Goal: Check status: Check status

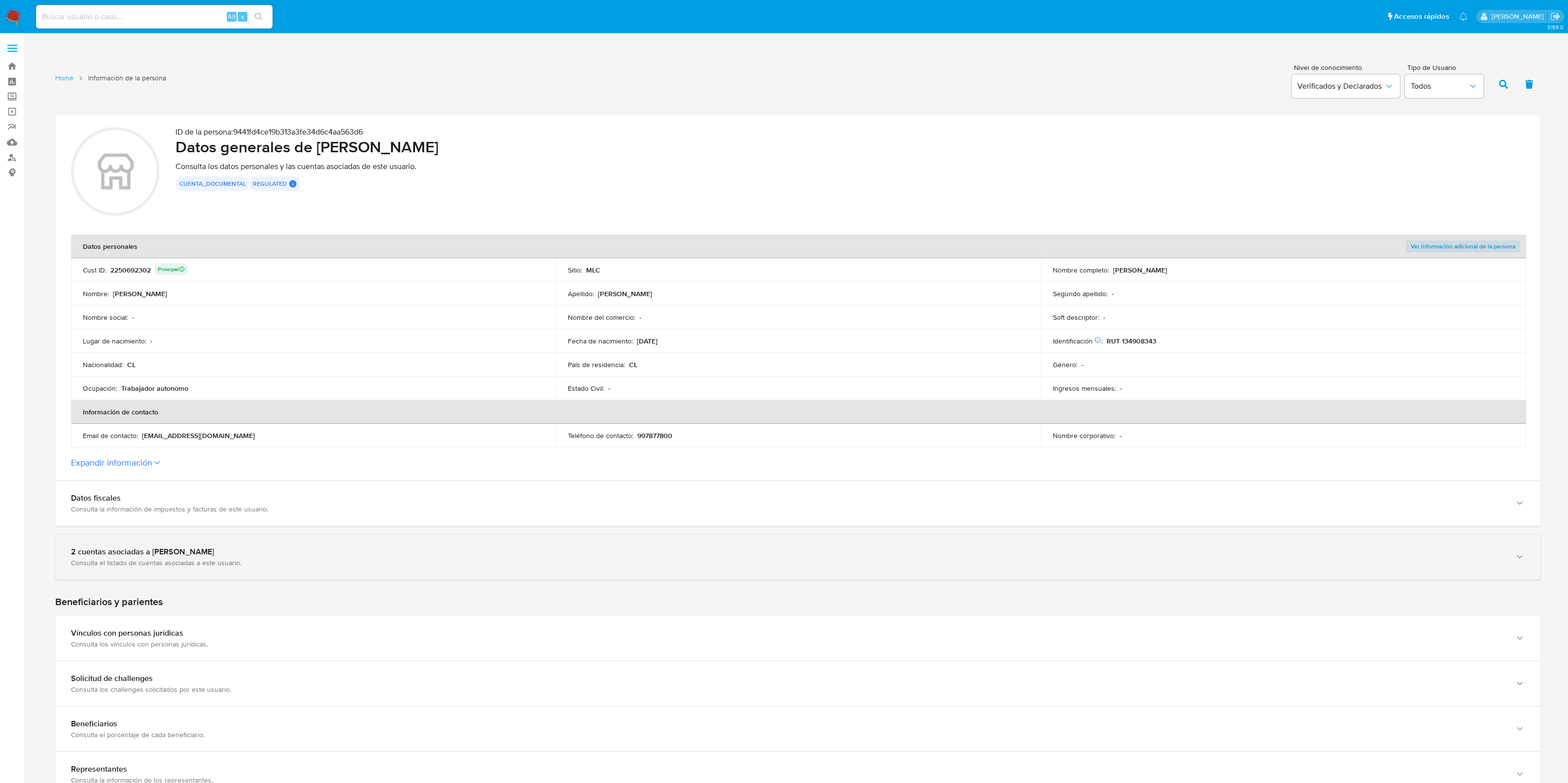
click at [234, 561] on div "Consulta el listado de cuentas asociadas a este usuario." at bounding box center [788, 562] width 1433 height 9
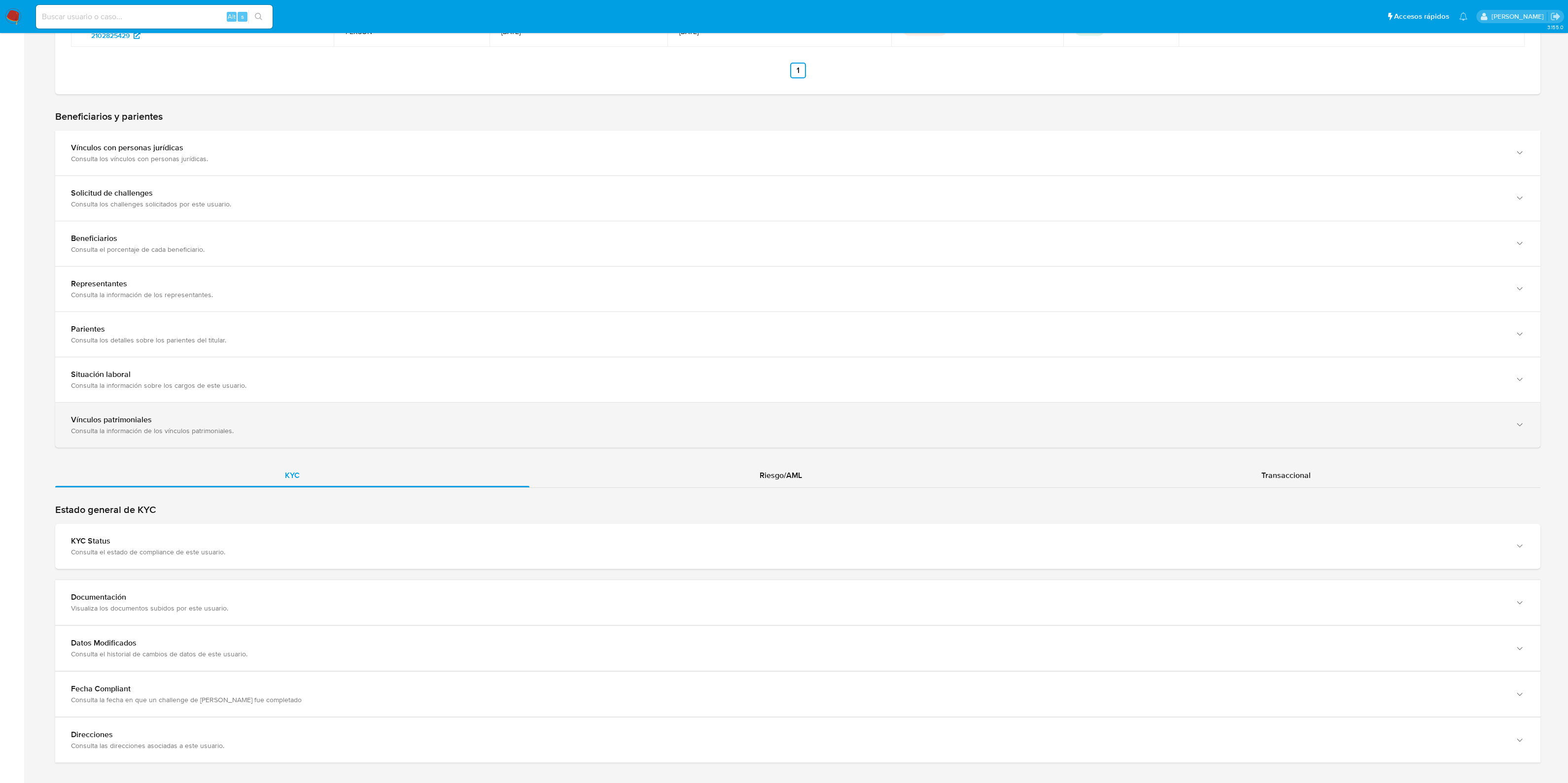
scroll to position [632, 0]
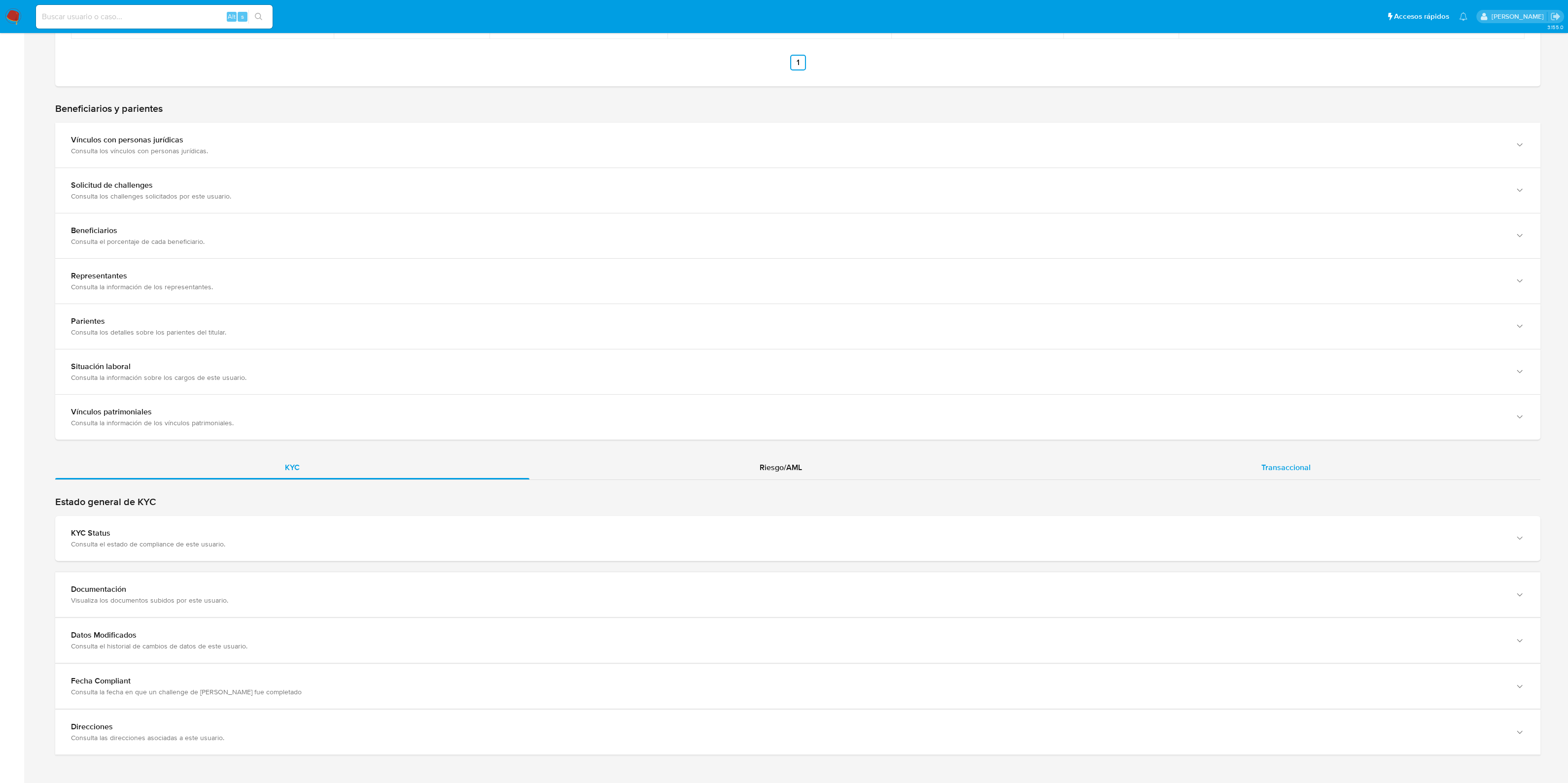
click at [1253, 464] on div "Transaccional" at bounding box center [1285, 468] width 508 height 24
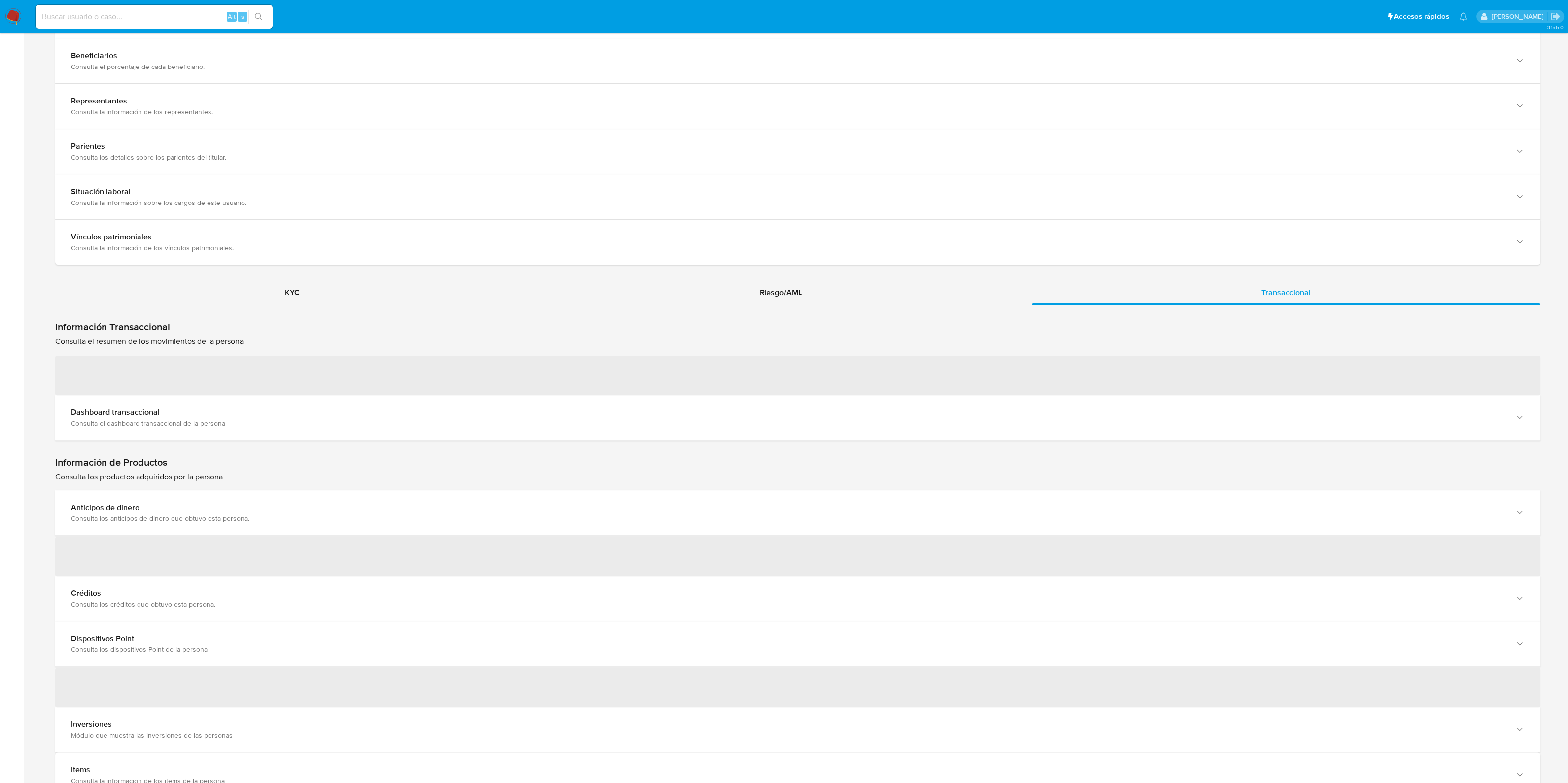
scroll to position [878, 0]
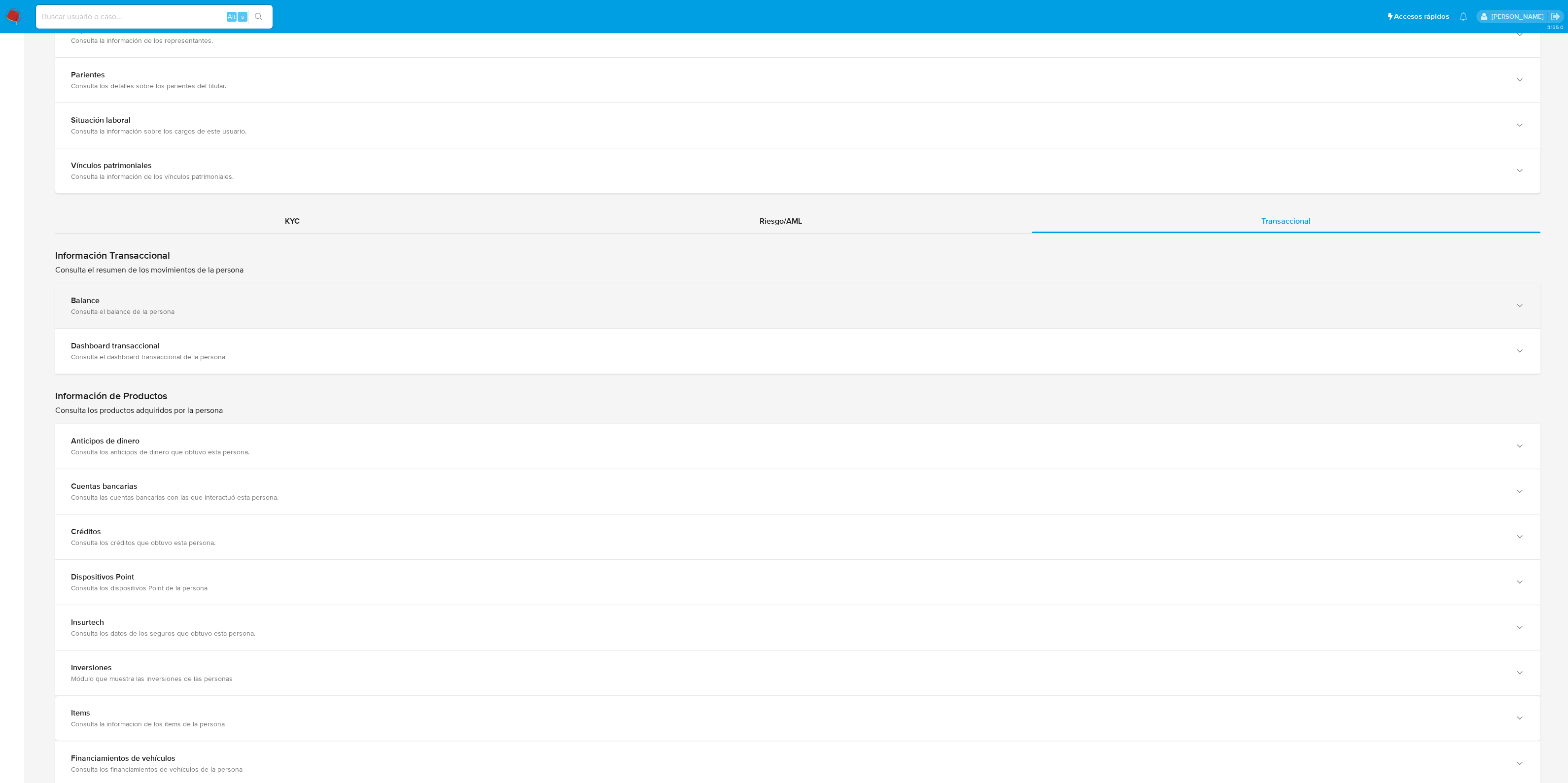
click at [255, 292] on div "Balance Consulta el balance de la persona" at bounding box center [797, 306] width 1485 height 45
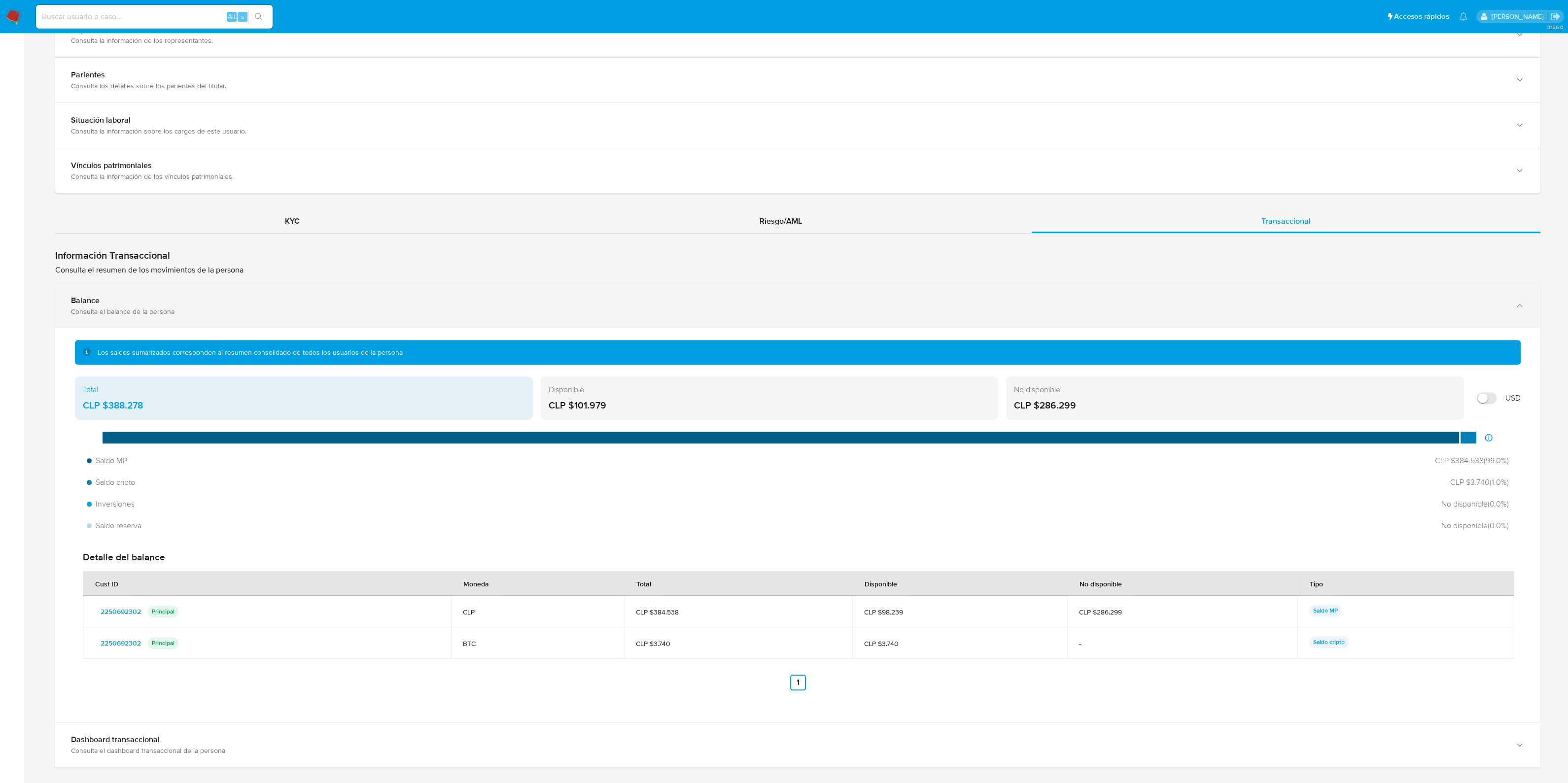
click at [255, 292] on div "Balance Consulta el balance de la persona" at bounding box center [797, 306] width 1485 height 45
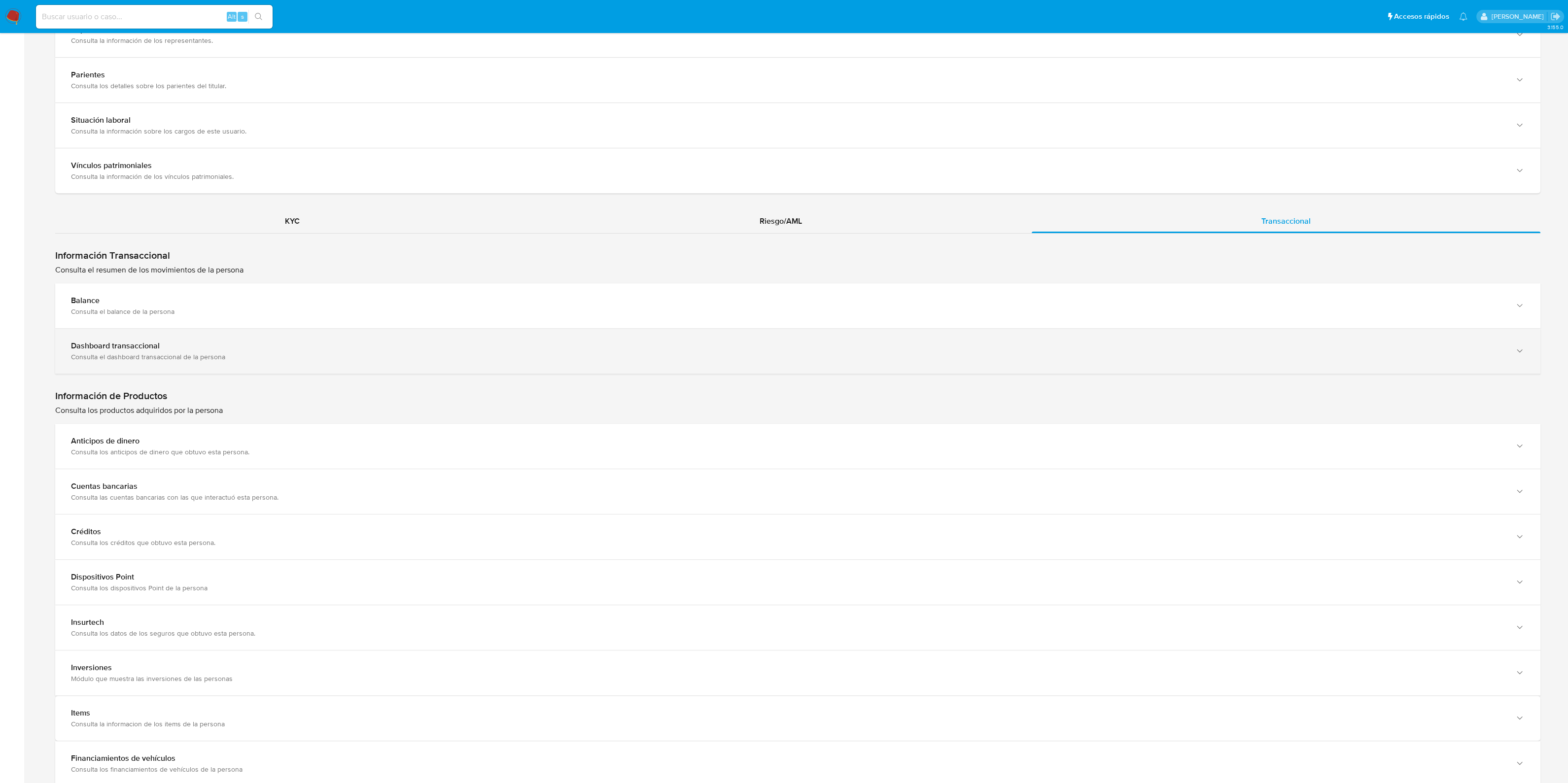
click at [233, 347] on div "Dashboard transaccional" at bounding box center [788, 345] width 1433 height 10
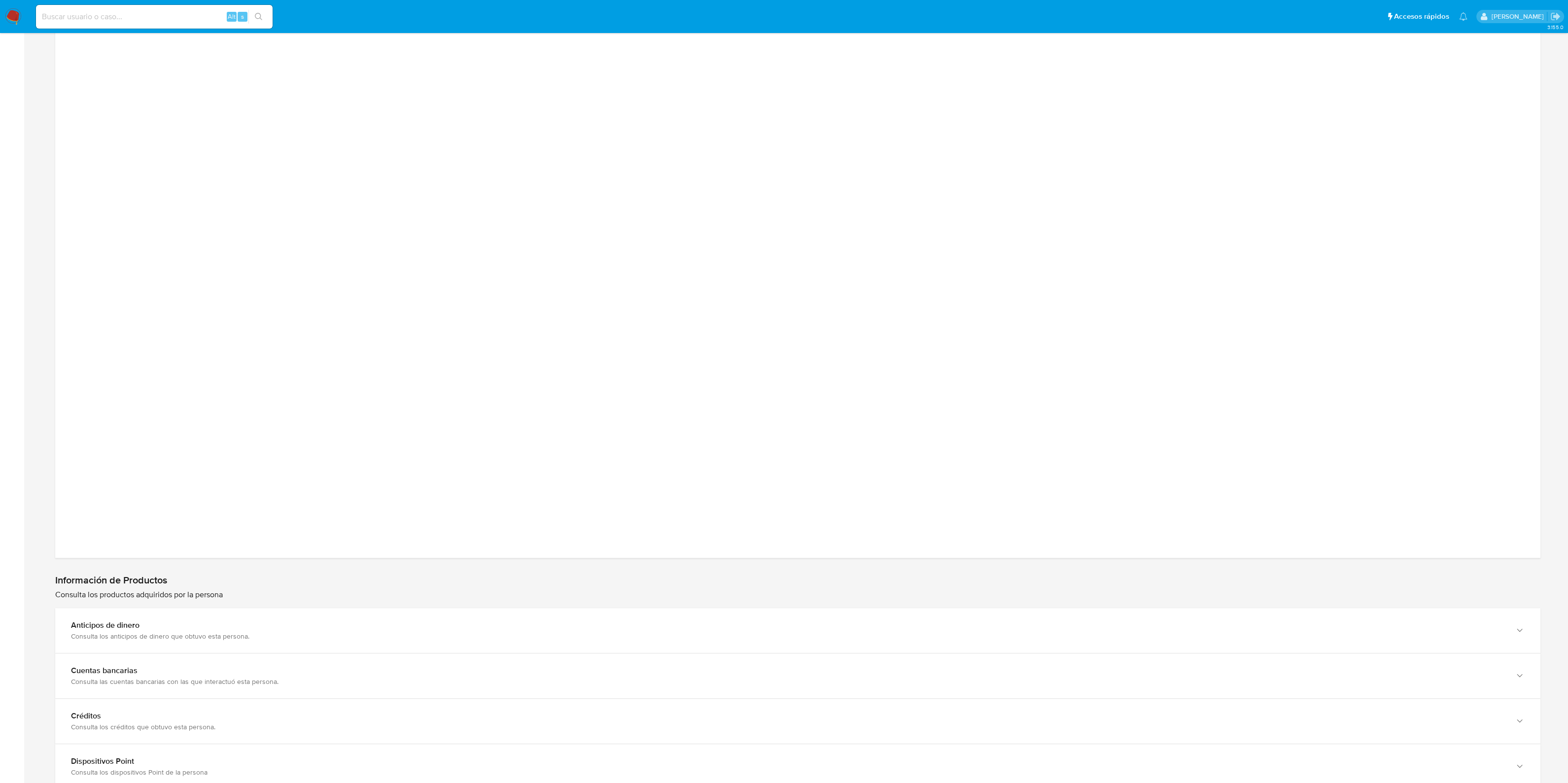
scroll to position [1186, 0]
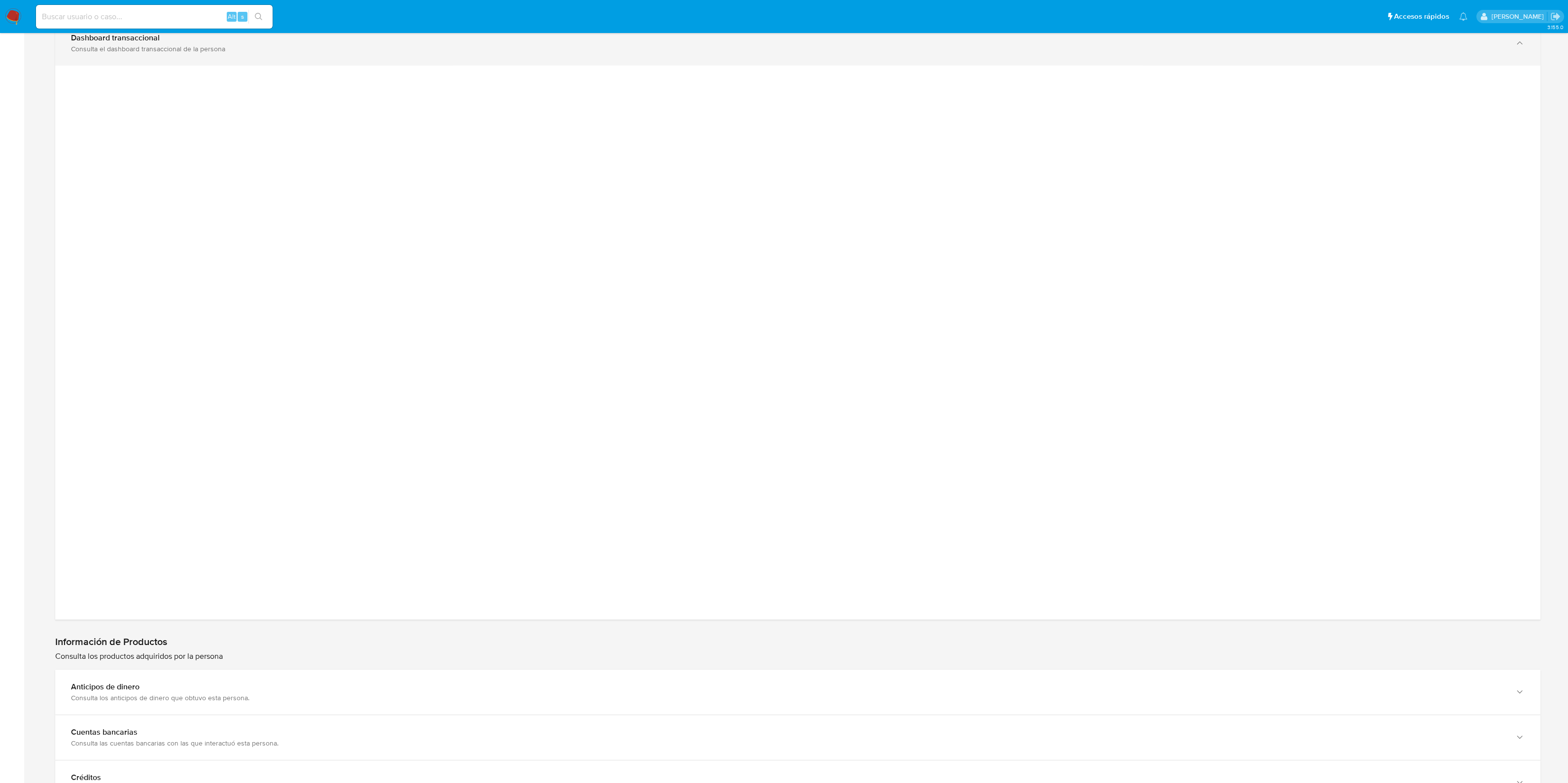
click at [878, 60] on div "Dashboard transaccional Consulta el dashboard transaccional de la persona" at bounding box center [797, 43] width 1485 height 45
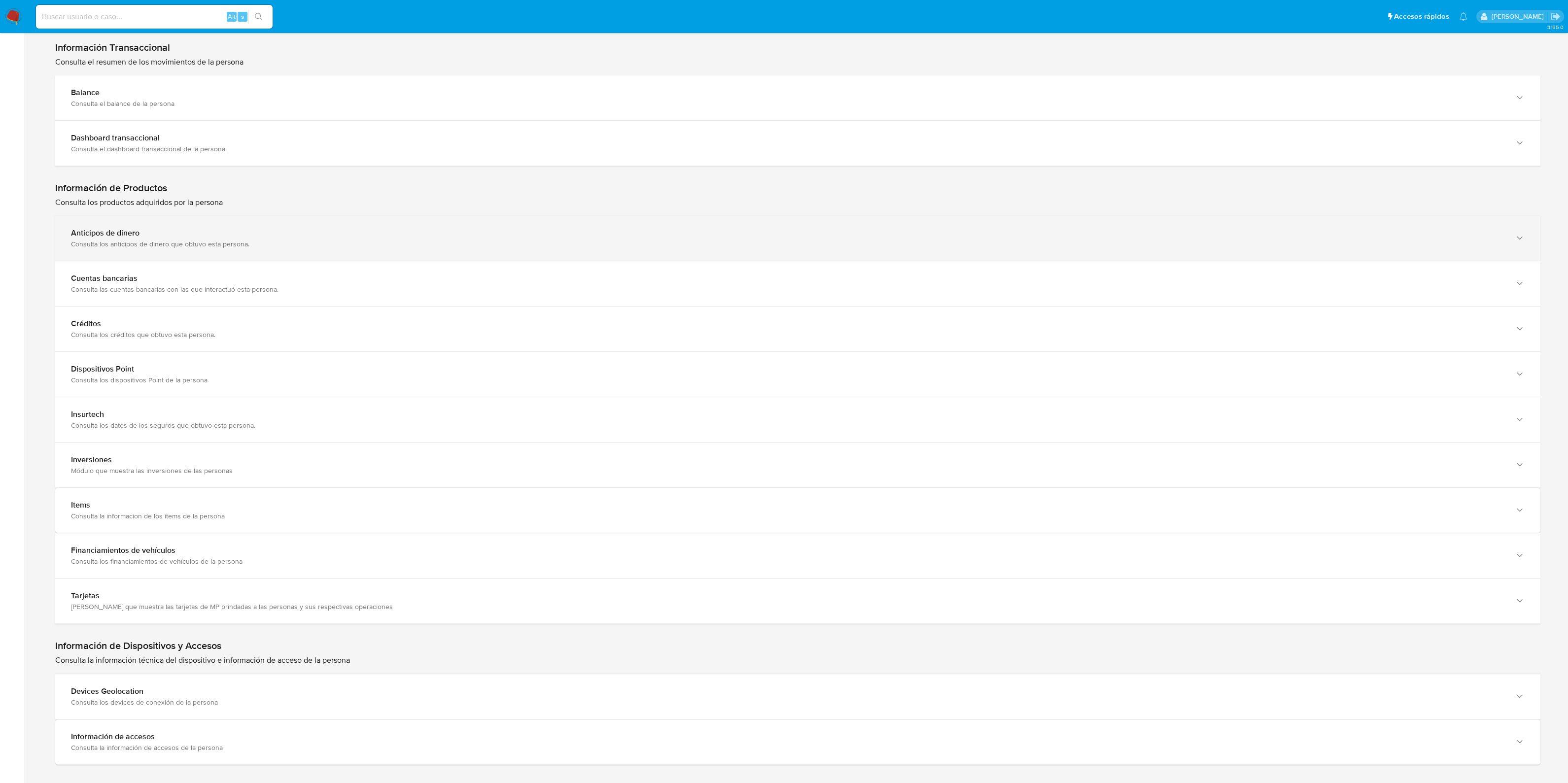
scroll to position [910, 0]
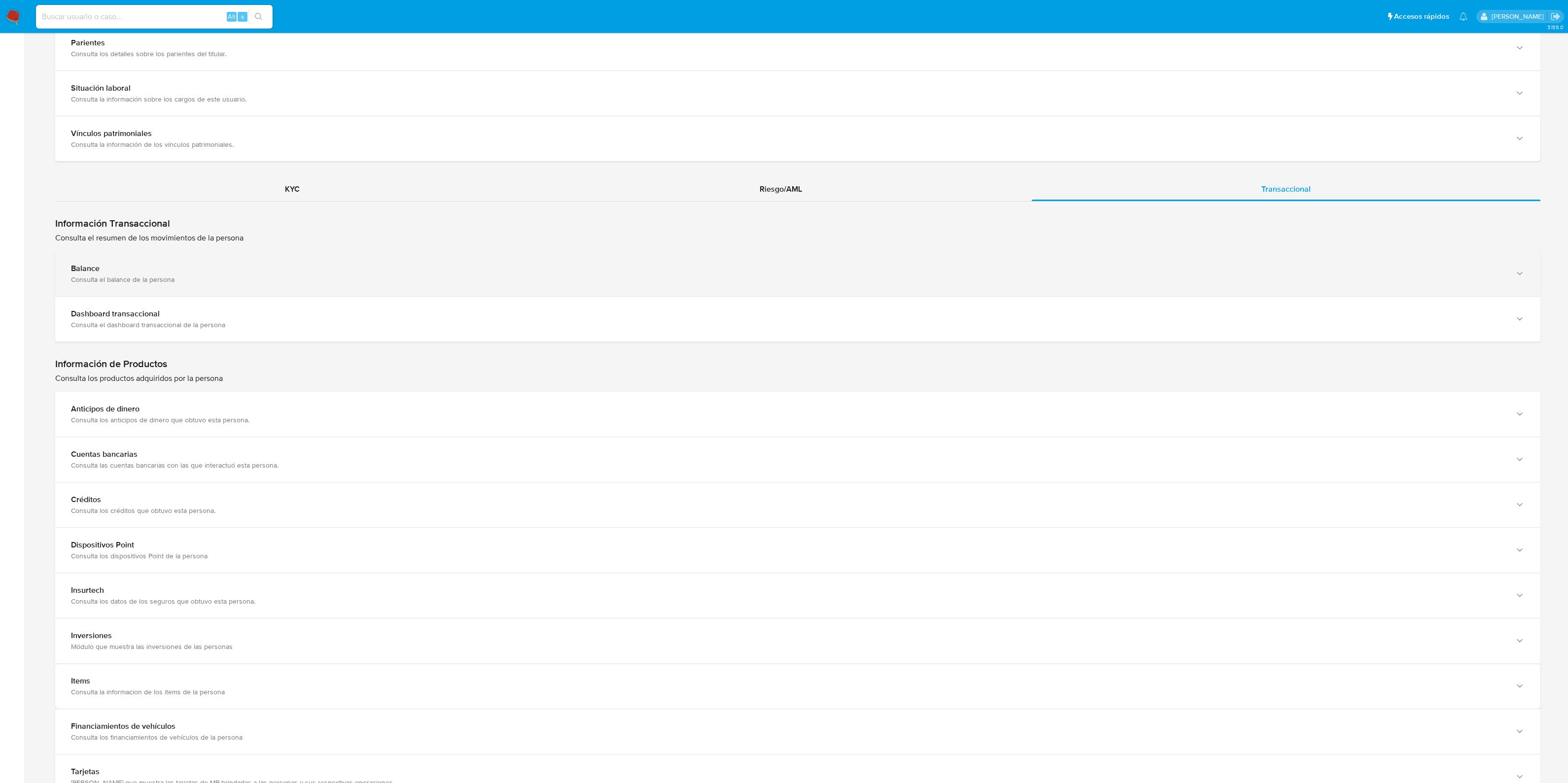
click at [393, 269] on div "Balance" at bounding box center [788, 268] width 1433 height 10
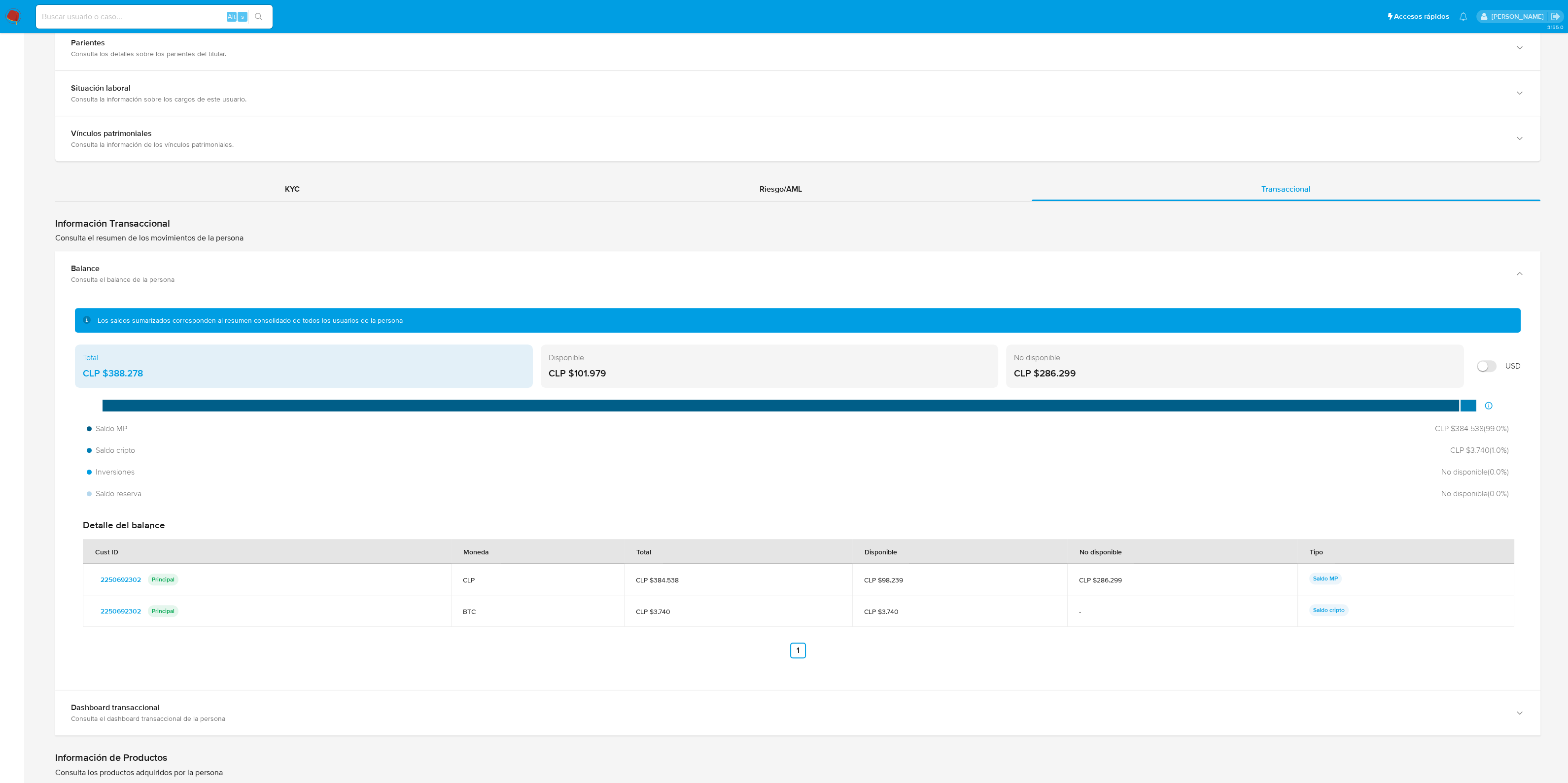
click at [631, 296] on div "Los saldos sumarizados corresponden al resumen consolidado de todos los usuario…" at bounding box center [797, 492] width 1485 height 394
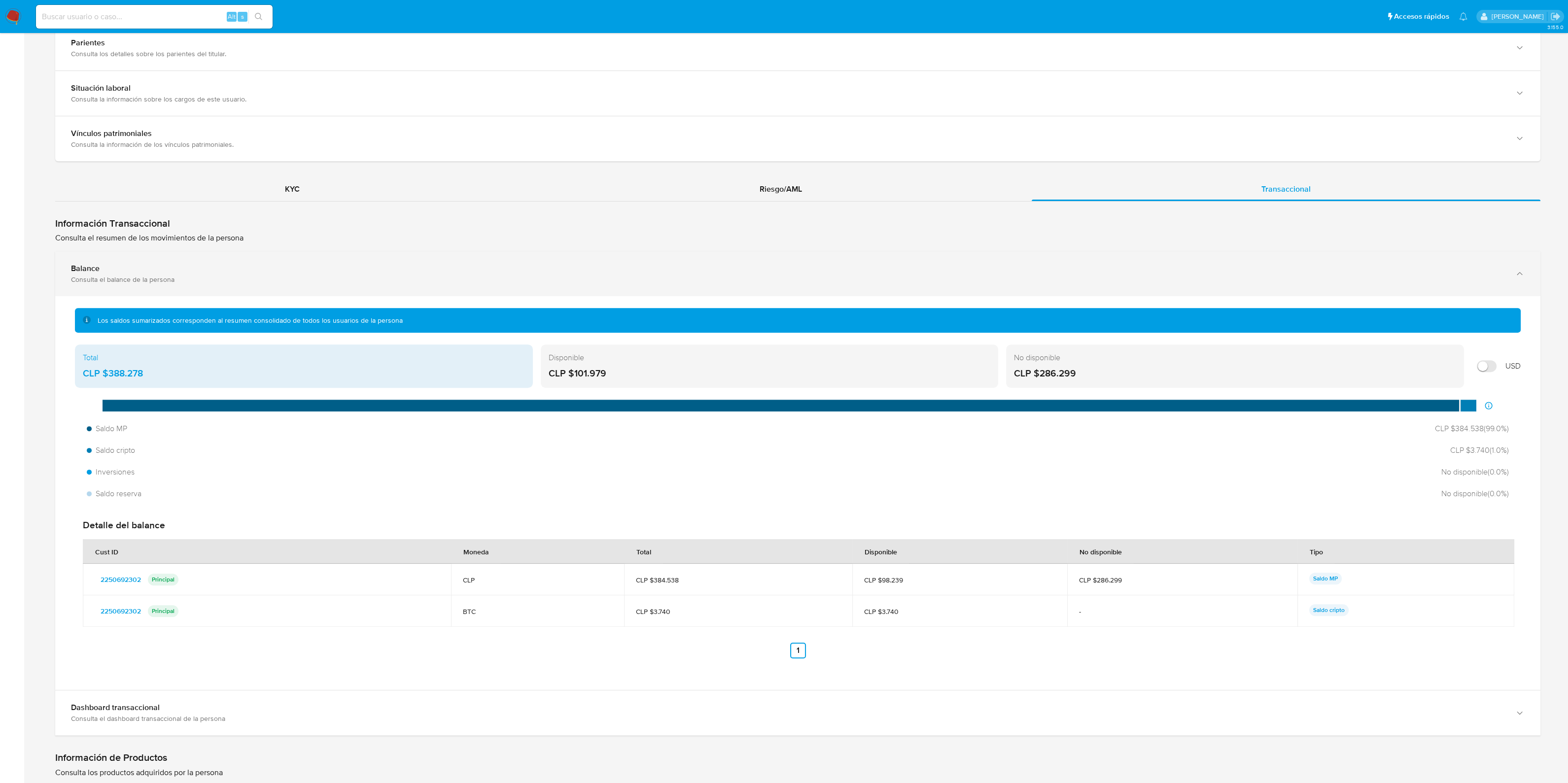
click at [613, 279] on div "Consulta el balance de la persona" at bounding box center [788, 279] width 1433 height 9
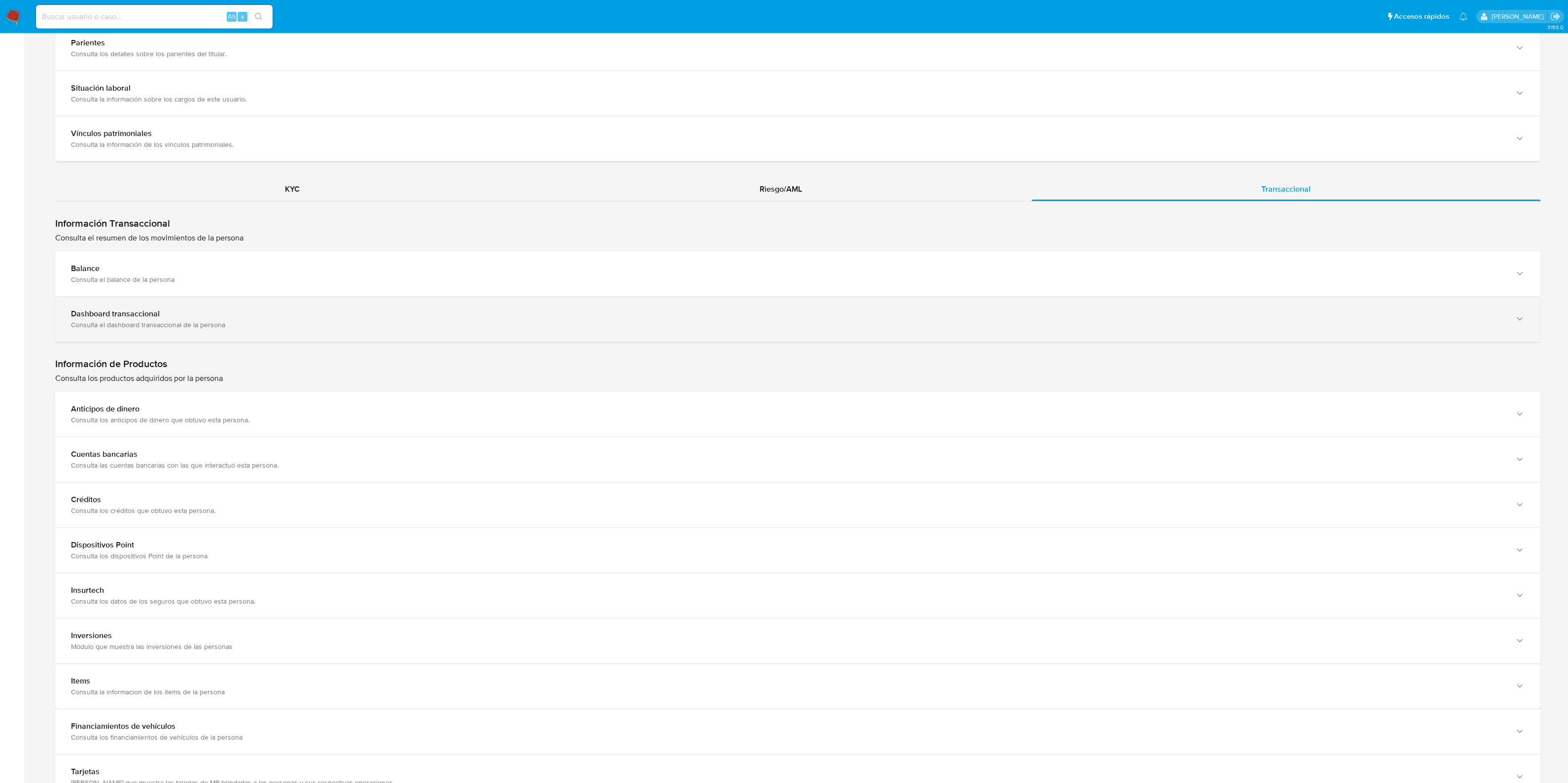
click at [542, 339] on div "Dashboard transaccional Consulta el dashboard transaccional de la persona" at bounding box center [797, 319] width 1485 height 45
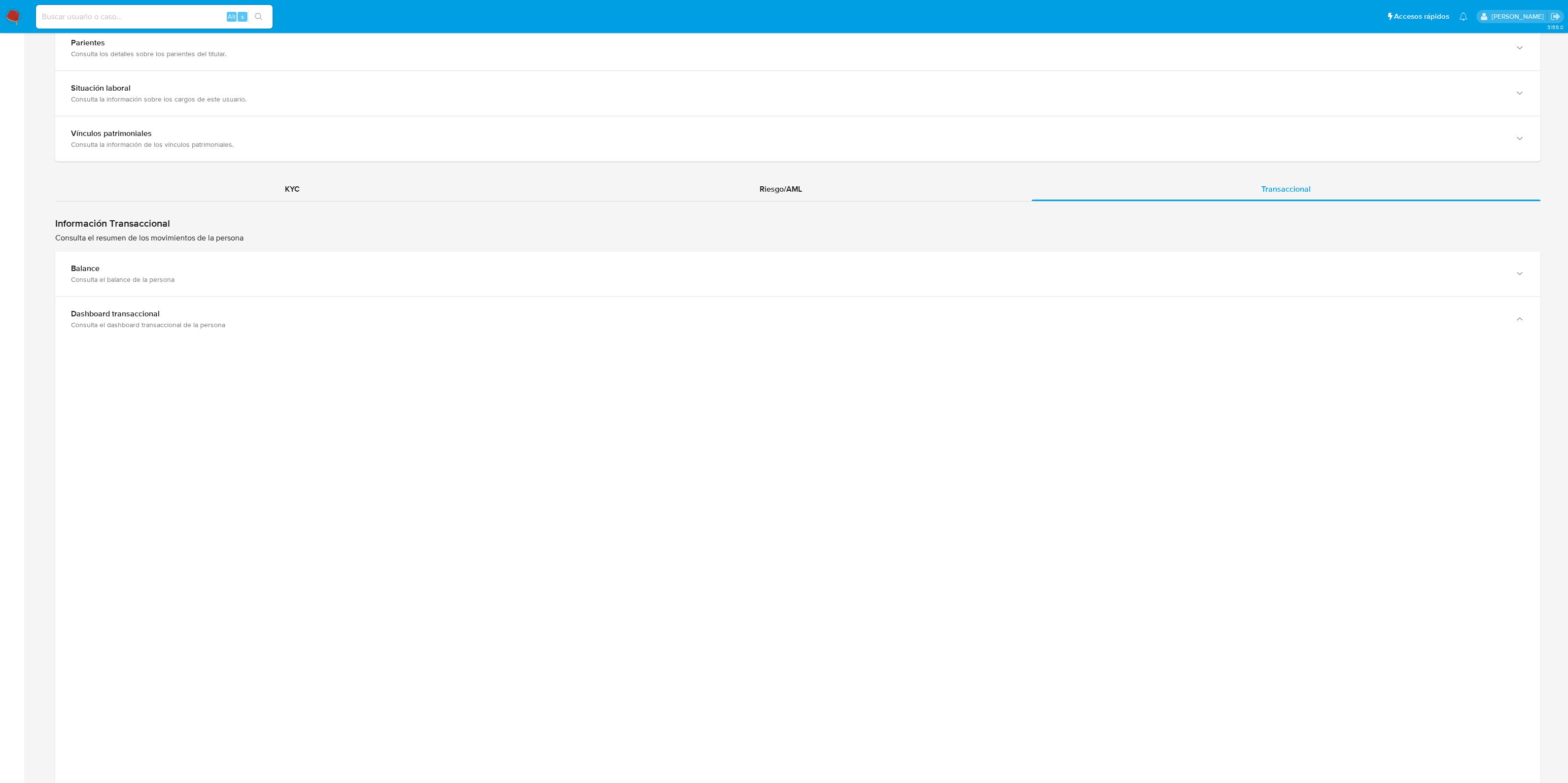
click at [1261, 425] on div at bounding box center [797, 618] width 1485 height 554
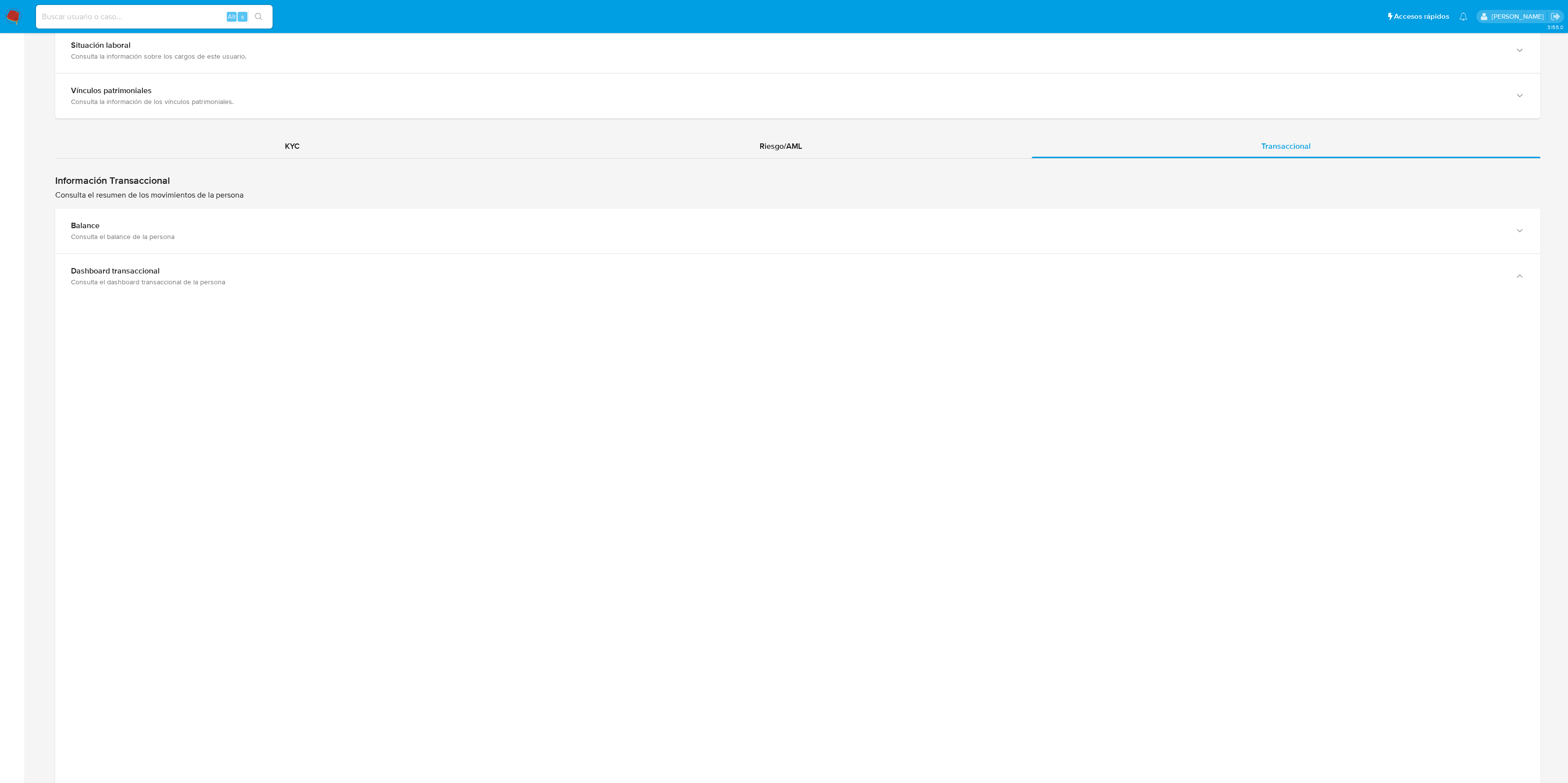
scroll to position [972, 0]
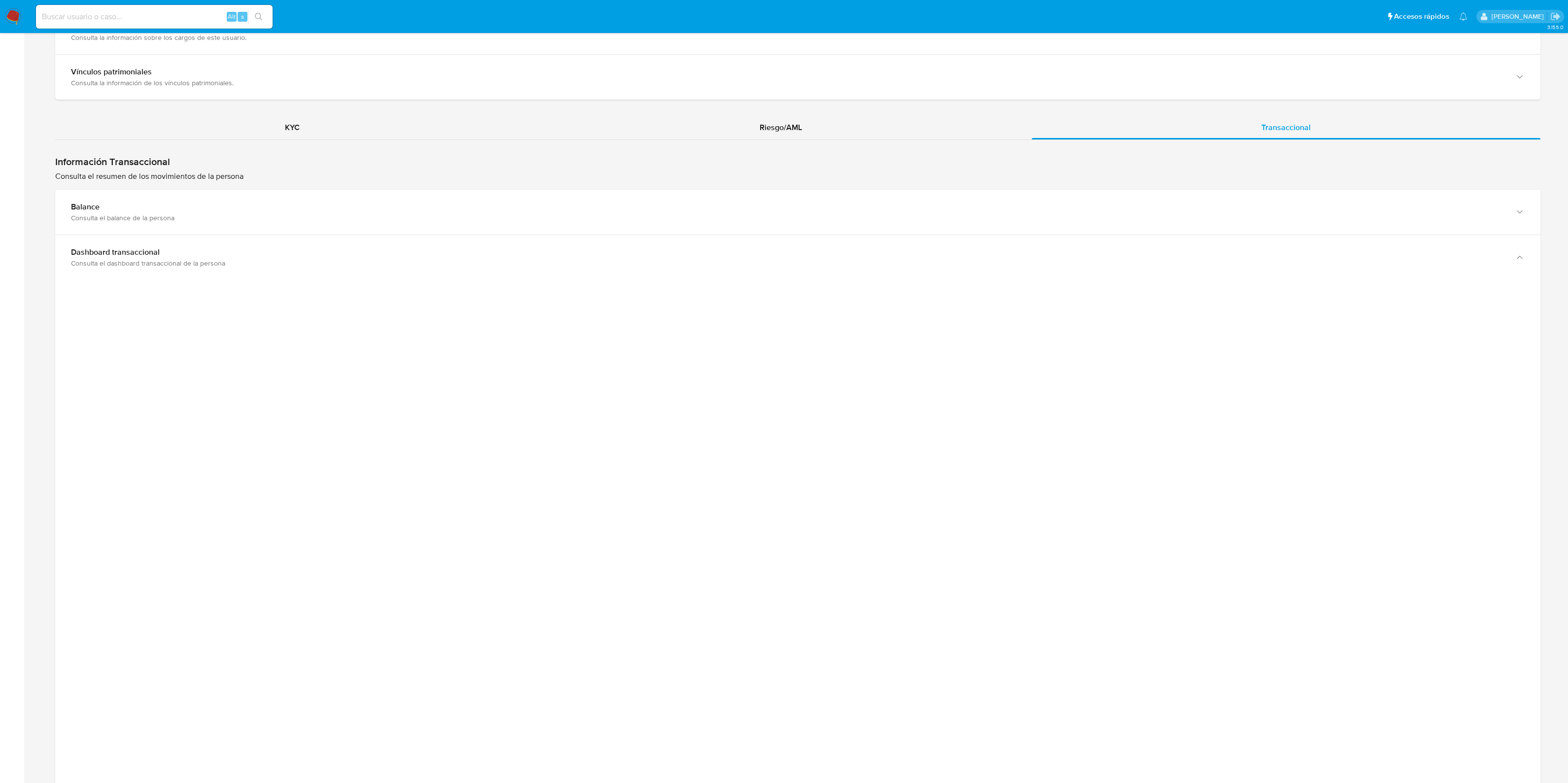
click at [1242, 439] on div at bounding box center [797, 556] width 1485 height 554
click at [382, 398] on div at bounding box center [797, 556] width 1485 height 554
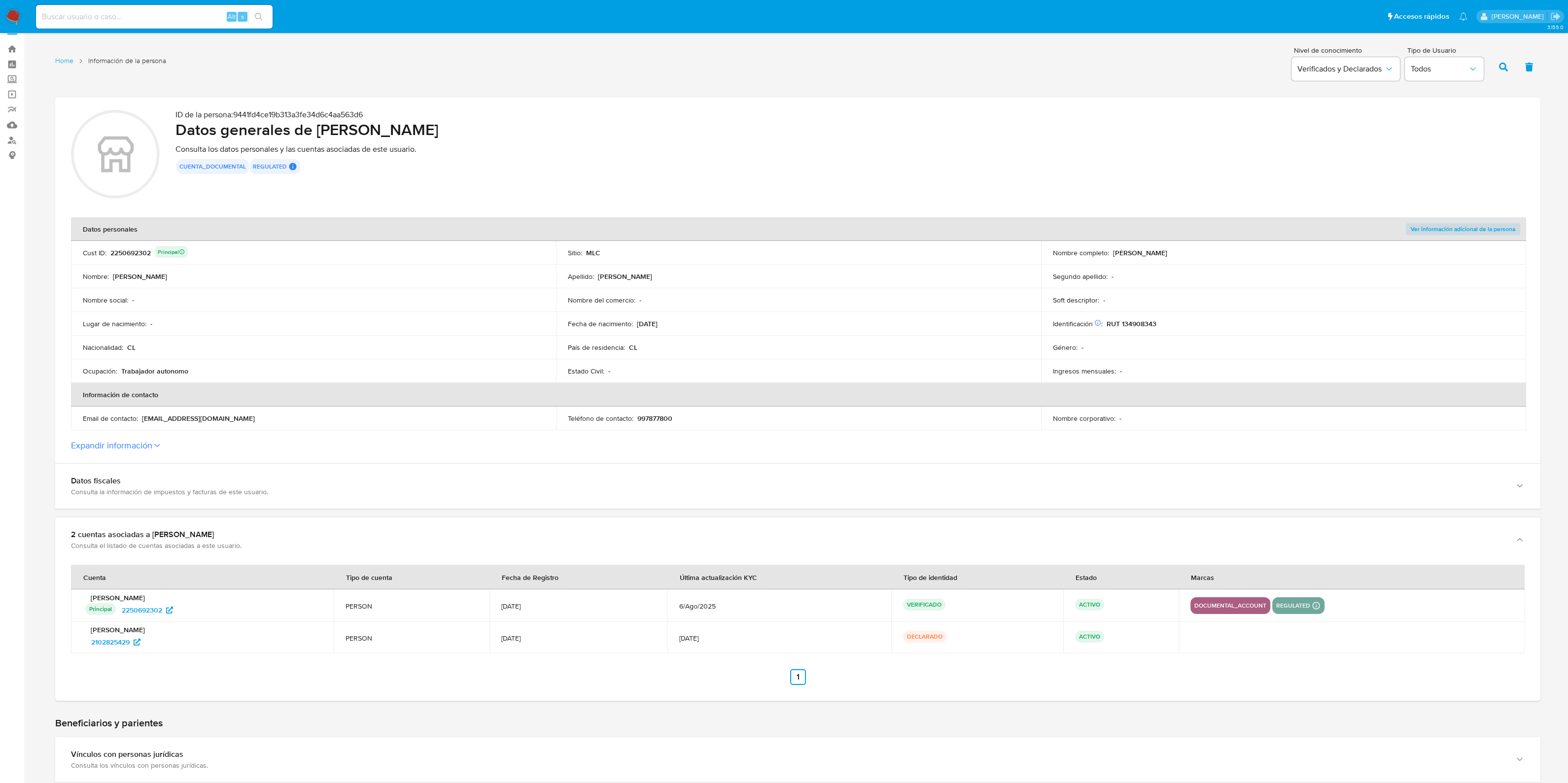
scroll to position [0, 0]
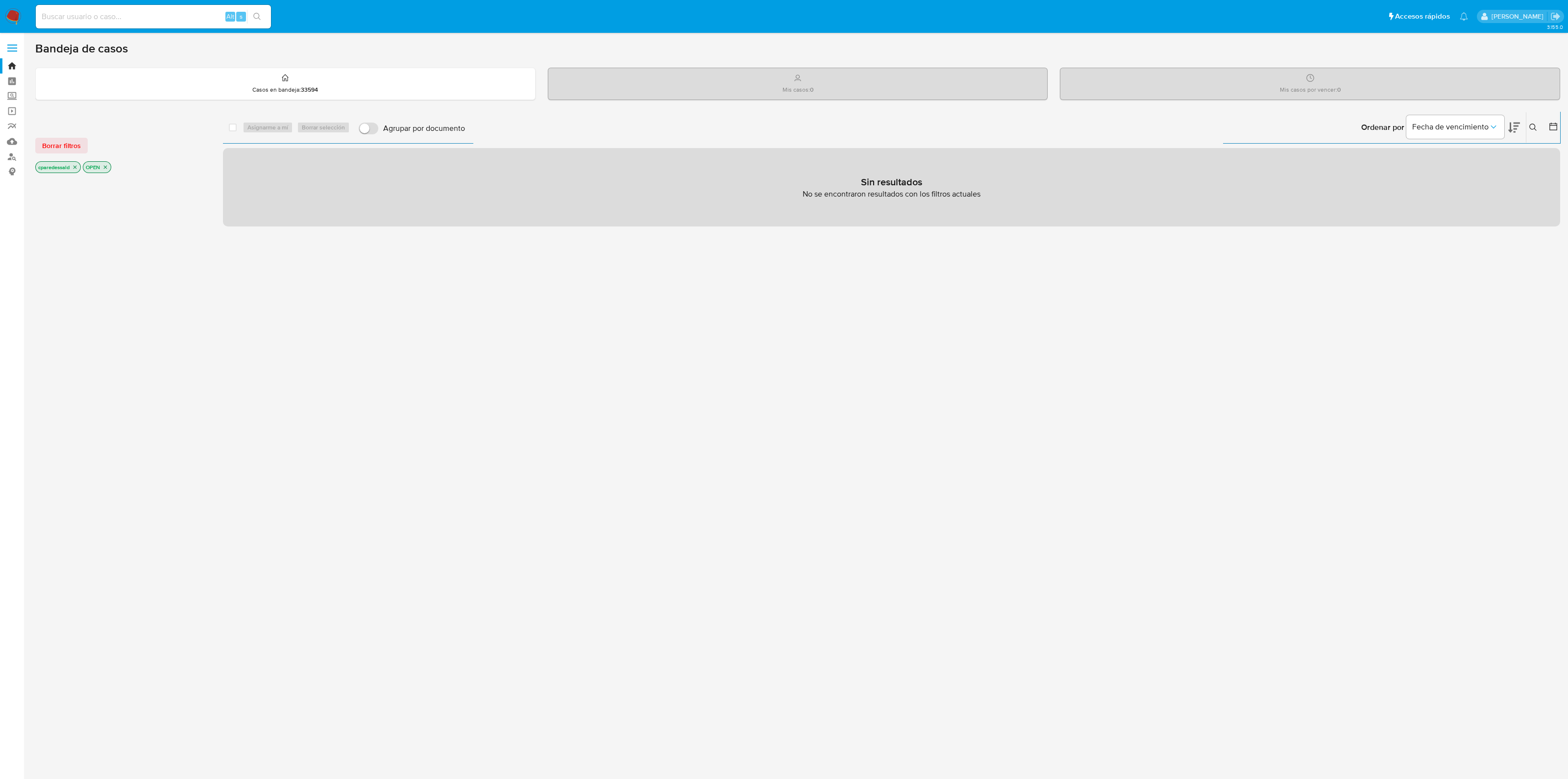
click at [129, 20] on input at bounding box center [153, 17] width 235 height 12
paste input "#F4UlLUUOeMAzaRvdeHLmbWGO"
type input "#F4UlLUUOeMAzaRvdeHLmbWGO"
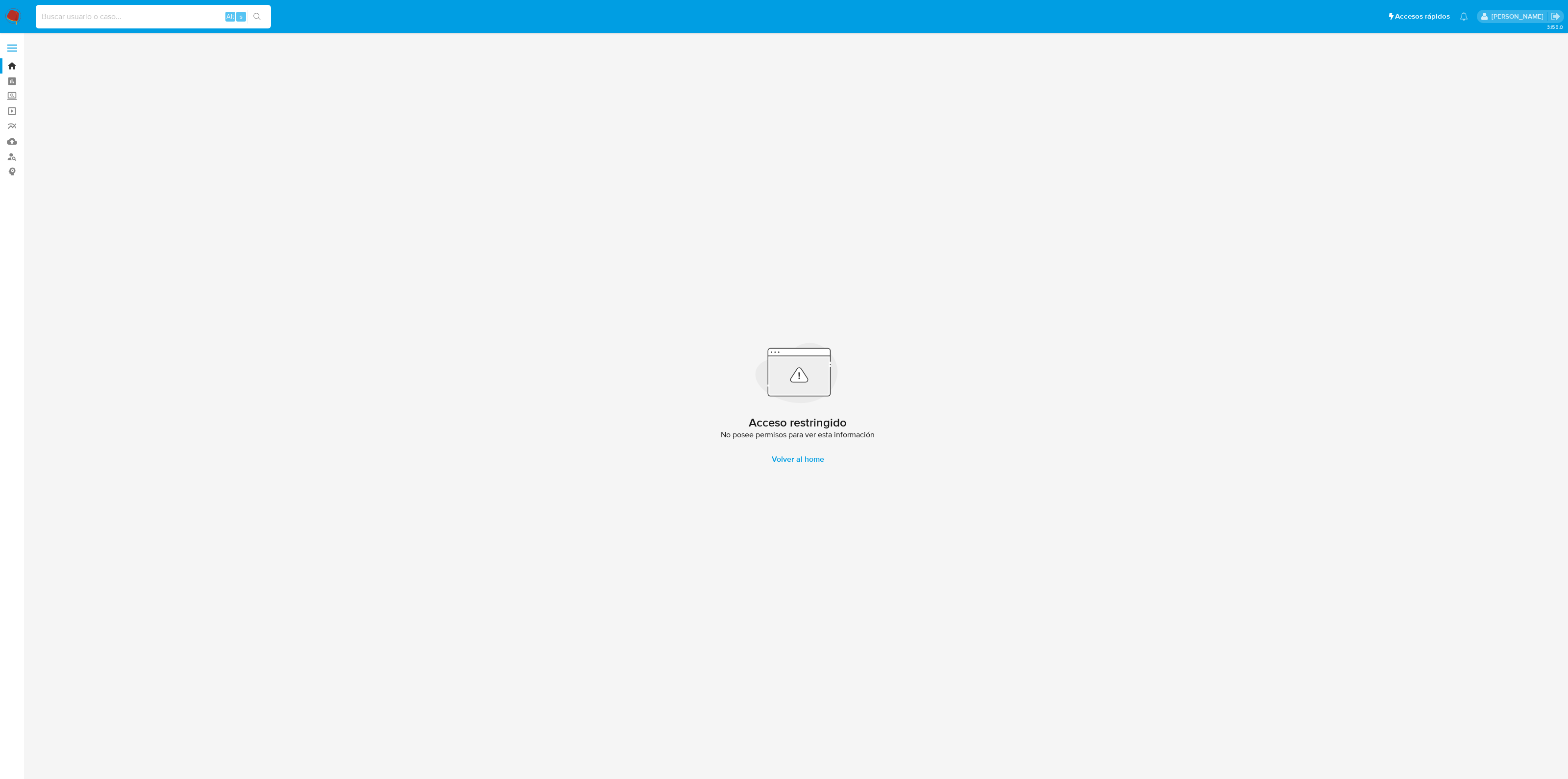
click at [74, 19] on input at bounding box center [153, 17] width 235 height 12
paste input "#F4UlLUUOeMAzaRvdeHLmbWGO"
click at [45, 14] on input "#F4UlLUUOeMAzaRvdeHLmbWGO" at bounding box center [153, 17] width 235 height 12
type input "F4UlLUUOeMAzaRvdeHLmbWGO"
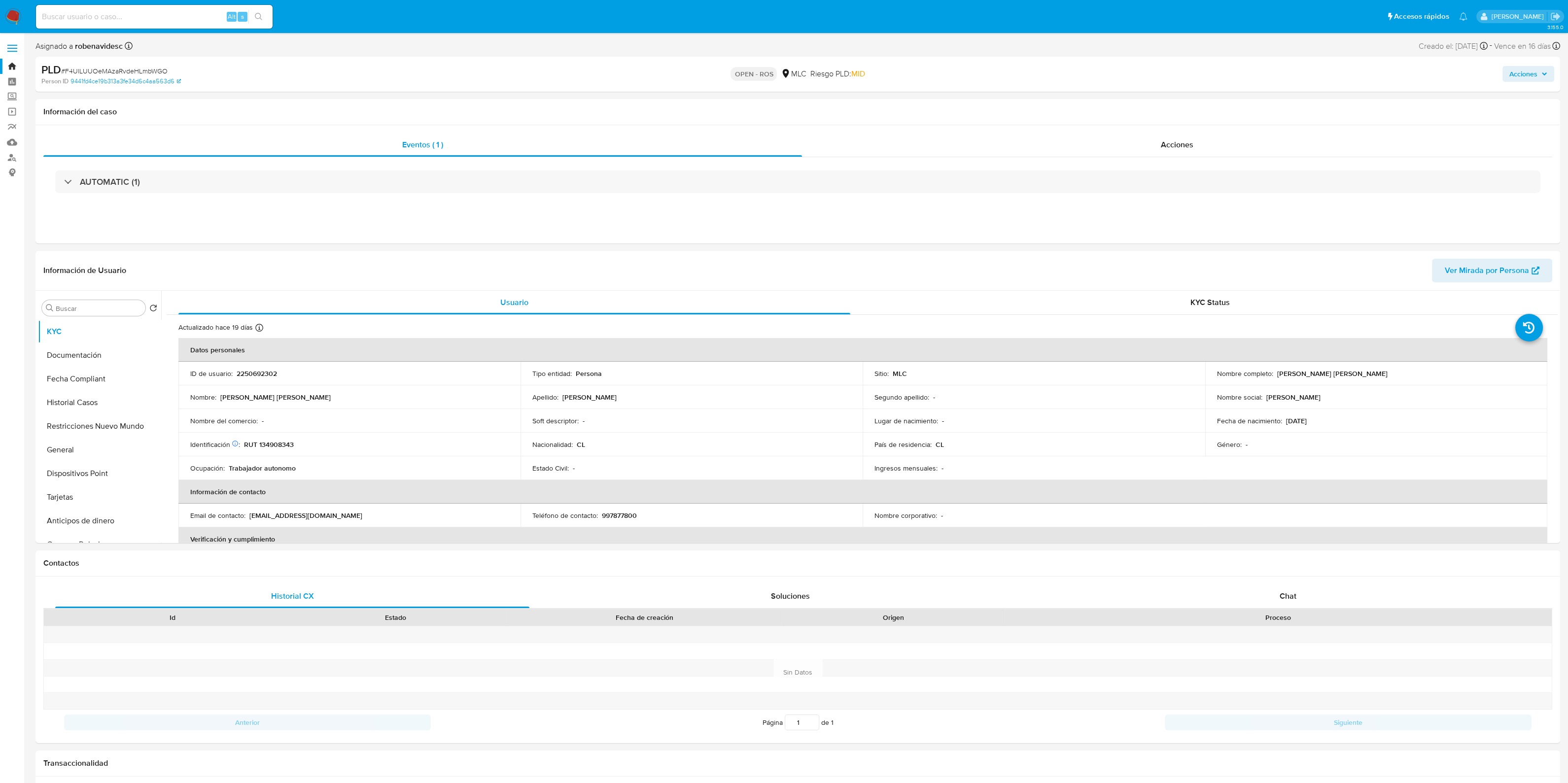
select select "10"
click at [1184, 141] on span "Acciones" at bounding box center [1176, 144] width 33 height 12
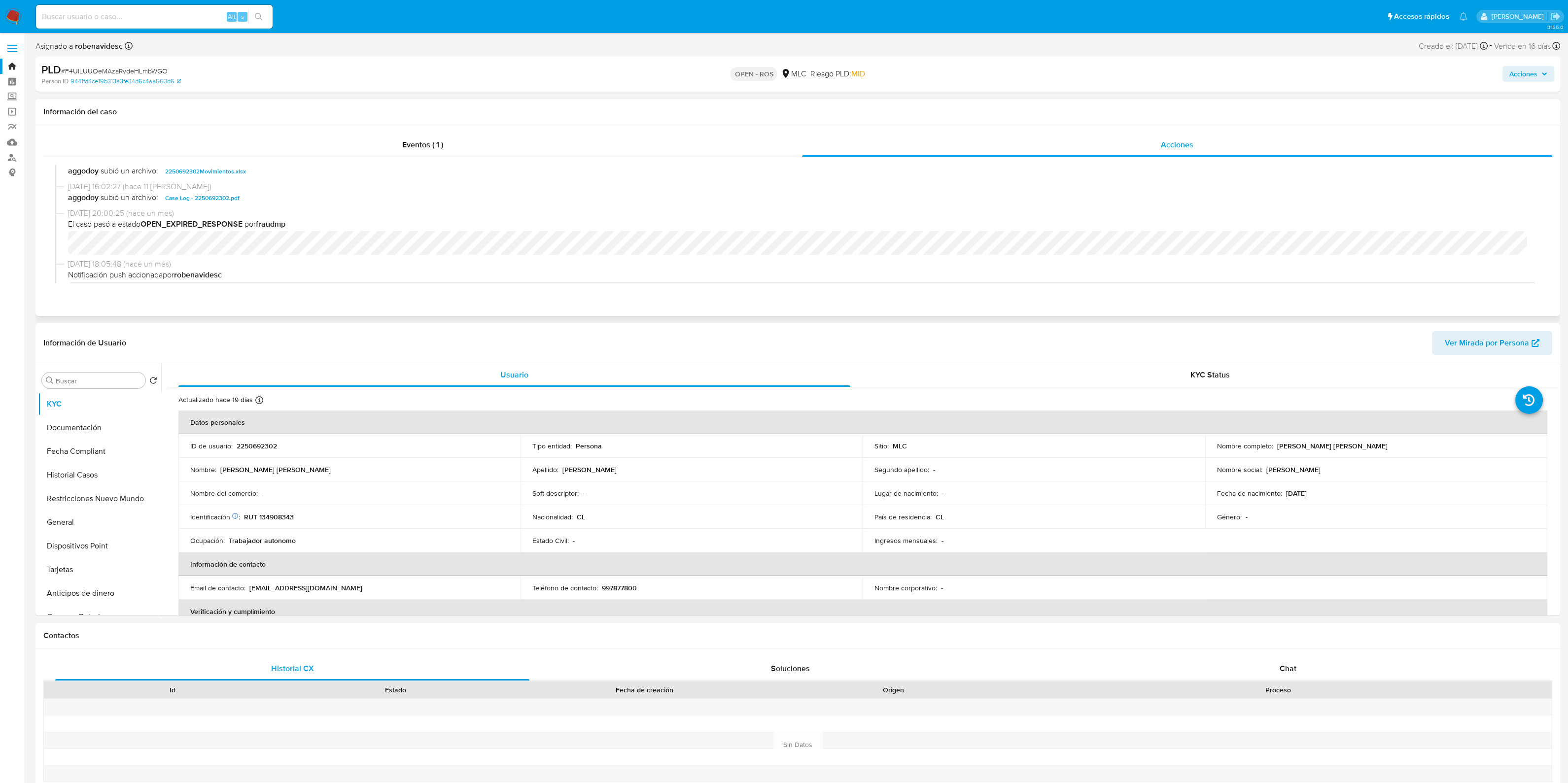
scroll to position [285, 0]
click at [230, 178] on span "2250692302Movimientos.xlsx" at bounding box center [205, 174] width 81 height 12
click at [223, 204] on span "Case Log - 2250692302.pdf" at bounding box center [202, 200] width 74 height 12
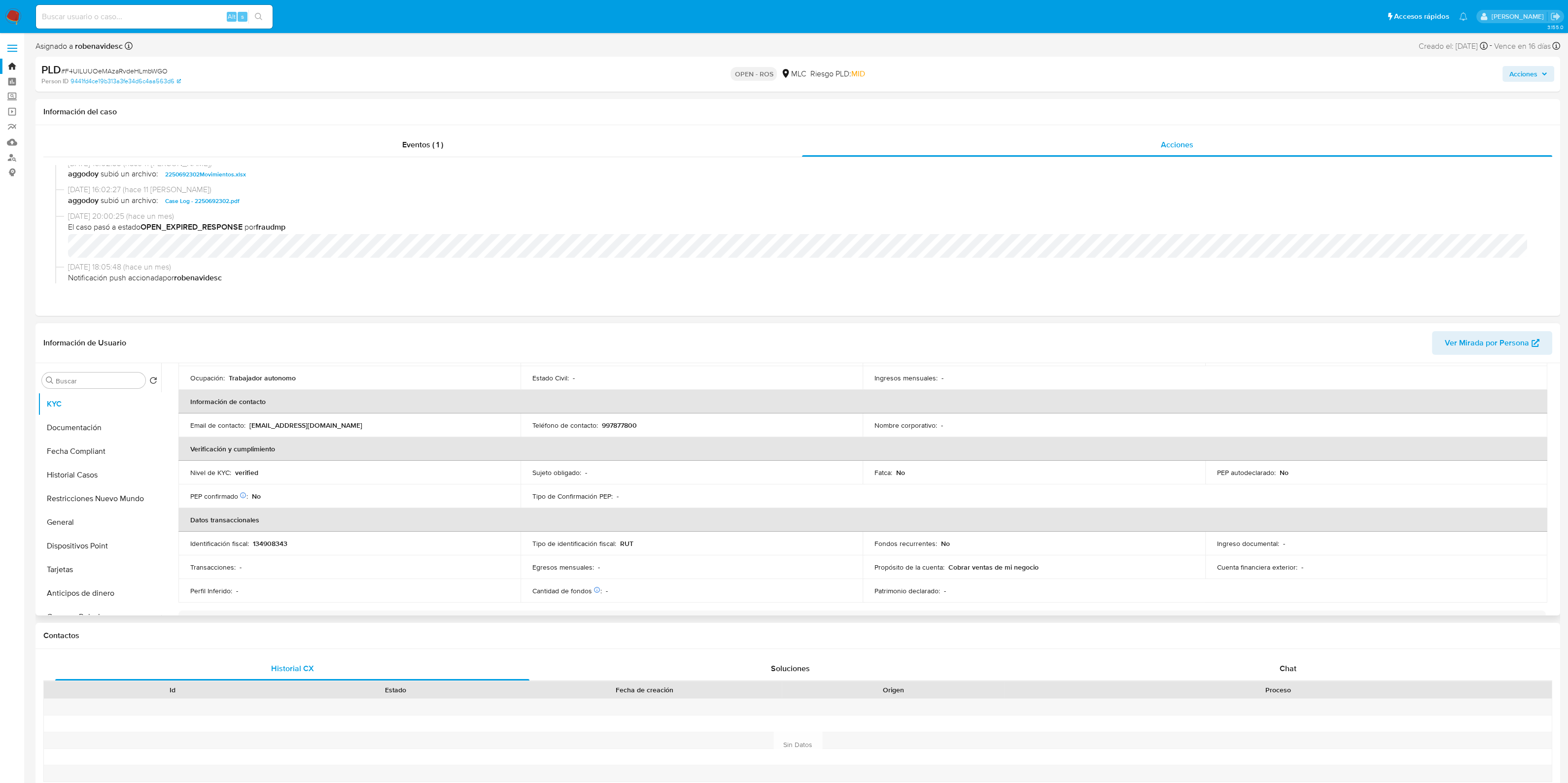
scroll to position [246, 0]
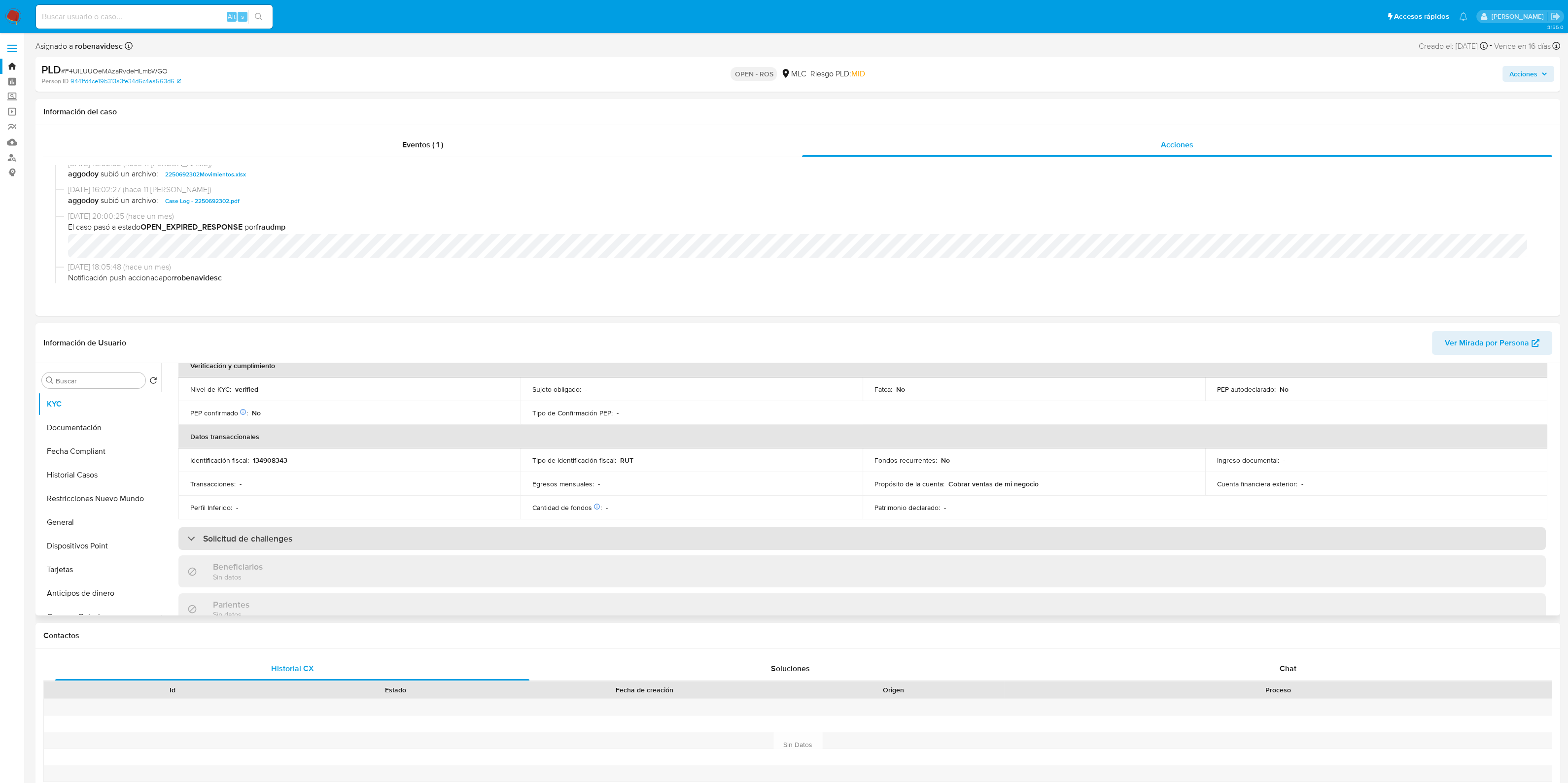
click at [404, 543] on div "Solicitud de challenges" at bounding box center [861, 539] width 1367 height 23
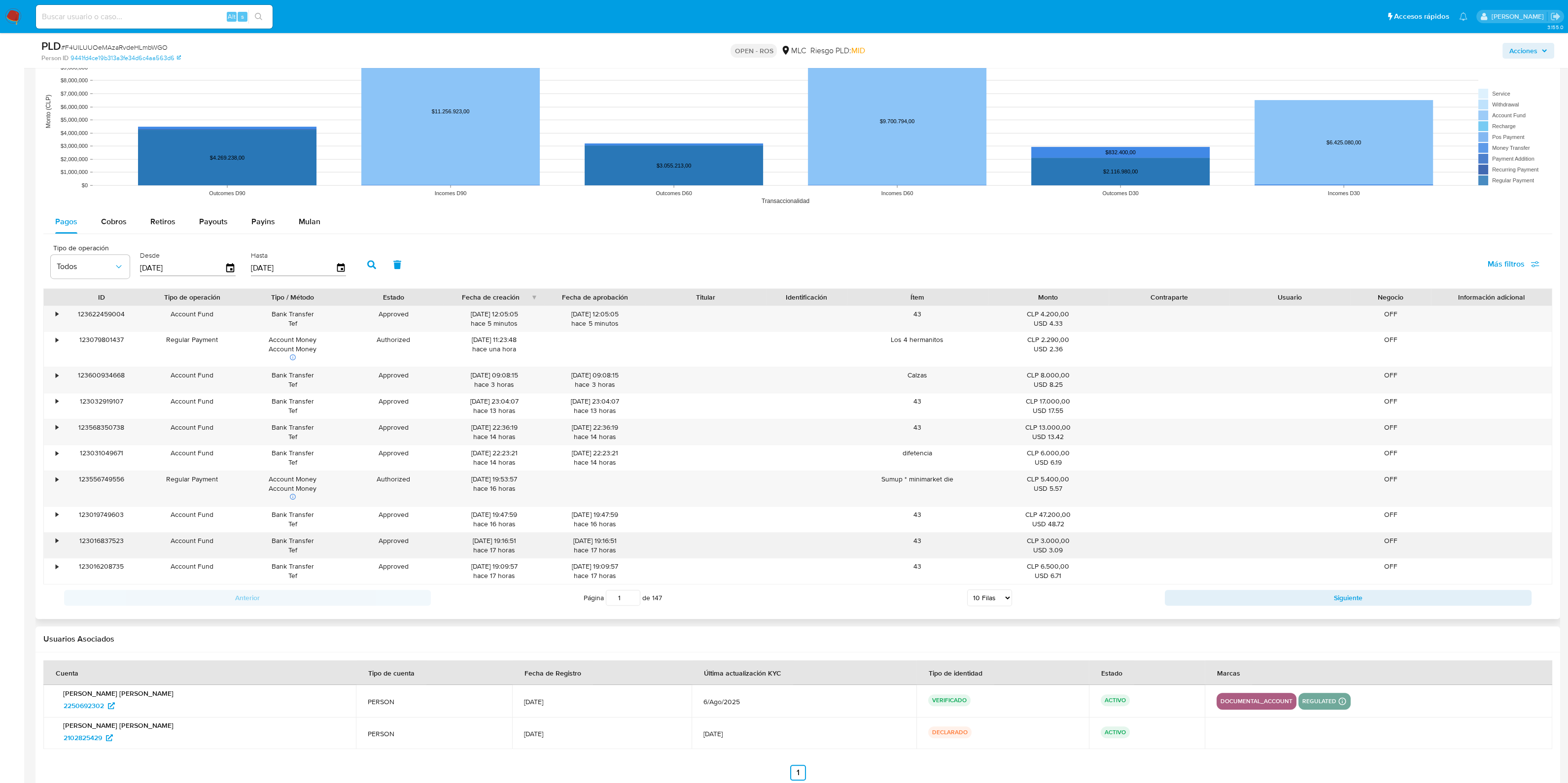
scroll to position [1021, 0]
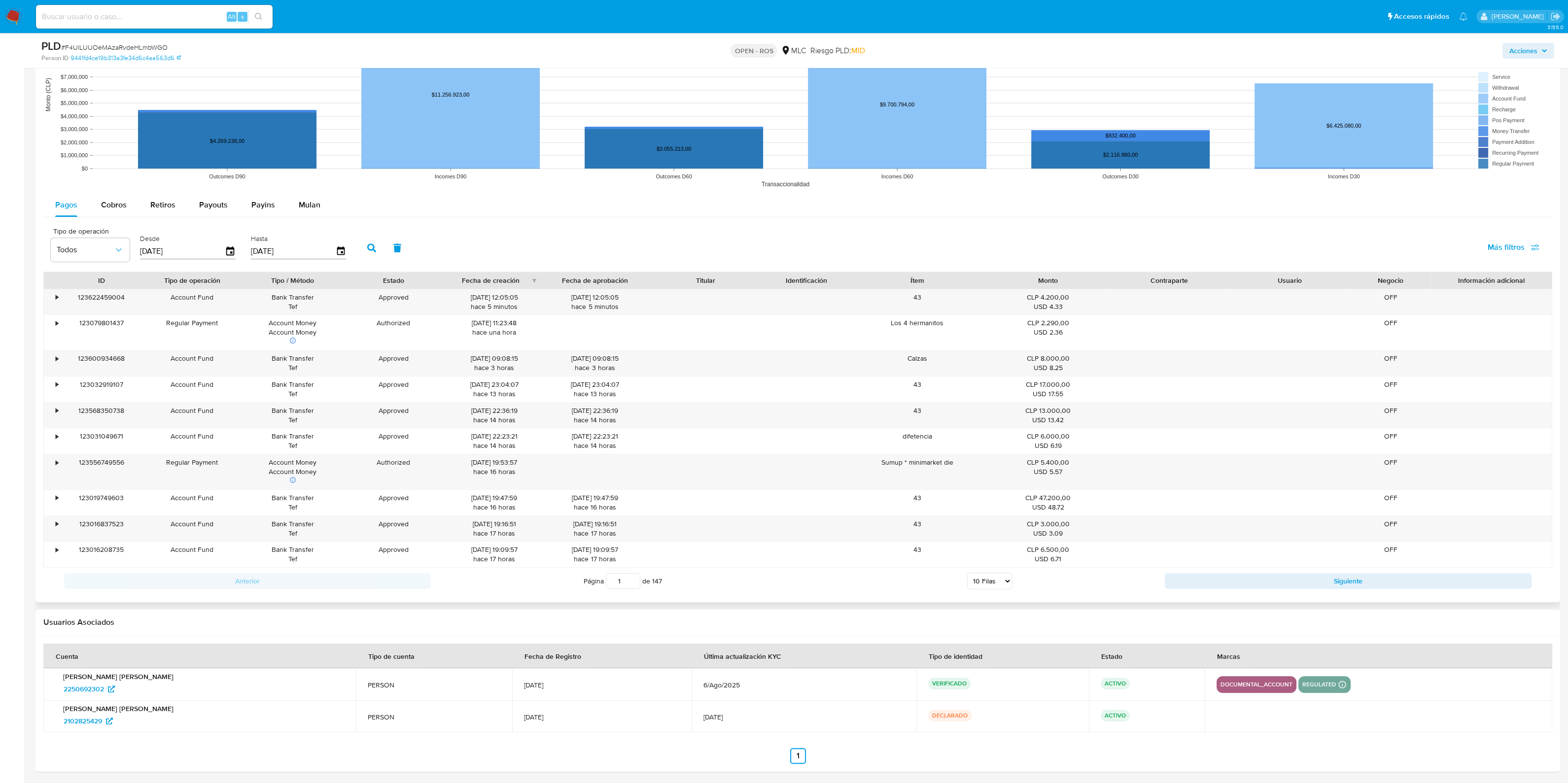
click at [122, 205] on span "Cobros" at bounding box center [113, 205] width 26 height 12
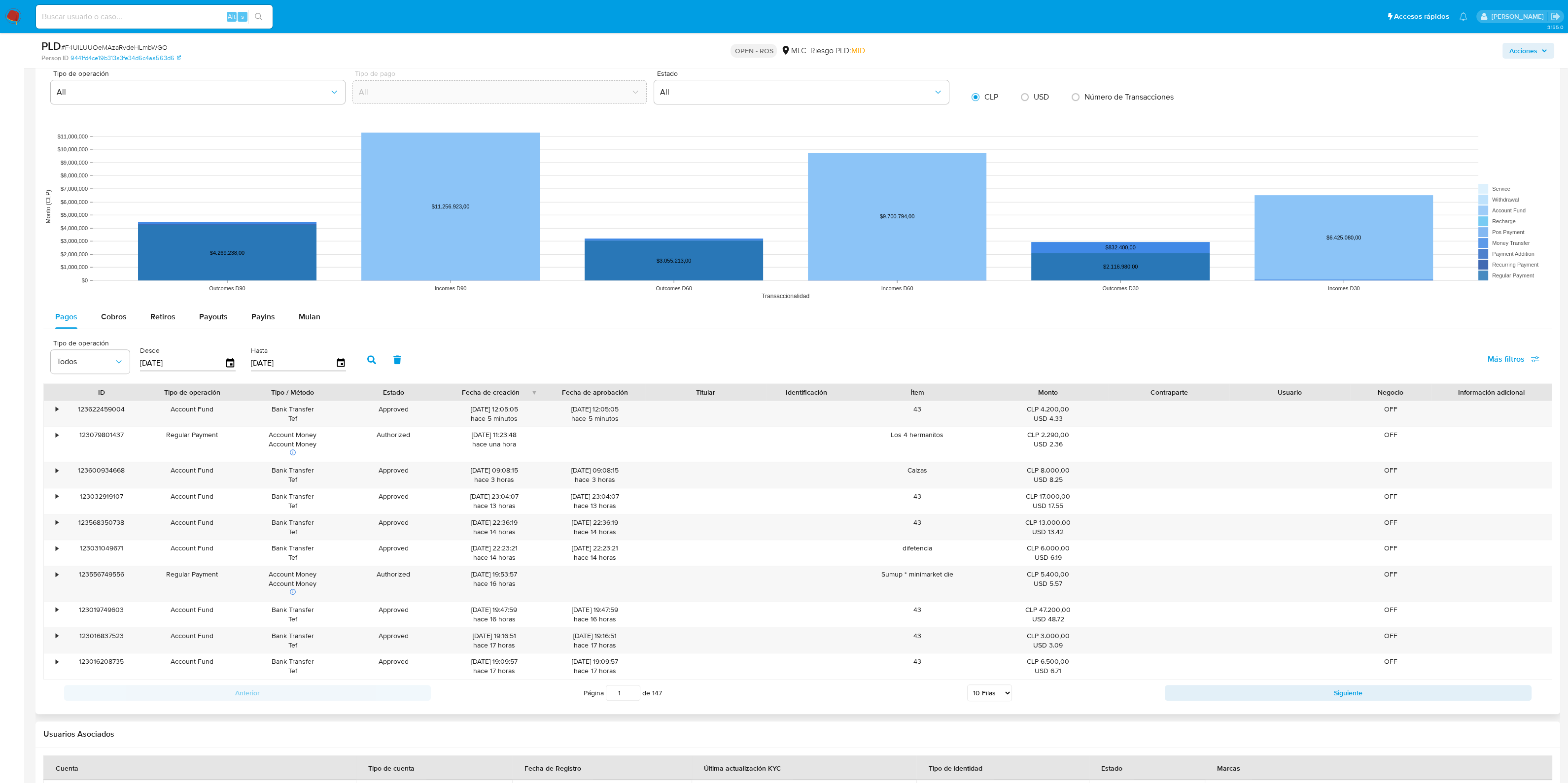
select select "10"
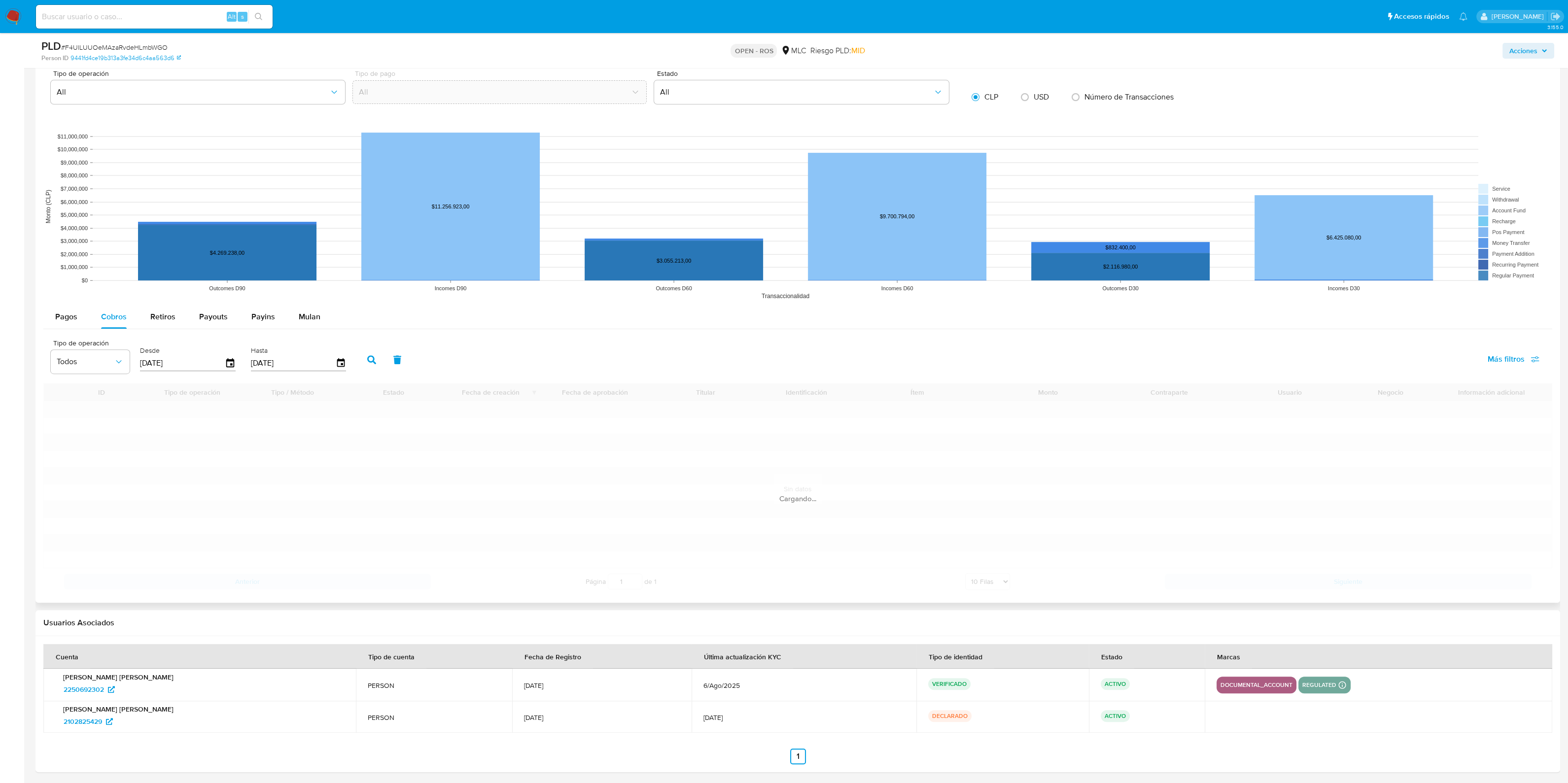
scroll to position [1002, 0]
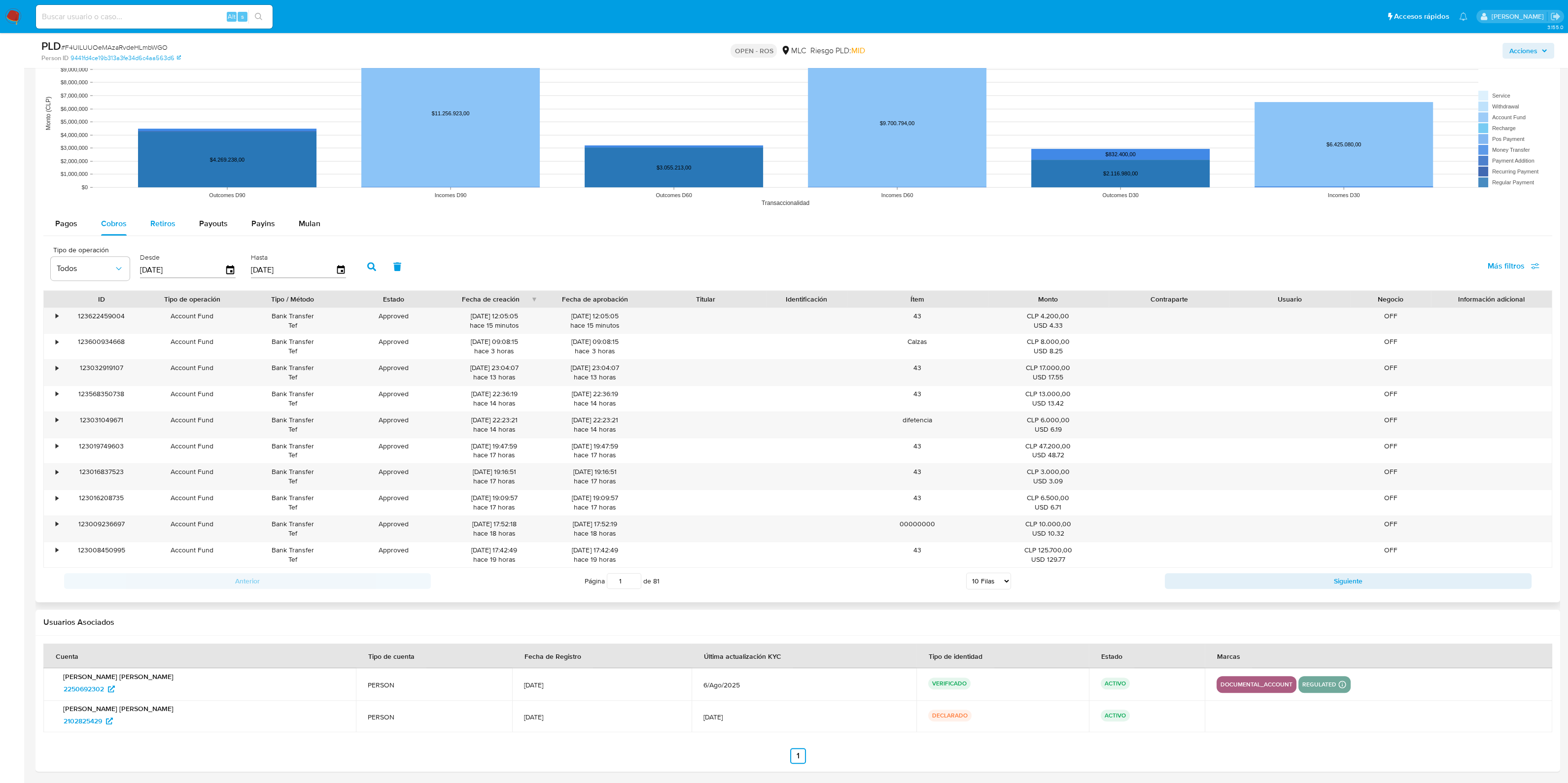
click at [161, 230] on div "Retiros" at bounding box center [163, 223] width 25 height 24
select select "10"
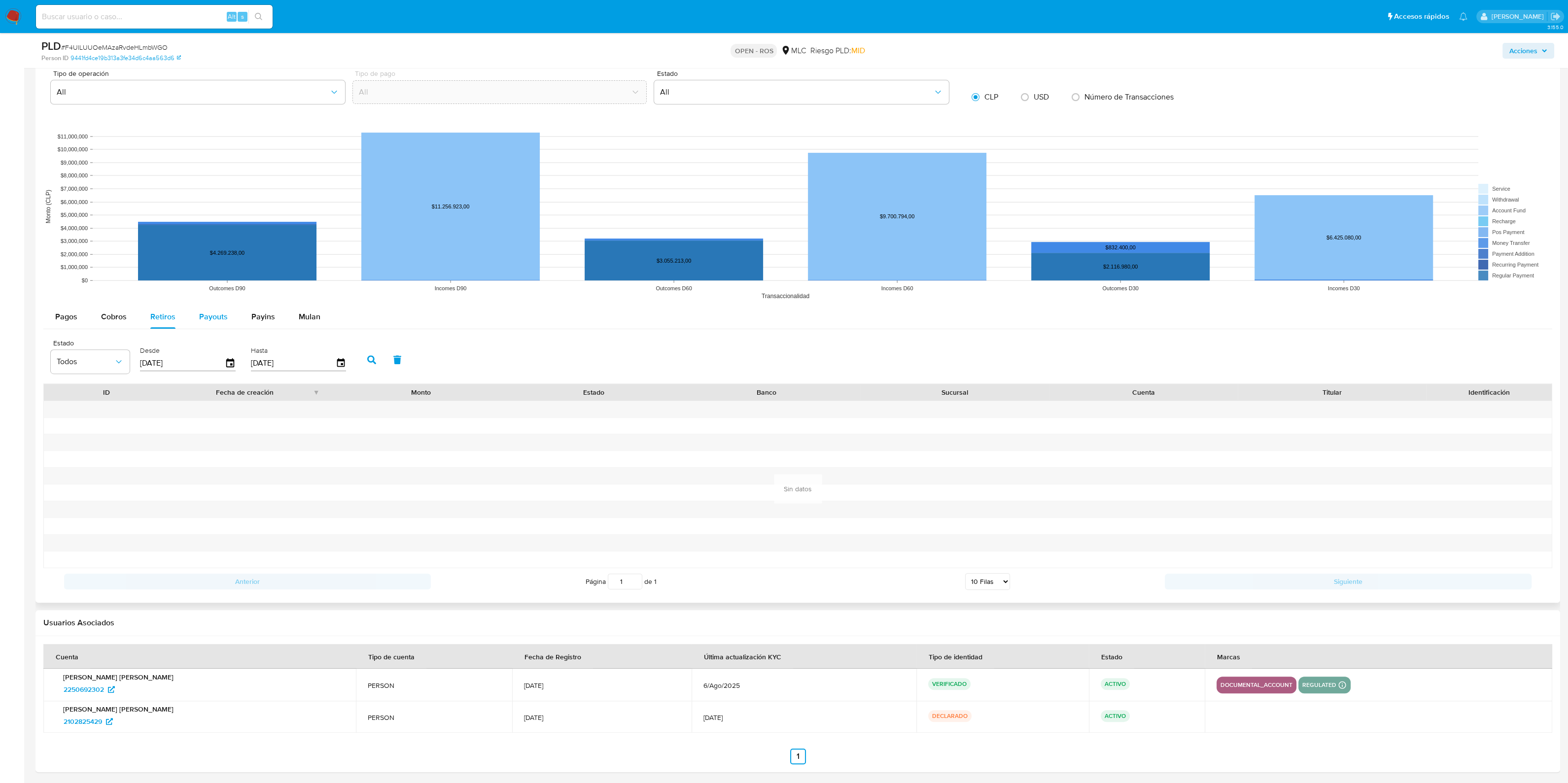
click at [211, 316] on span "Payouts" at bounding box center [213, 316] width 28 height 12
select select "10"
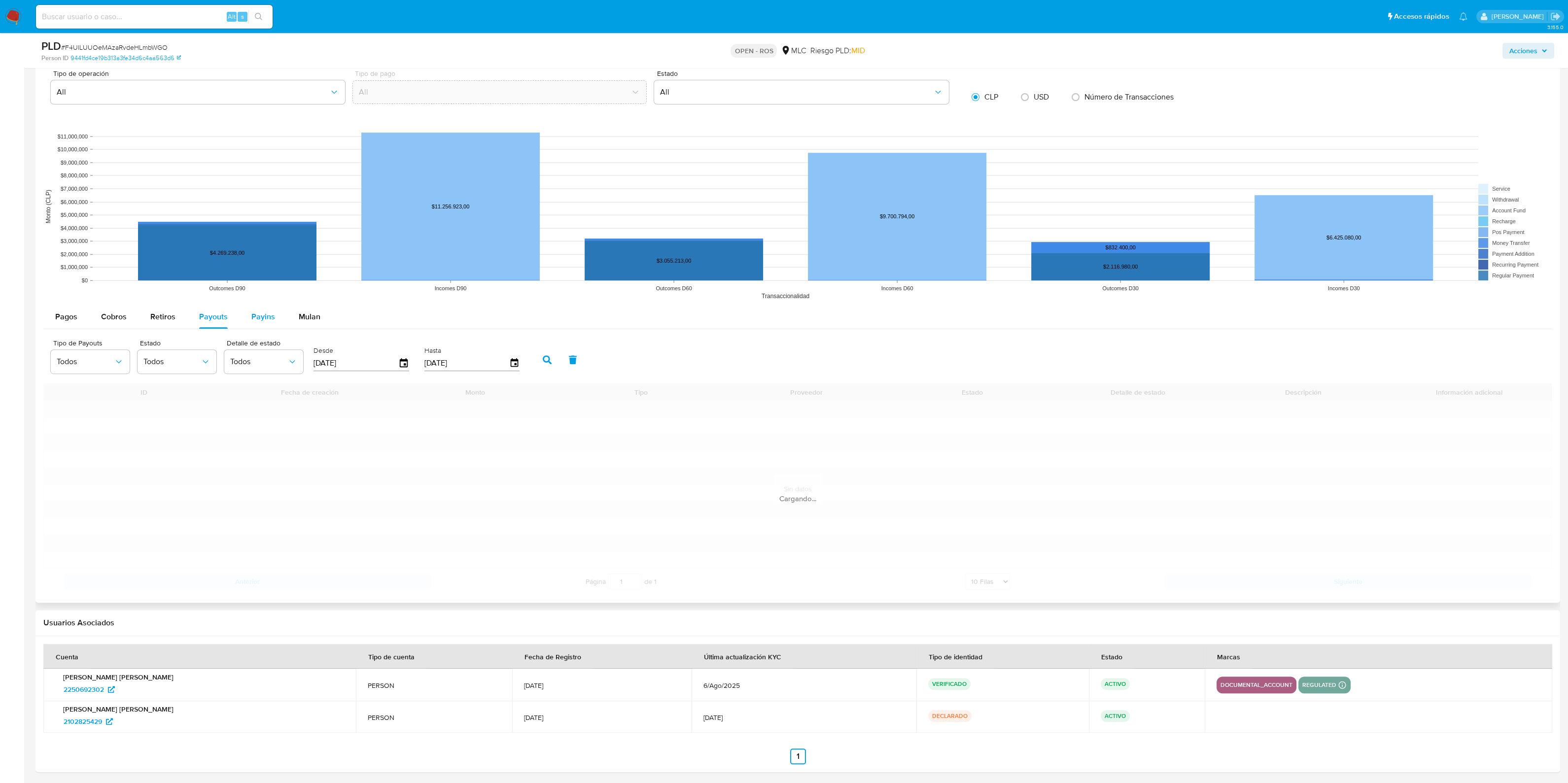
click at [257, 314] on span "Payins" at bounding box center [263, 316] width 24 height 12
select select "10"
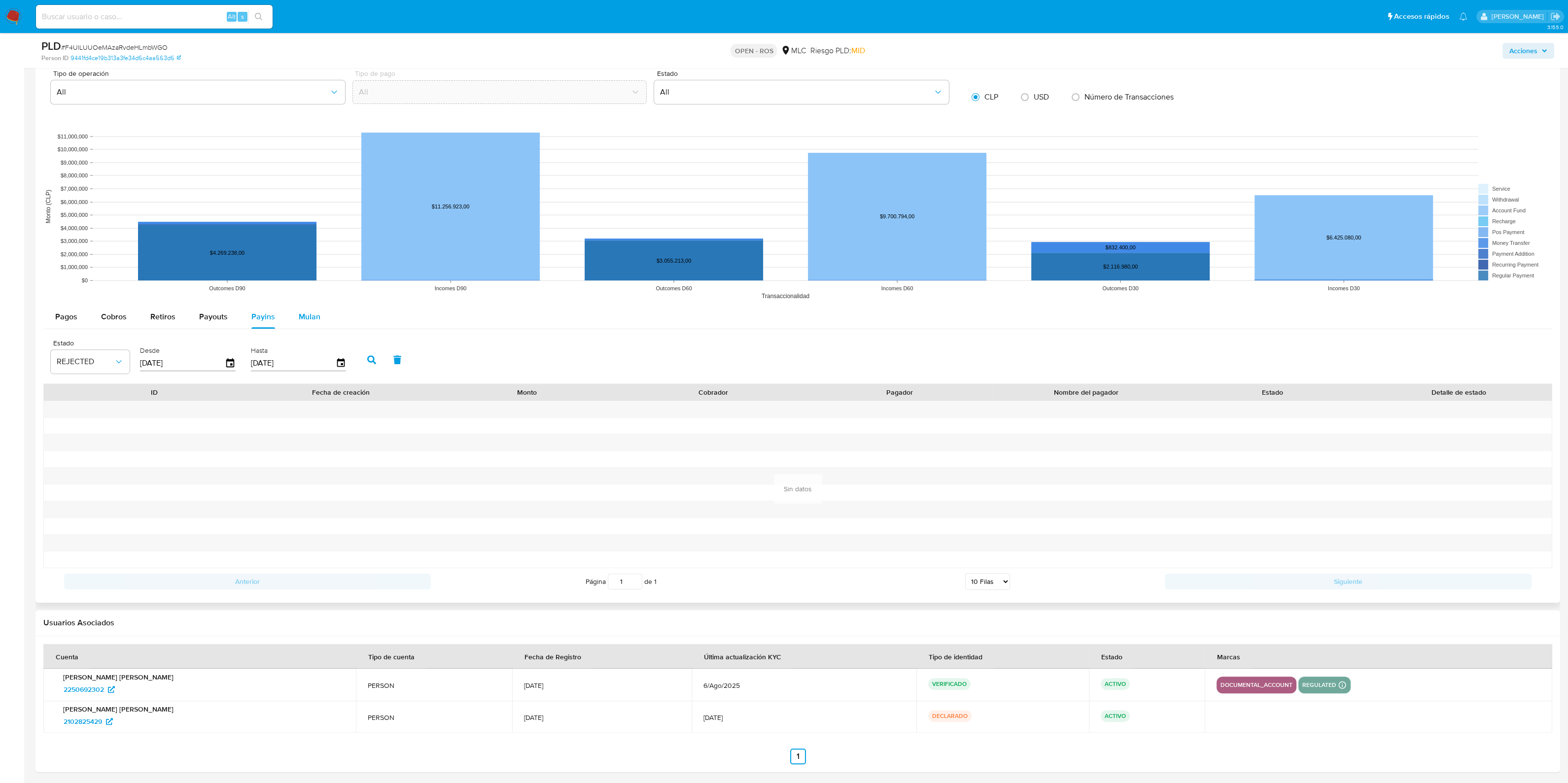
click at [295, 312] on button "Mulan" at bounding box center [309, 316] width 45 height 24
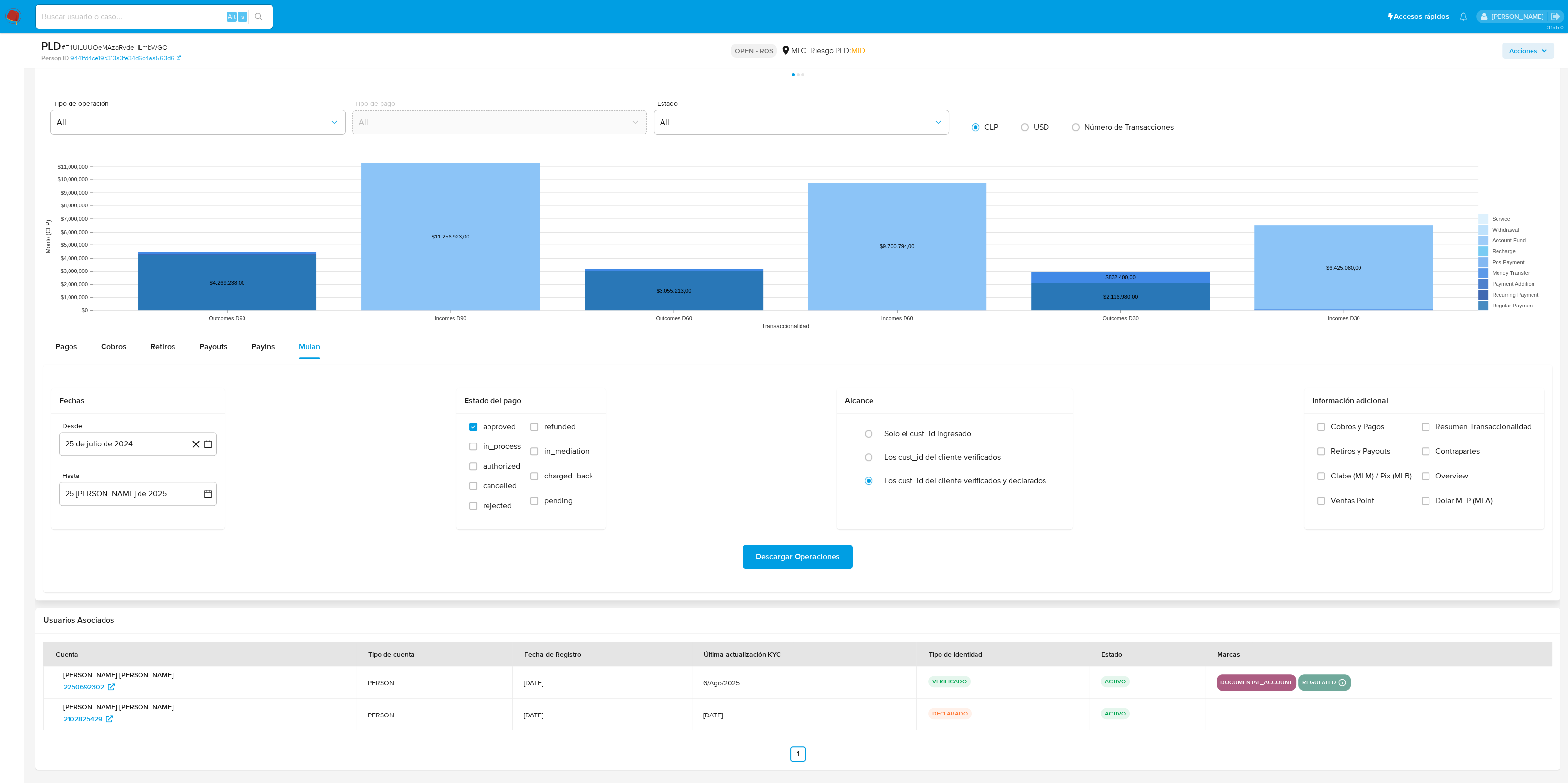
scroll to position [878, 0]
click at [66, 342] on span "Pagos" at bounding box center [66, 347] width 22 height 12
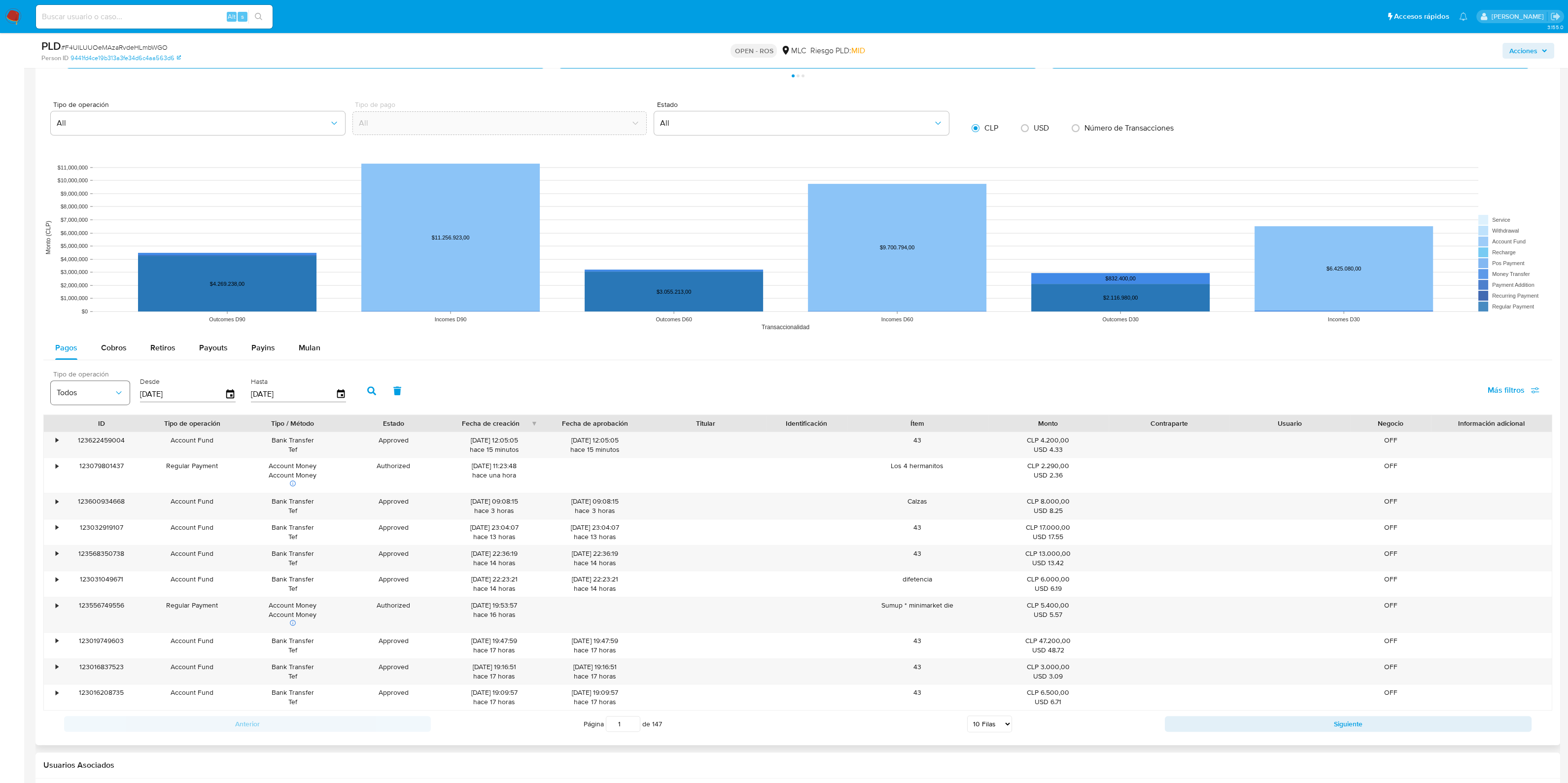
click at [116, 400] on button "Todos" at bounding box center [89, 392] width 79 height 24
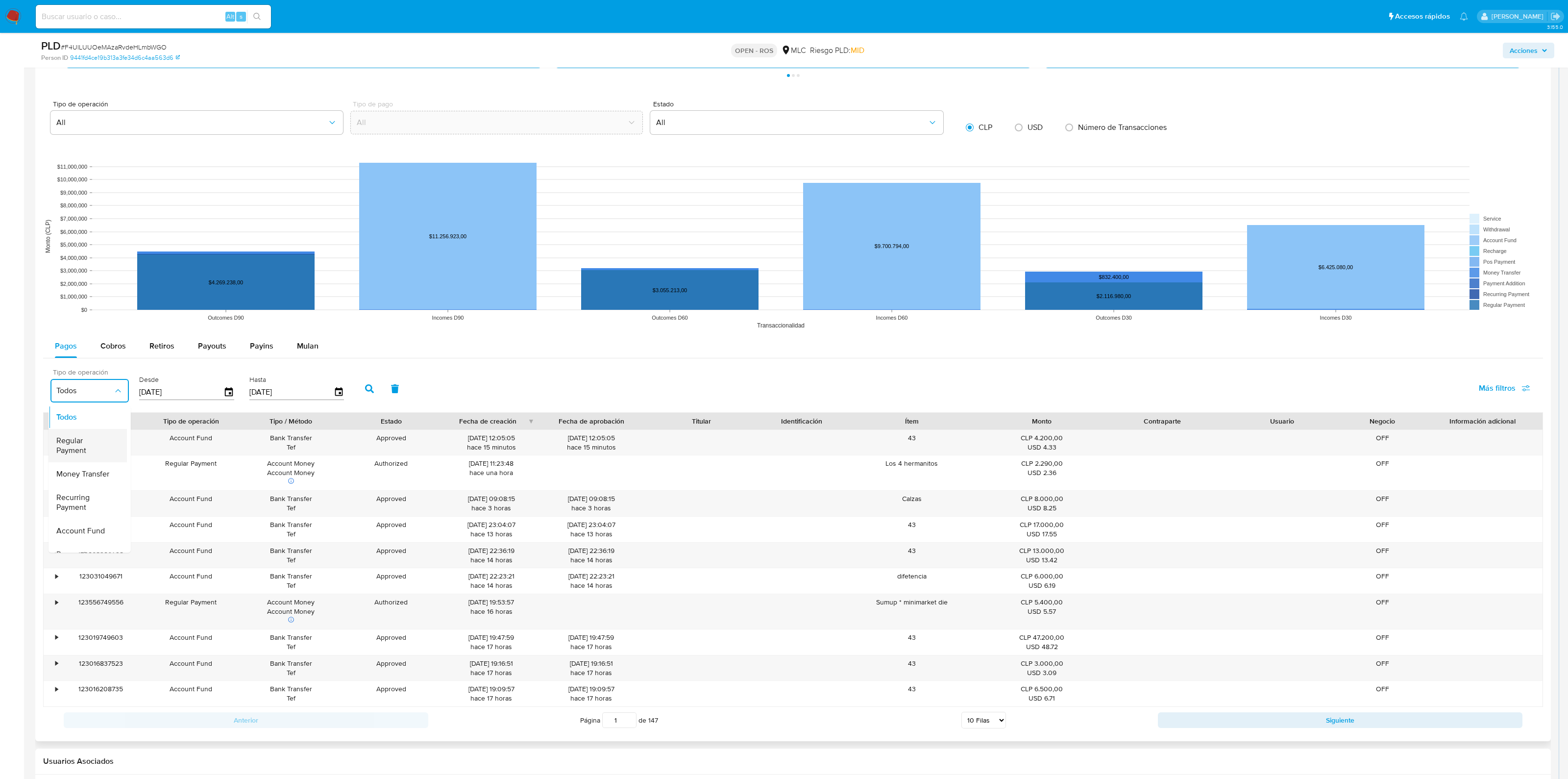
click at [99, 449] on span "Regular Payment" at bounding box center [85, 446] width 57 height 19
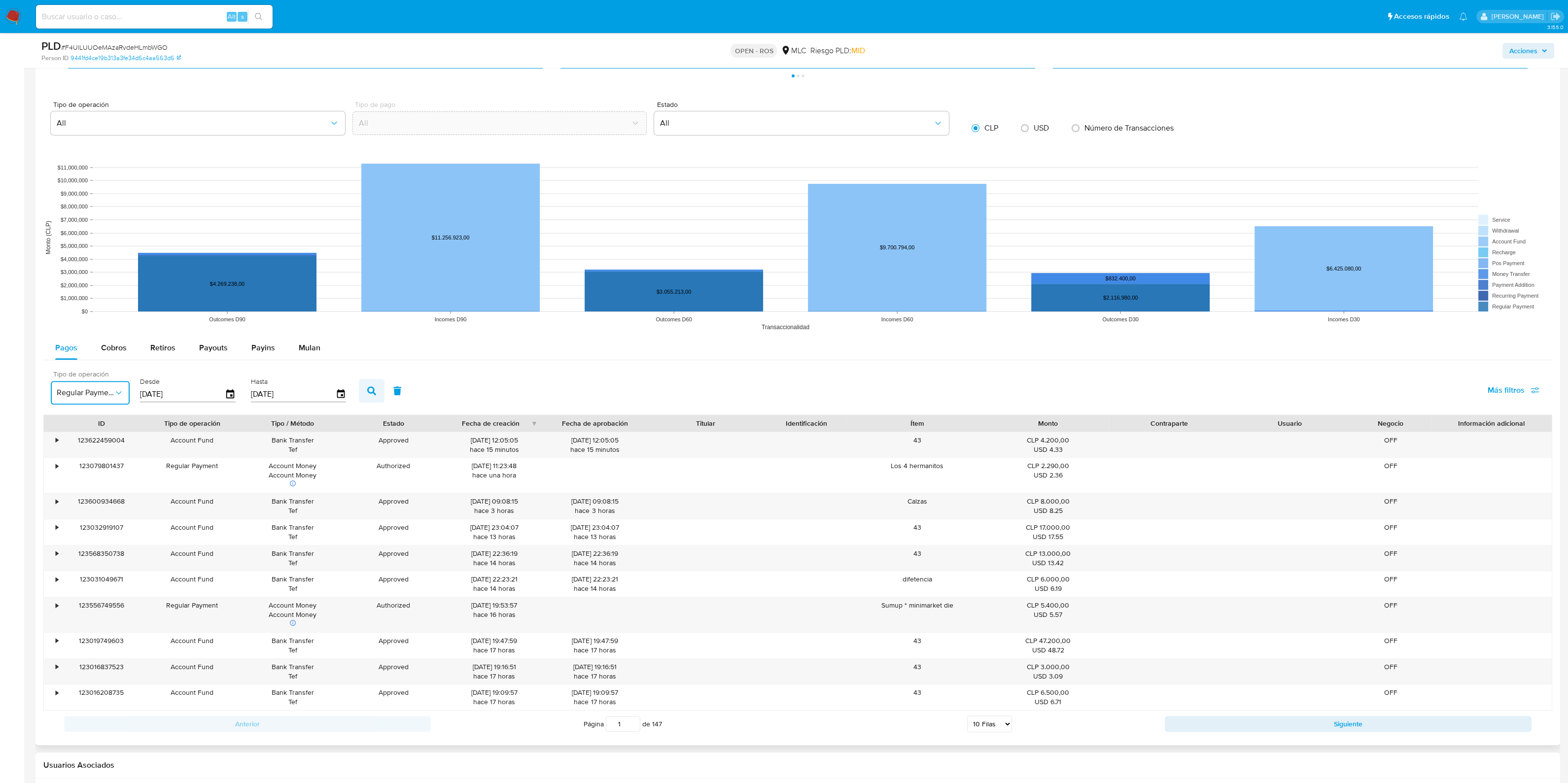
click at [364, 398] on button "button" at bounding box center [371, 391] width 26 height 24
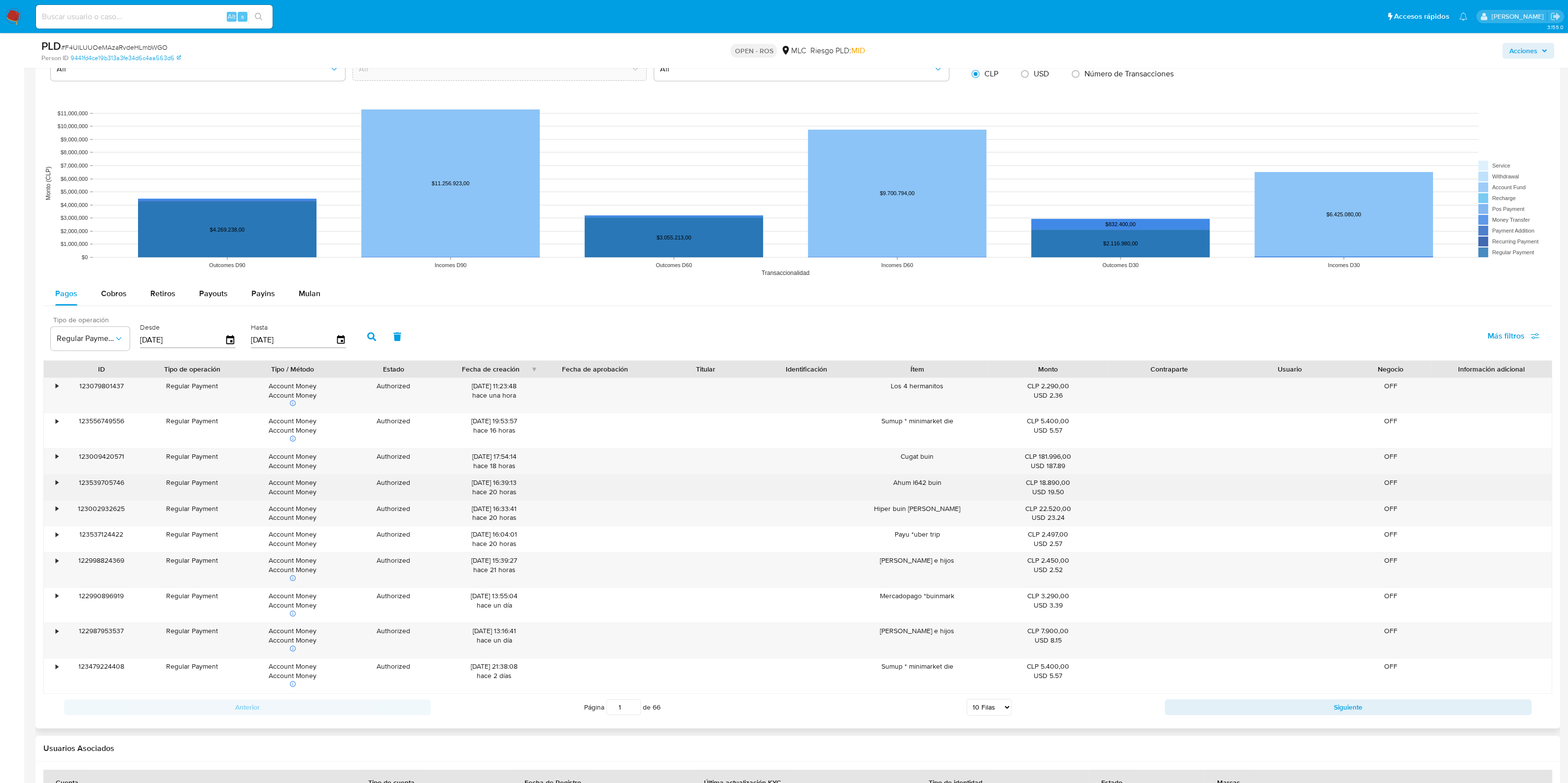
scroll to position [1058, 0]
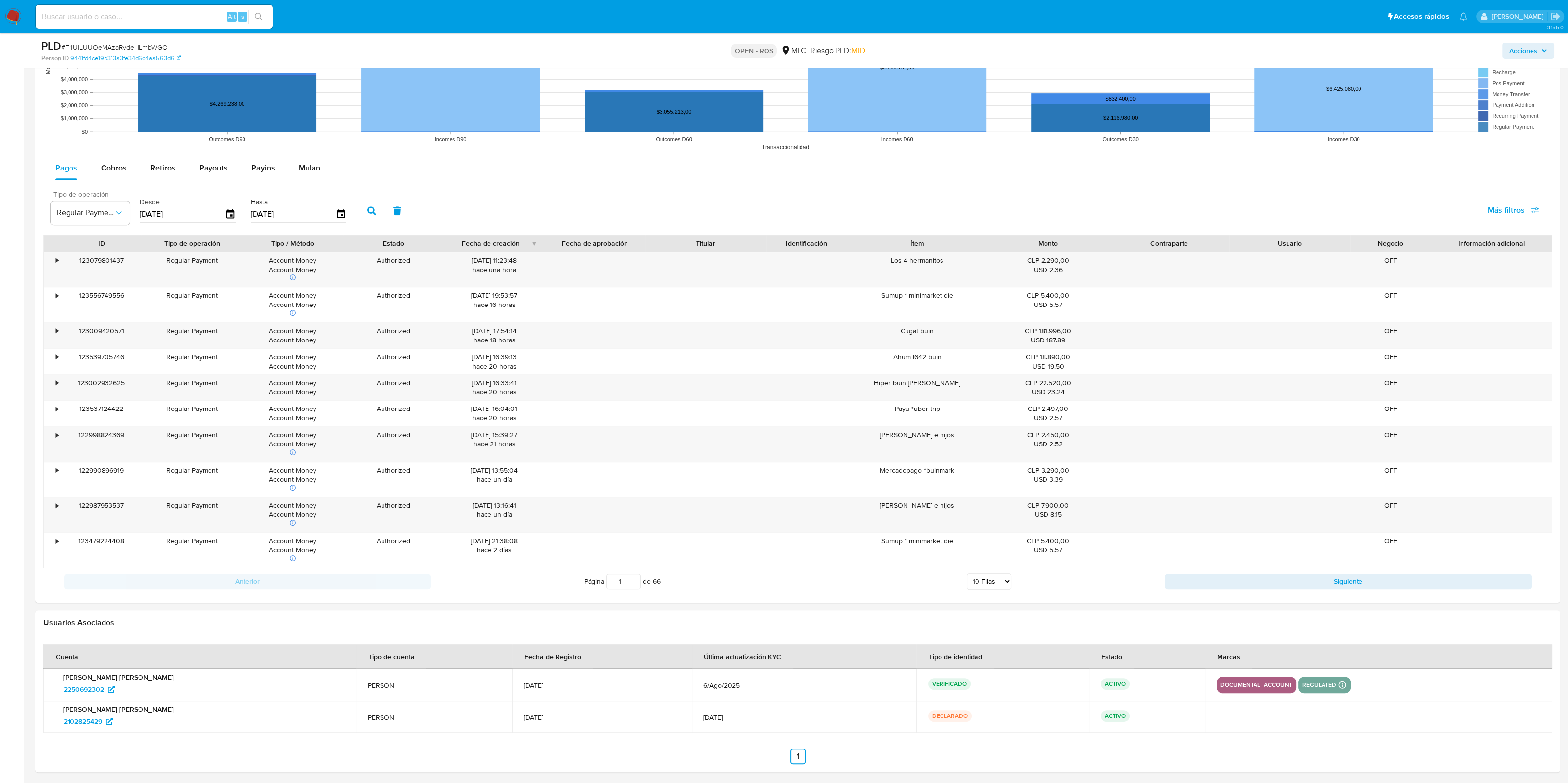
click at [1531, 213] on span "Más filtros" at bounding box center [1513, 210] width 51 height 21
click at [1422, 203] on div "Tipo de operación Regular Payment Desde [DATE] Hasta [DATE] Más filtros Tipo de…" at bounding box center [797, 210] width 1509 height 50
click at [224, 208] on icon "button" at bounding box center [229, 214] width 17 height 17
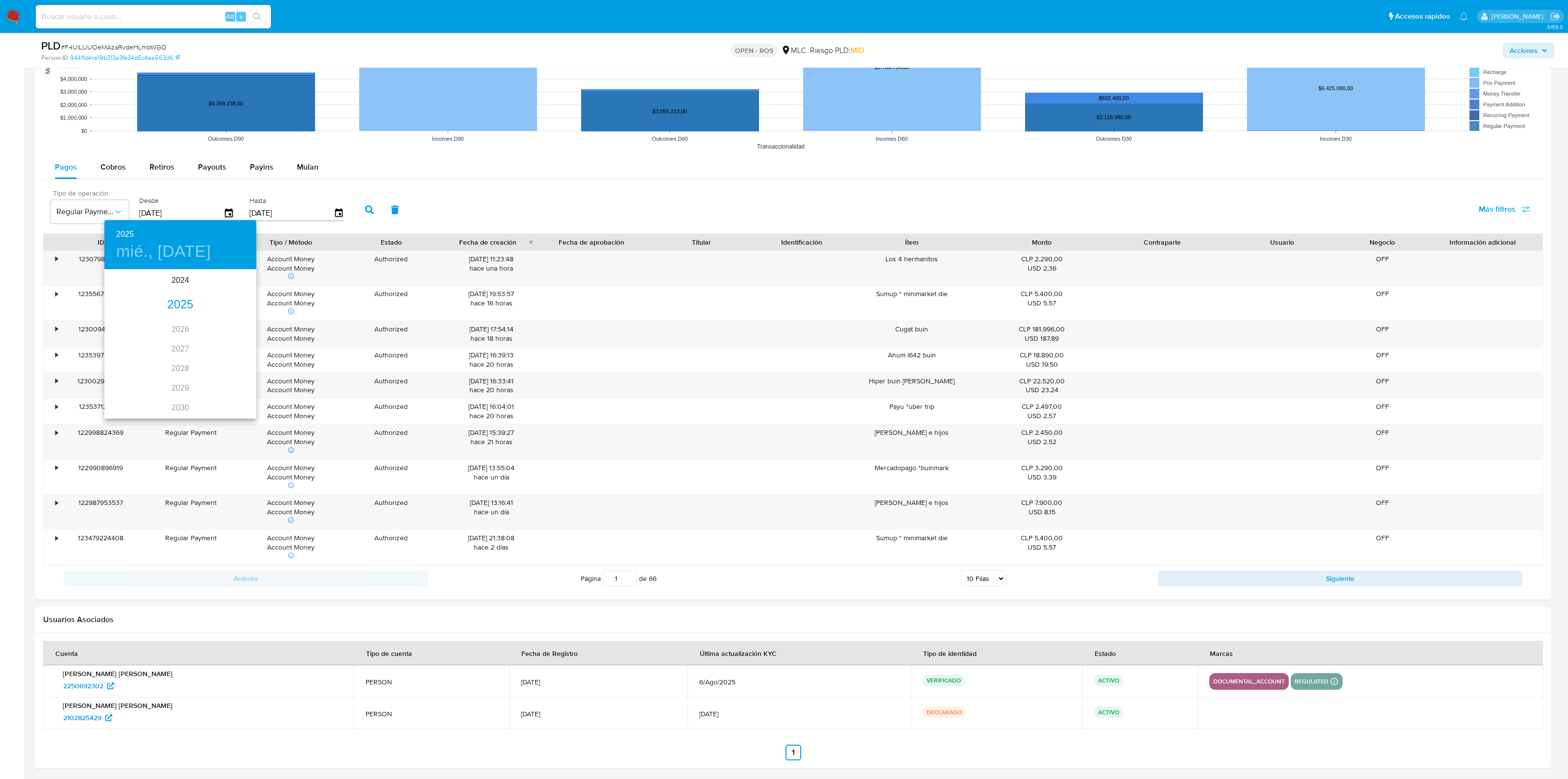
click at [177, 298] on div "2025" at bounding box center [180, 305] width 152 height 19
click at [170, 323] on div "may." at bounding box center [180, 326] width 50 height 37
click at [181, 324] on p "1" at bounding box center [180, 321] width 4 height 10
type input "[DATE]"
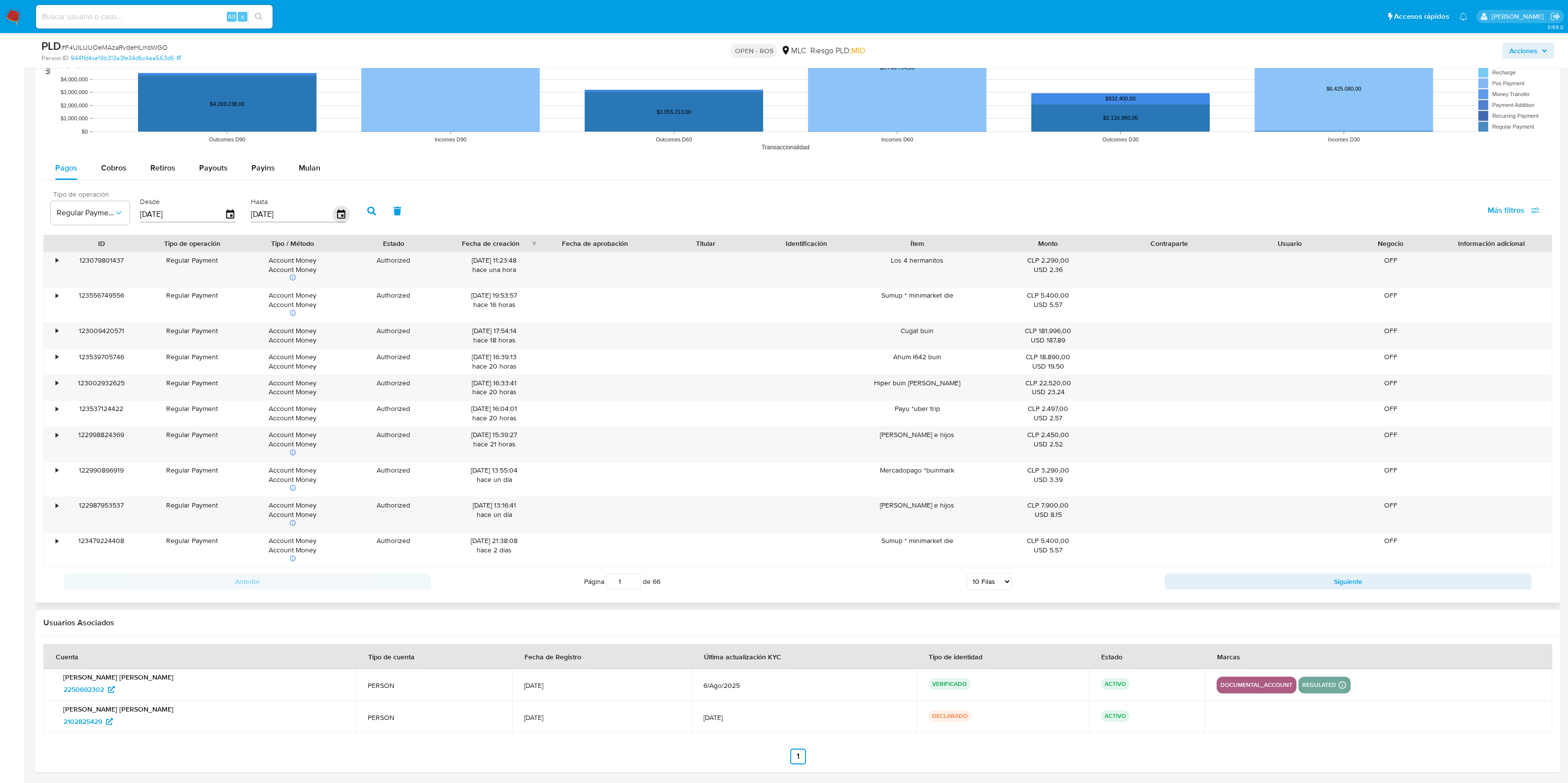
click at [337, 215] on icon "button" at bounding box center [340, 213] width 8 height 9
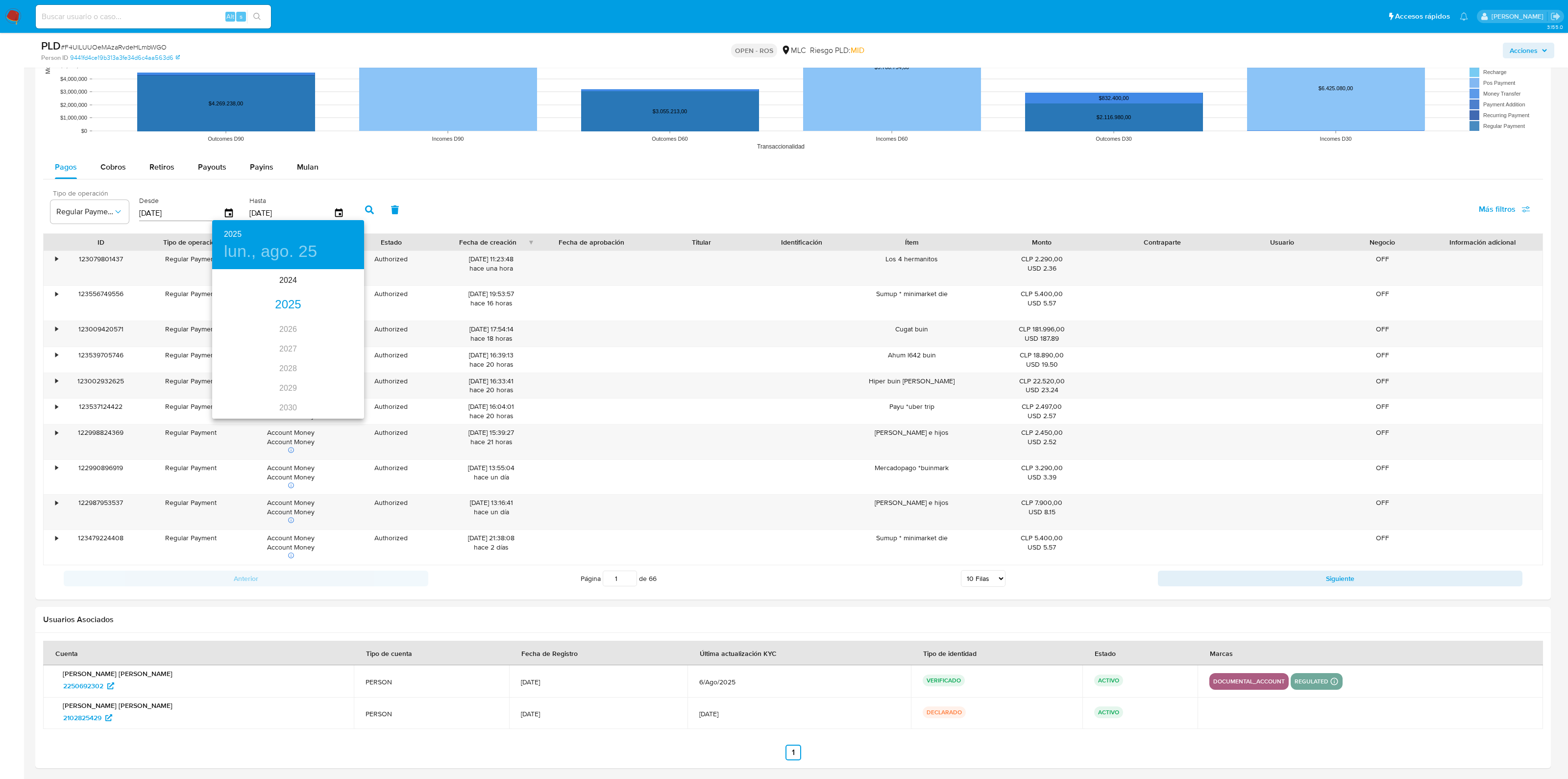
click at [283, 311] on div "2025" at bounding box center [288, 305] width 152 height 19
click at [286, 322] on div "may." at bounding box center [287, 326] width 50 height 37
type input "[DATE]"
click at [349, 375] on p "25" at bounding box center [346, 374] width 8 height 10
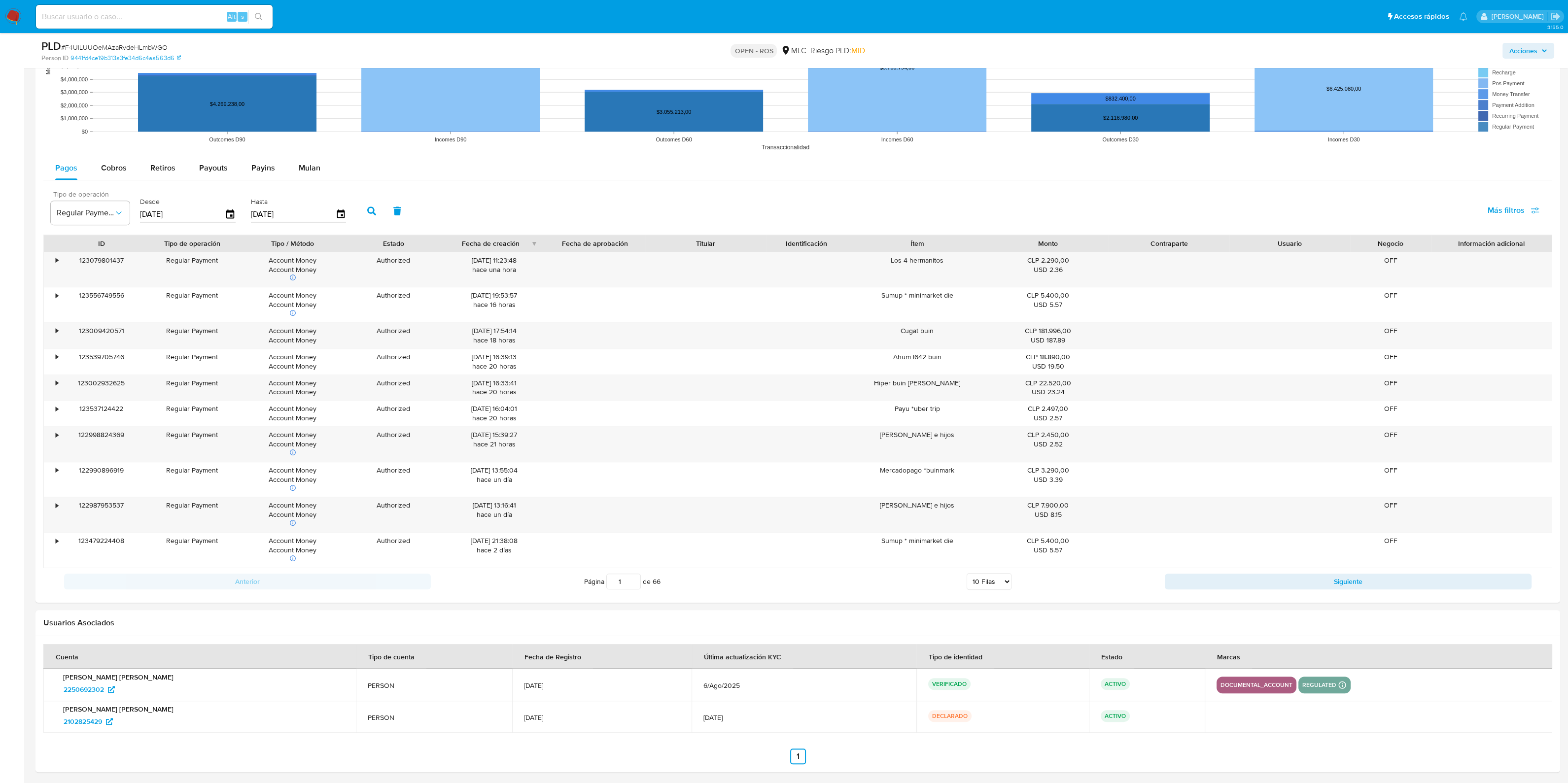
click at [369, 206] on icon "button" at bounding box center [371, 211] width 9 height 9
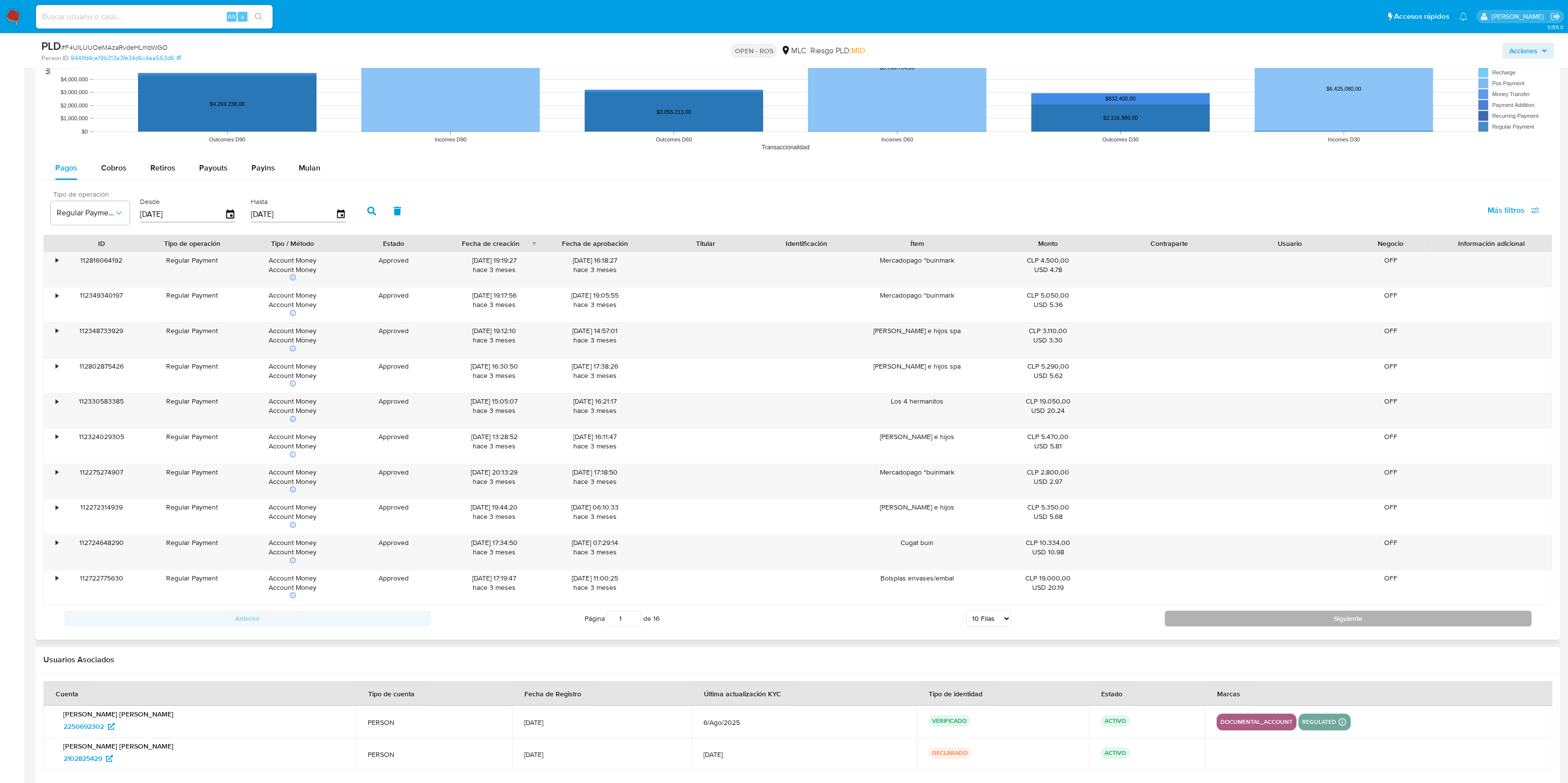
click at [1329, 622] on button "Siguiente" at bounding box center [1348, 618] width 367 height 16
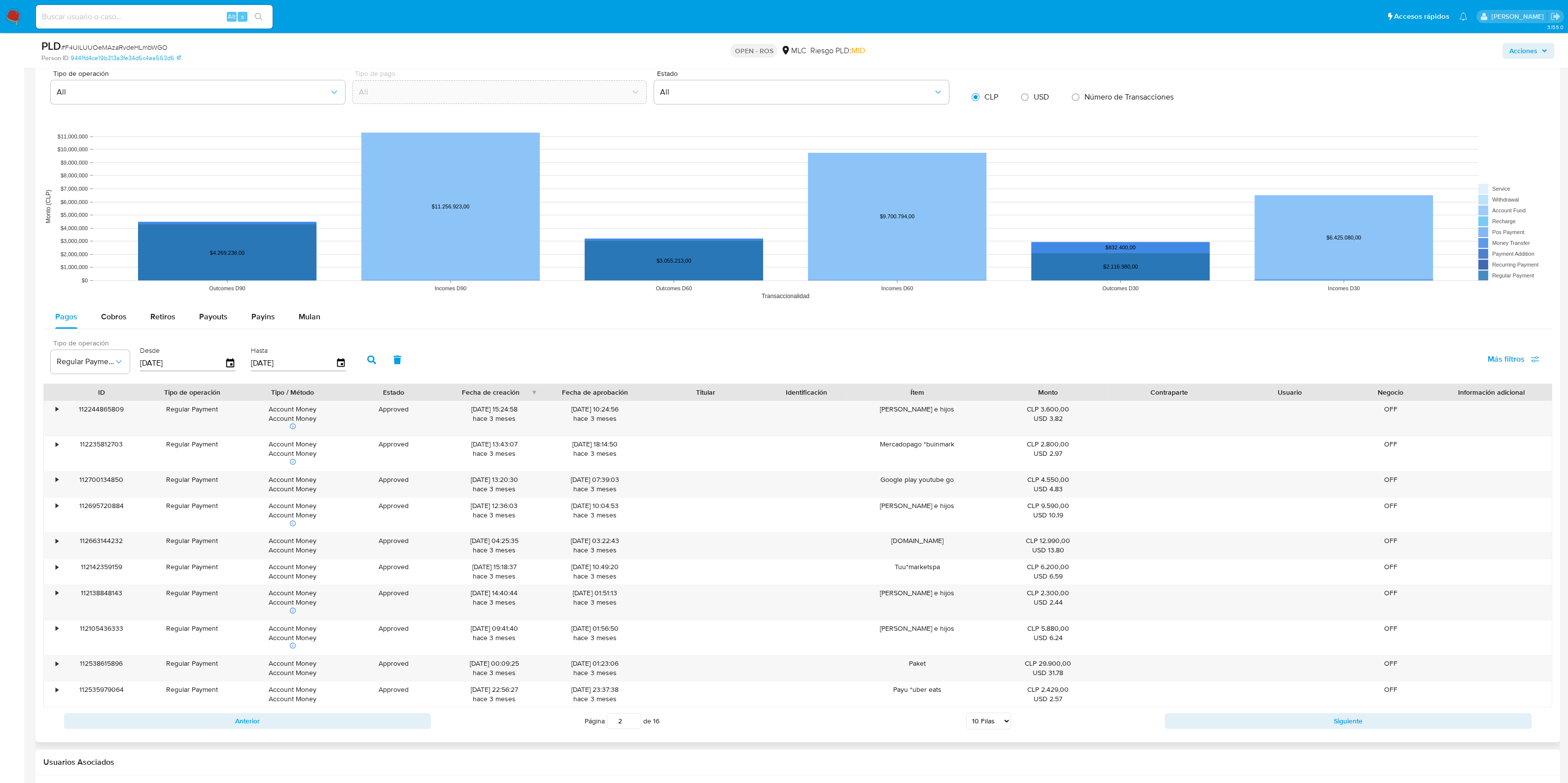
scroll to position [1049, 0]
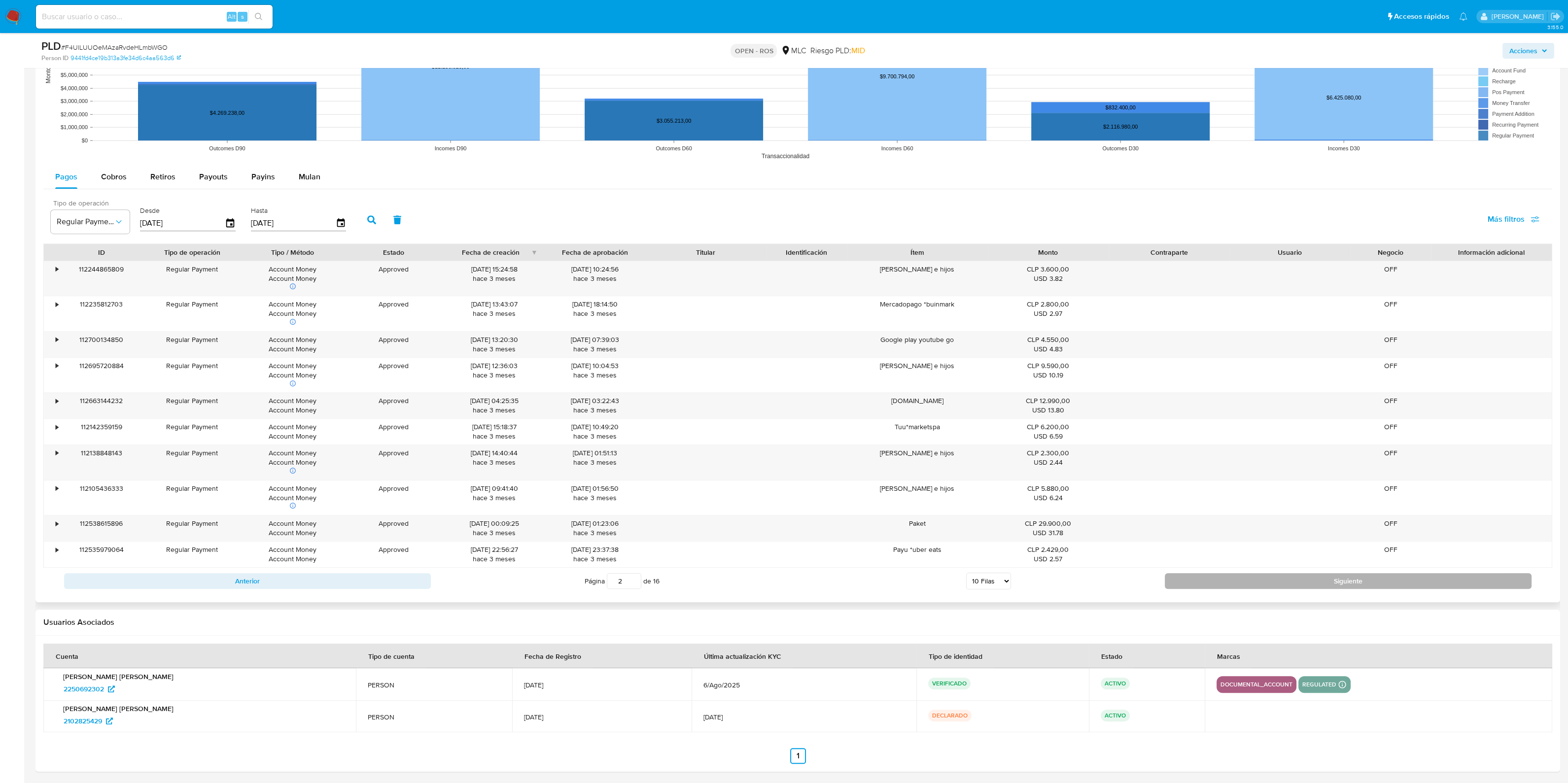
click at [1237, 585] on button "Siguiente" at bounding box center [1348, 581] width 367 height 16
type input "3"
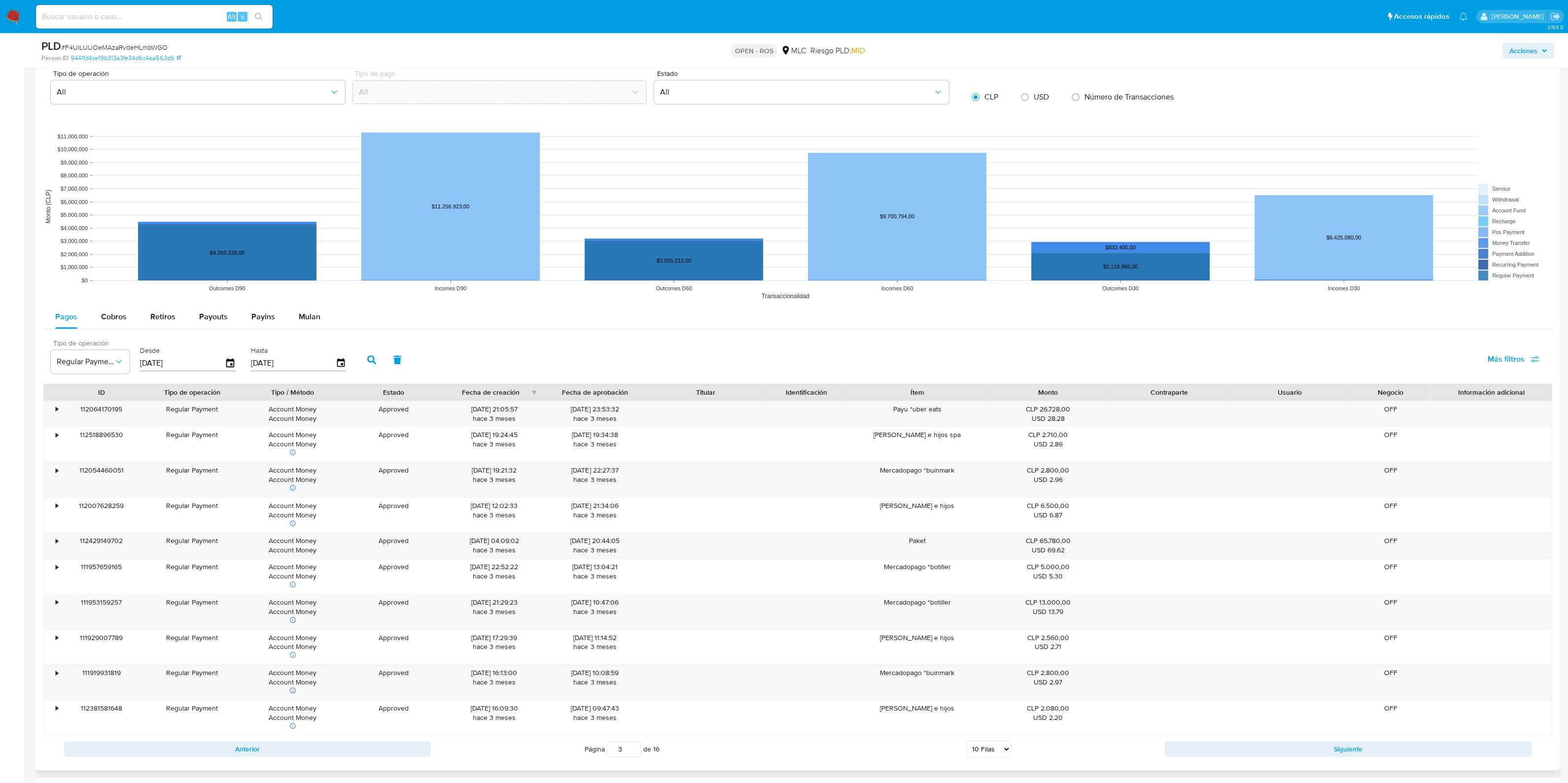
scroll to position [1058, 0]
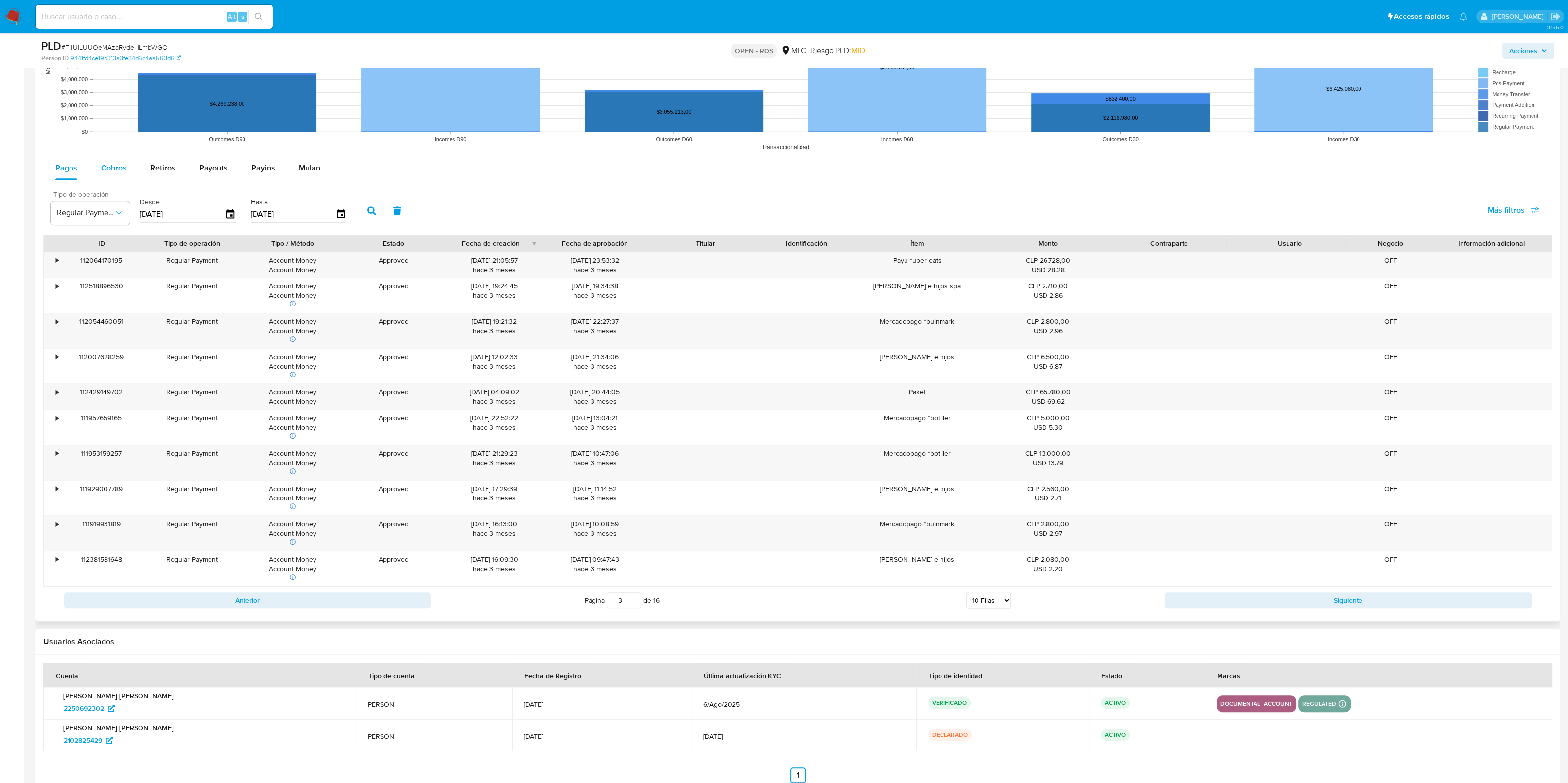
click at [120, 173] on div "Cobros" at bounding box center [113, 167] width 26 height 24
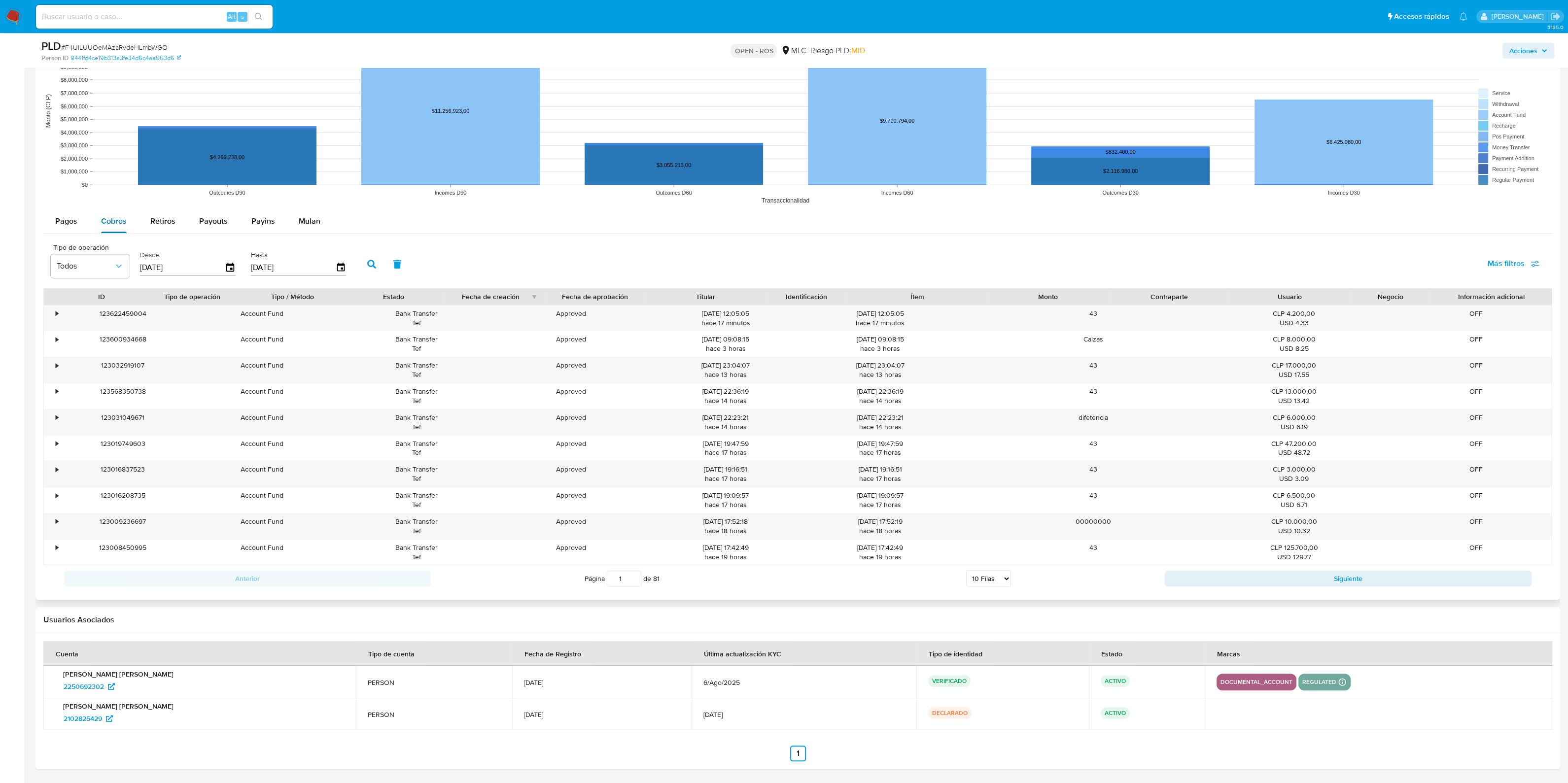
scroll to position [1002, 0]
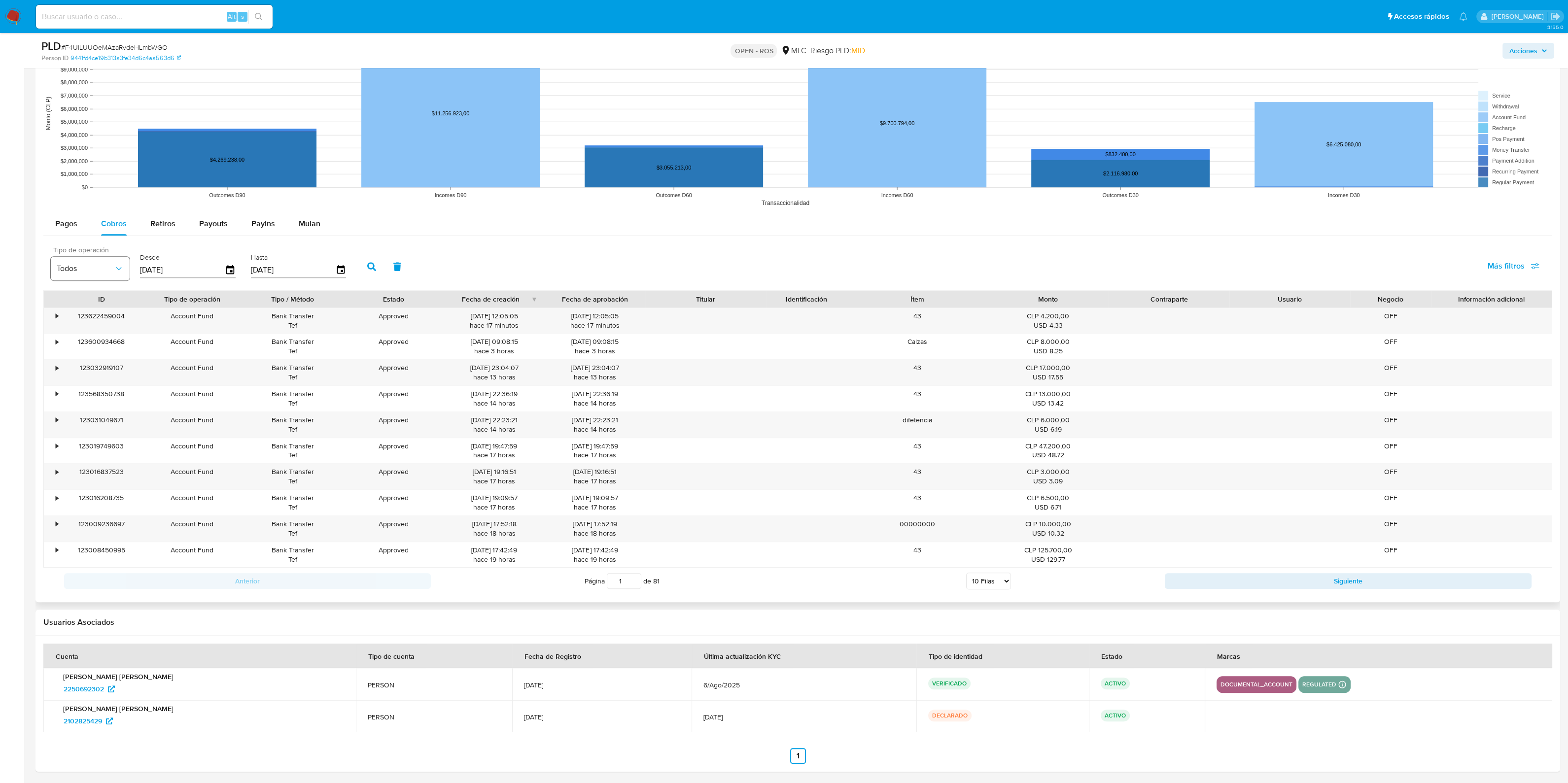
click at [111, 275] on button "Todos" at bounding box center [89, 268] width 79 height 24
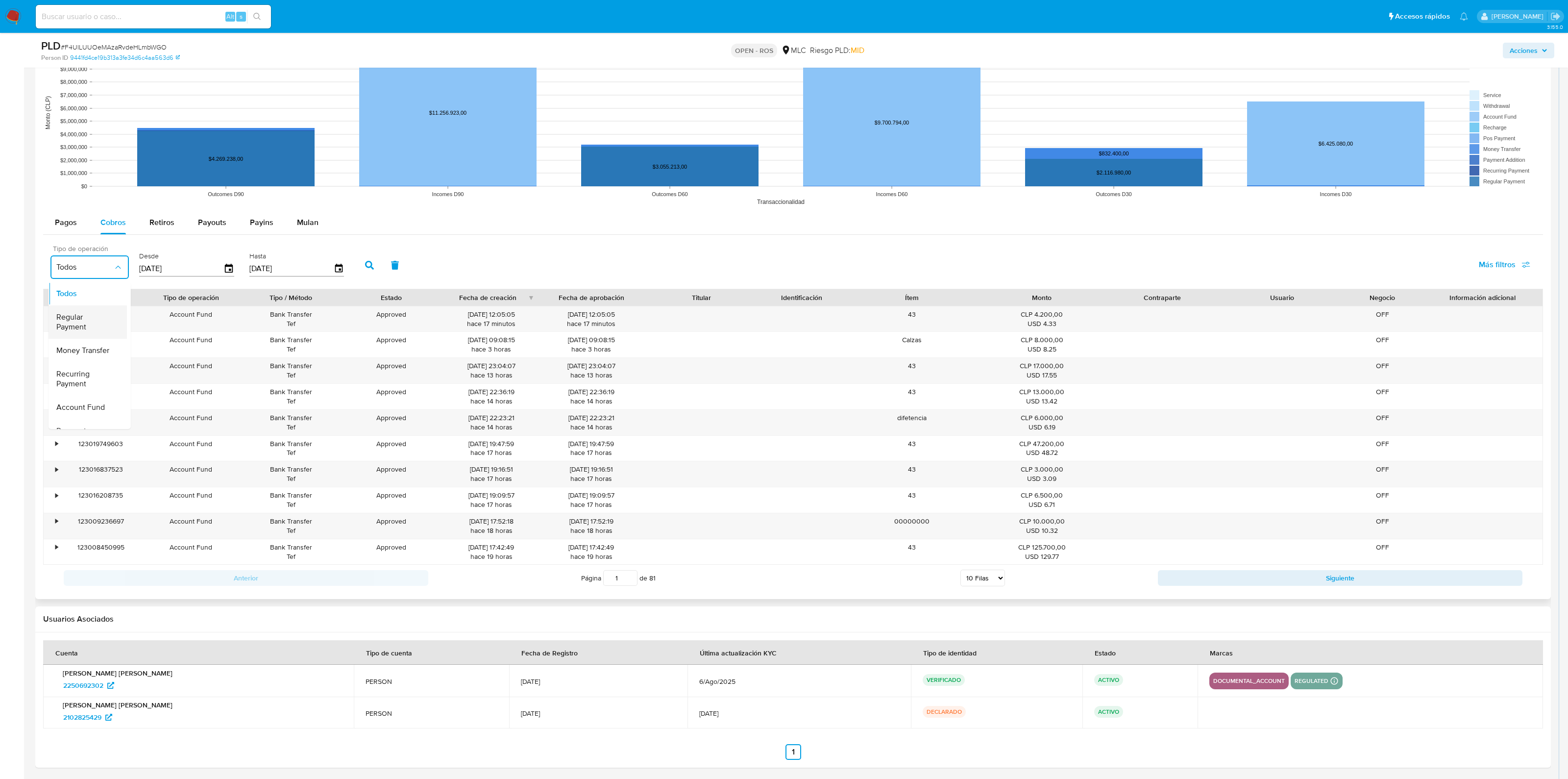
click at [108, 328] on span "Regular Payment" at bounding box center [85, 322] width 57 height 19
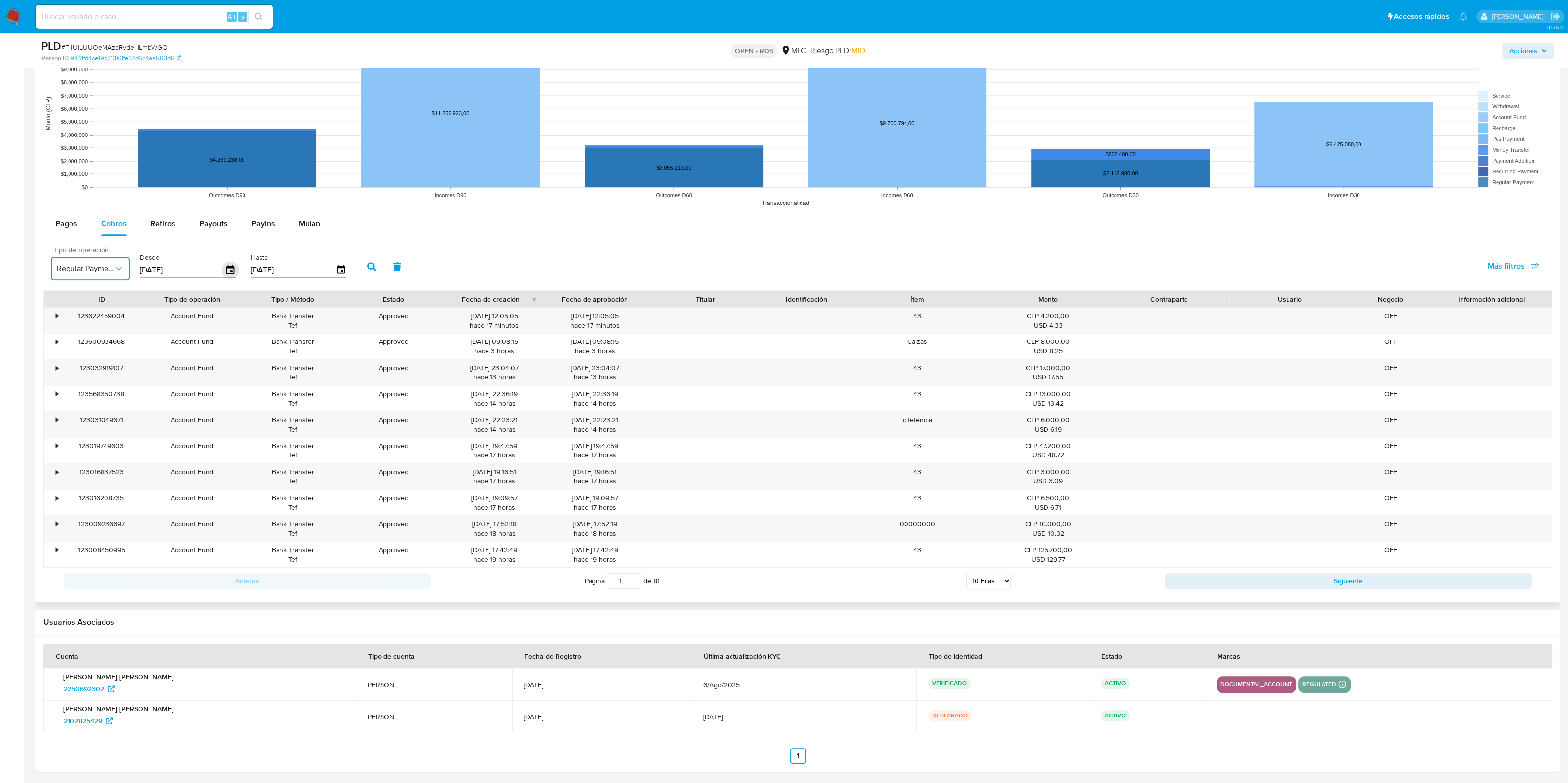
click at [227, 266] on icon "button" at bounding box center [229, 269] width 8 height 9
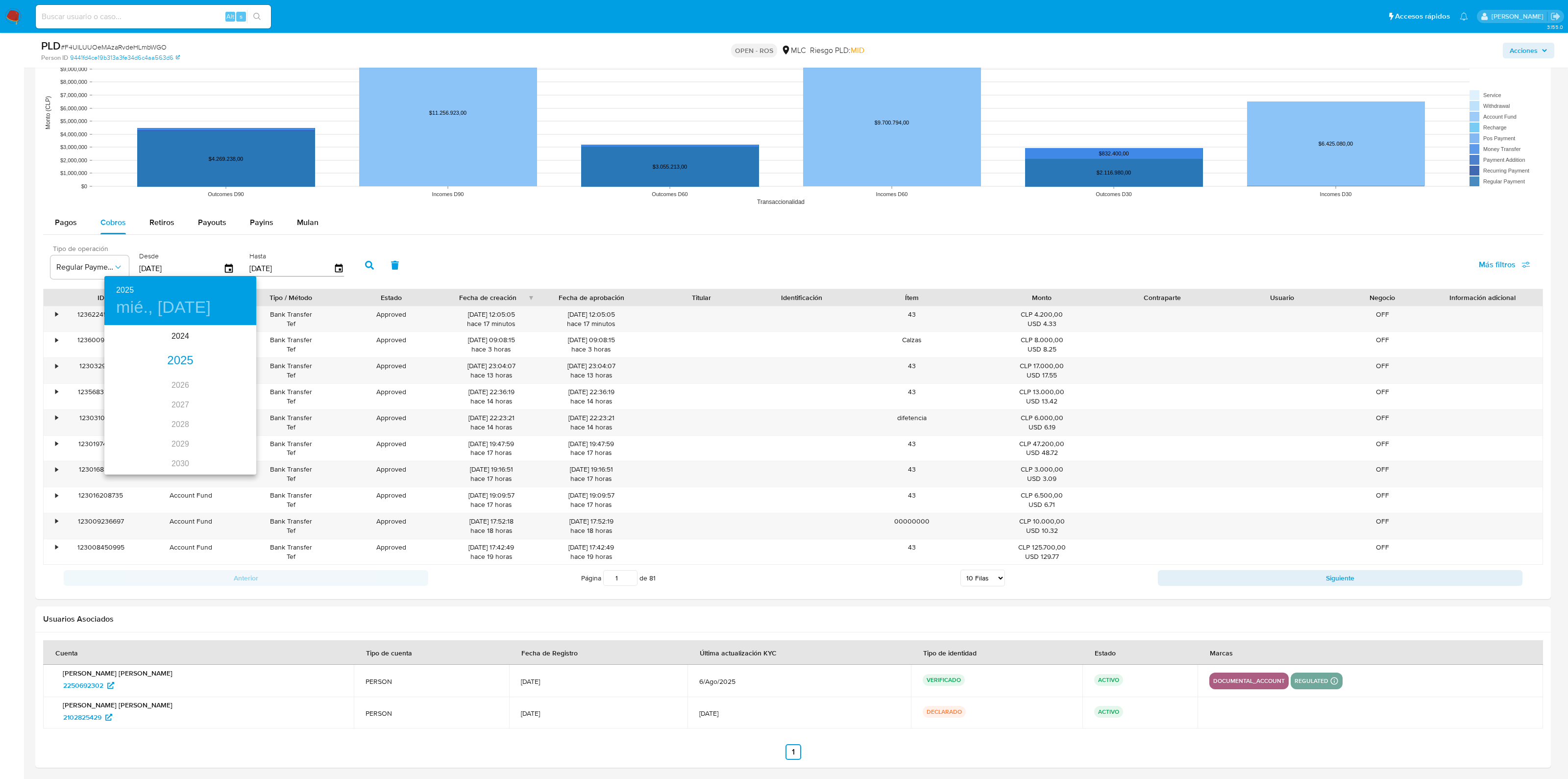
click at [184, 355] on div "2025" at bounding box center [180, 360] width 152 height 19
click at [186, 378] on div "may." at bounding box center [180, 382] width 50 height 37
click at [176, 371] on button "1" at bounding box center [181, 377] width 18 height 18
type input "[DATE]"
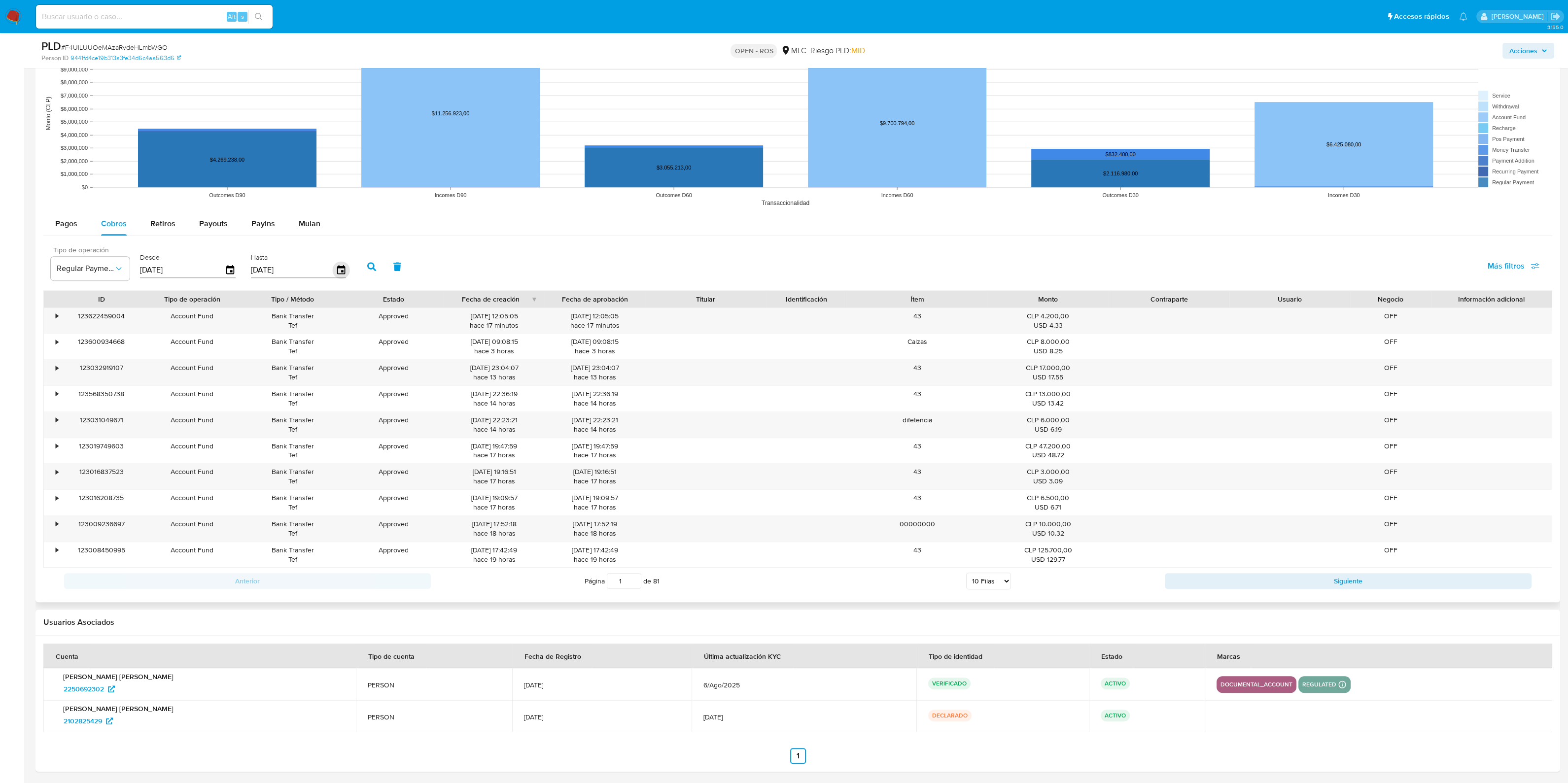
click at [332, 266] on icon "button" at bounding box center [340, 269] width 17 height 17
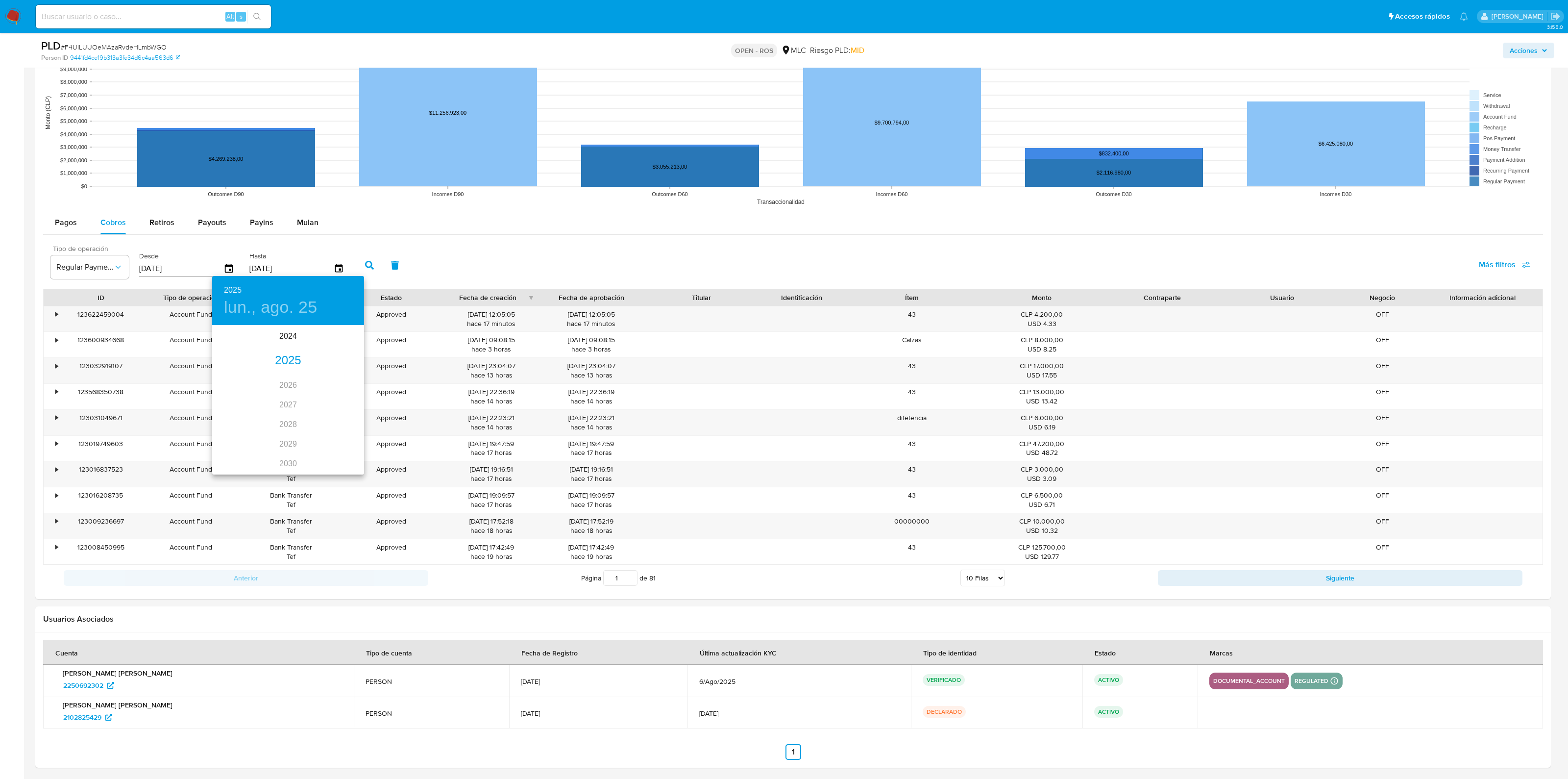
click at [289, 356] on div "2025" at bounding box center [288, 360] width 152 height 19
click at [292, 386] on div "may." at bounding box center [287, 382] width 50 height 37
type input "[DATE]"
click at [366, 256] on div at bounding box center [784, 390] width 1568 height 779
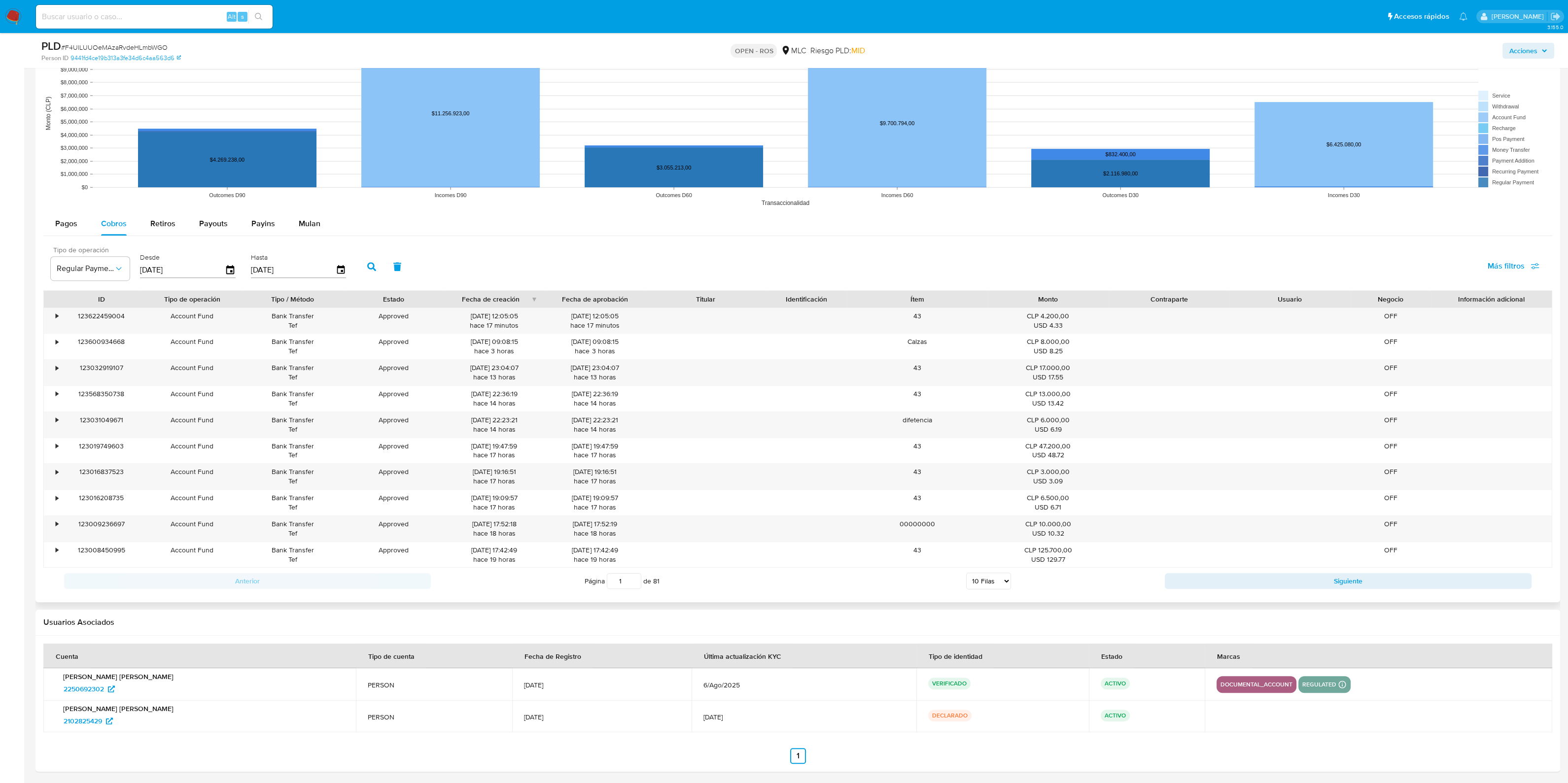
click at [361, 267] on button "button" at bounding box center [371, 267] width 26 height 24
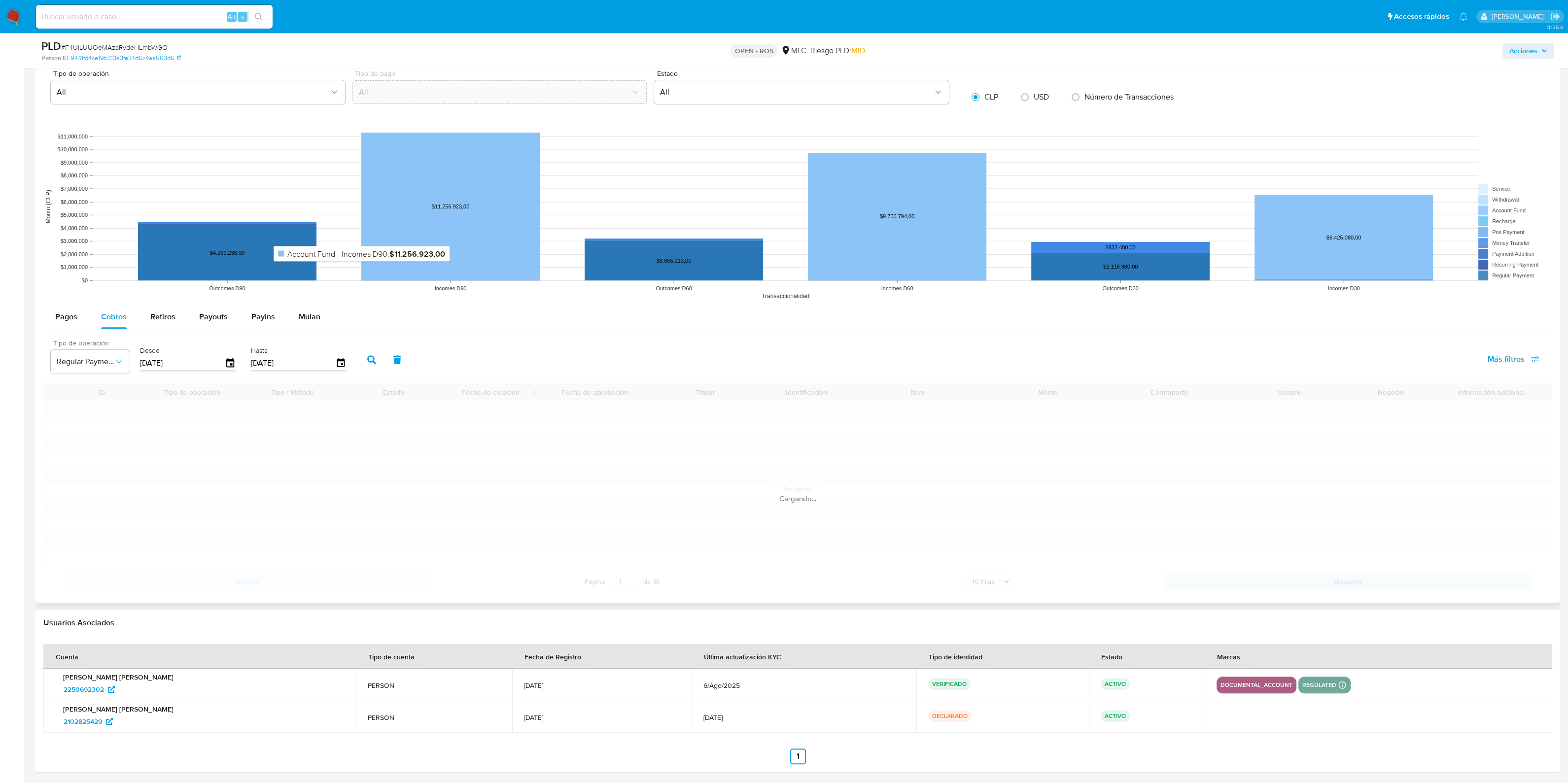
scroll to position [795, 0]
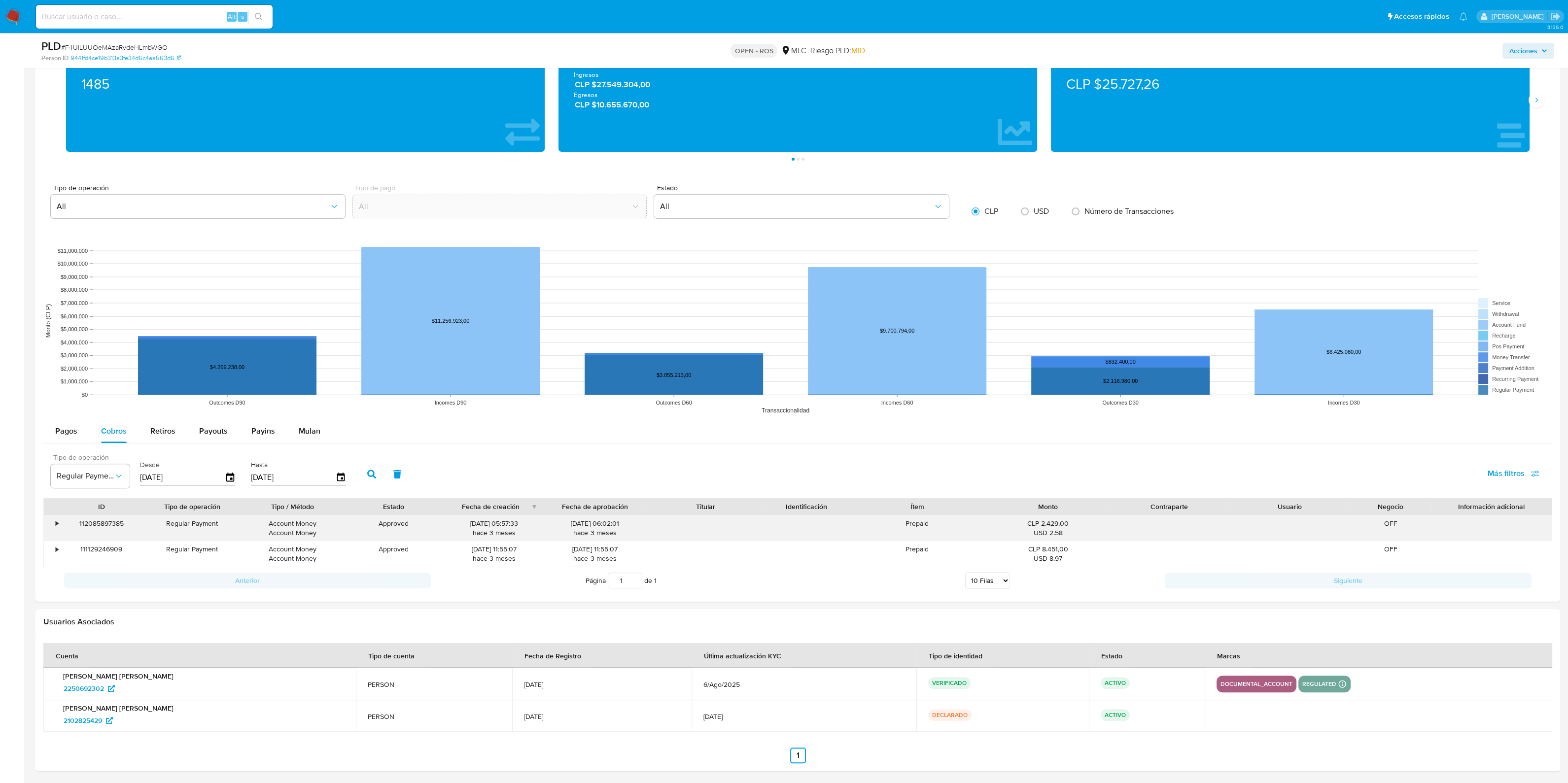
click at [59, 519] on div "•" at bounding box center [52, 528] width 17 height 26
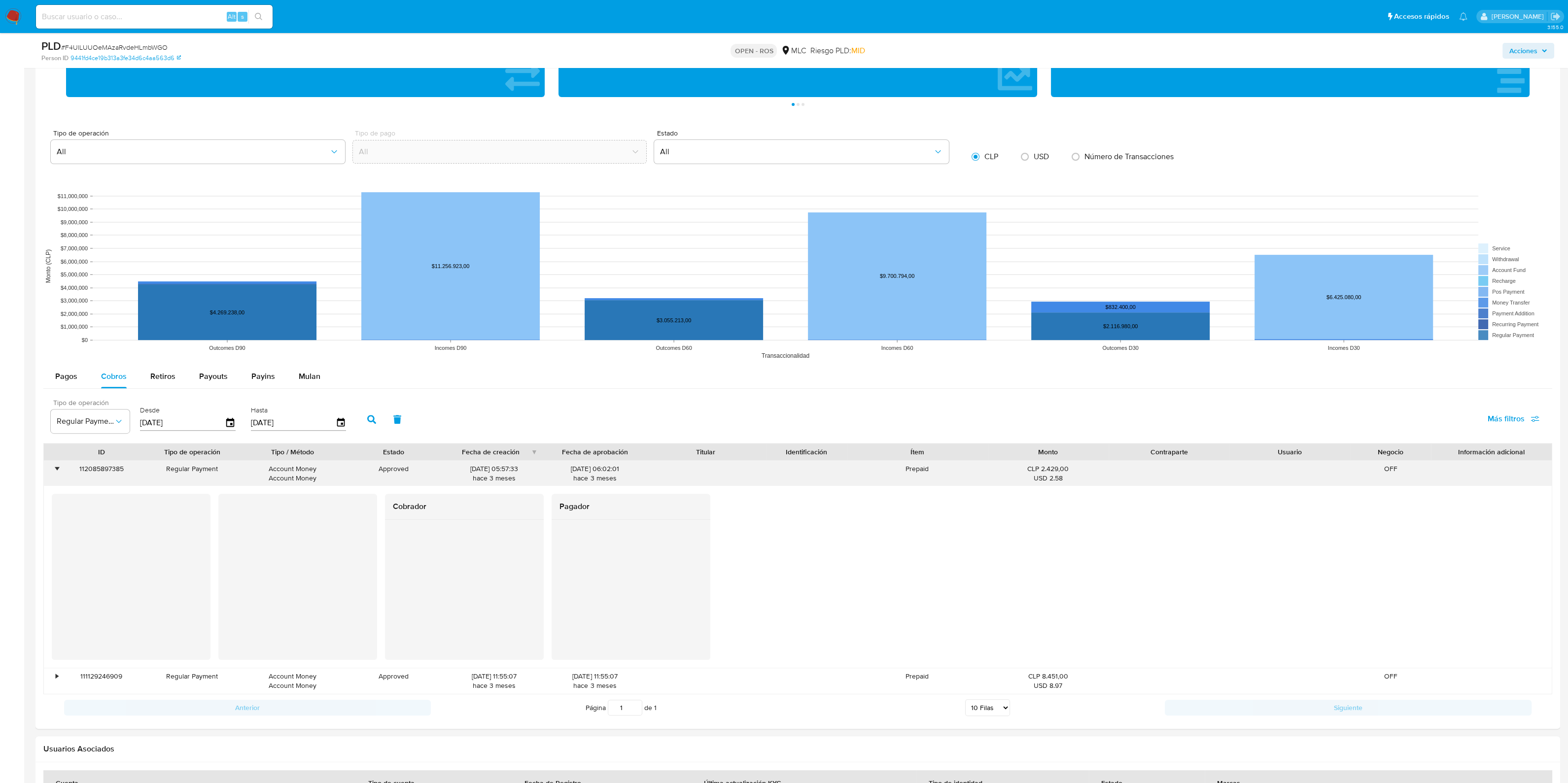
scroll to position [918, 0]
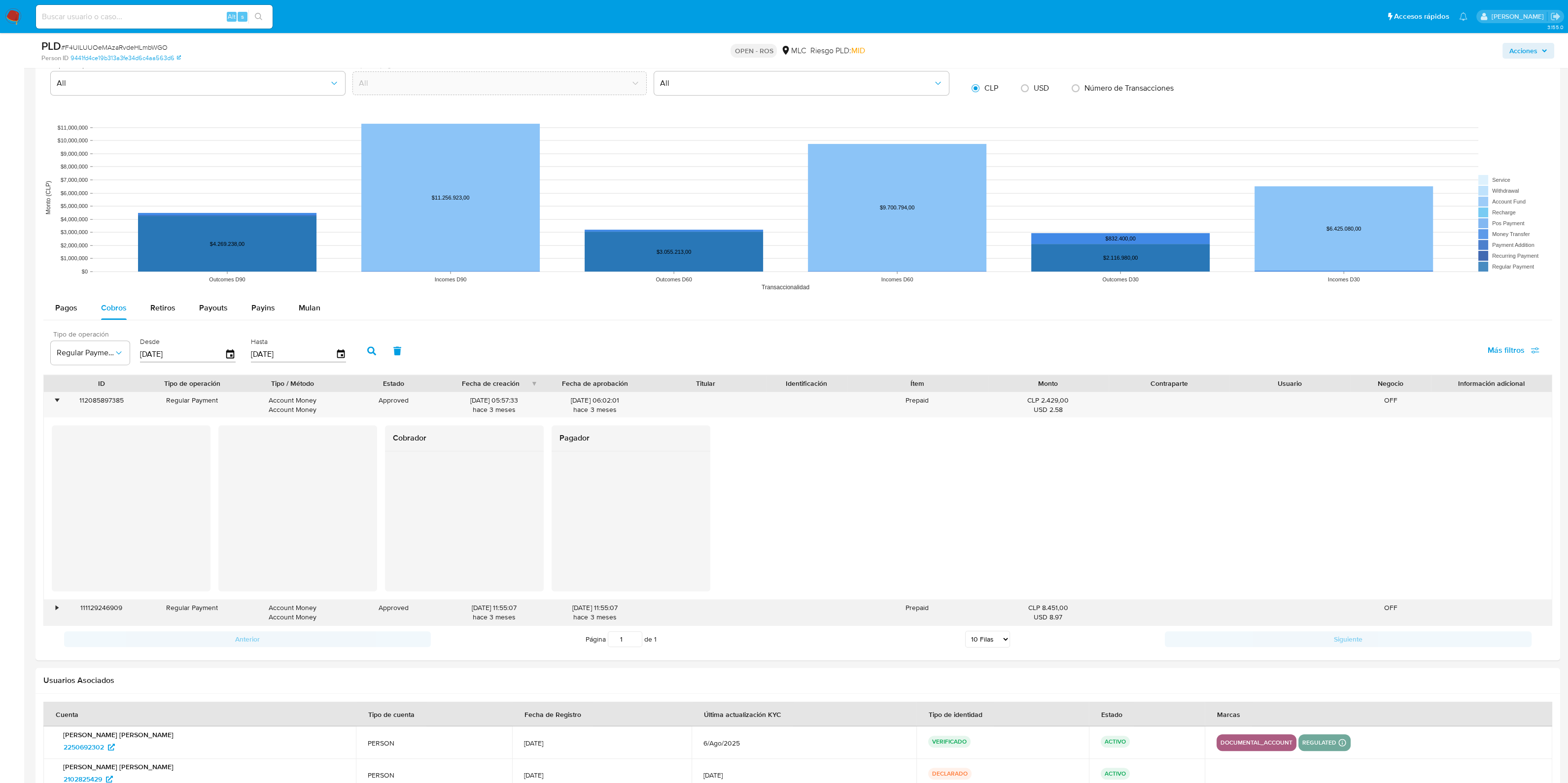
click at [53, 605] on div "•" at bounding box center [52, 612] width 17 height 26
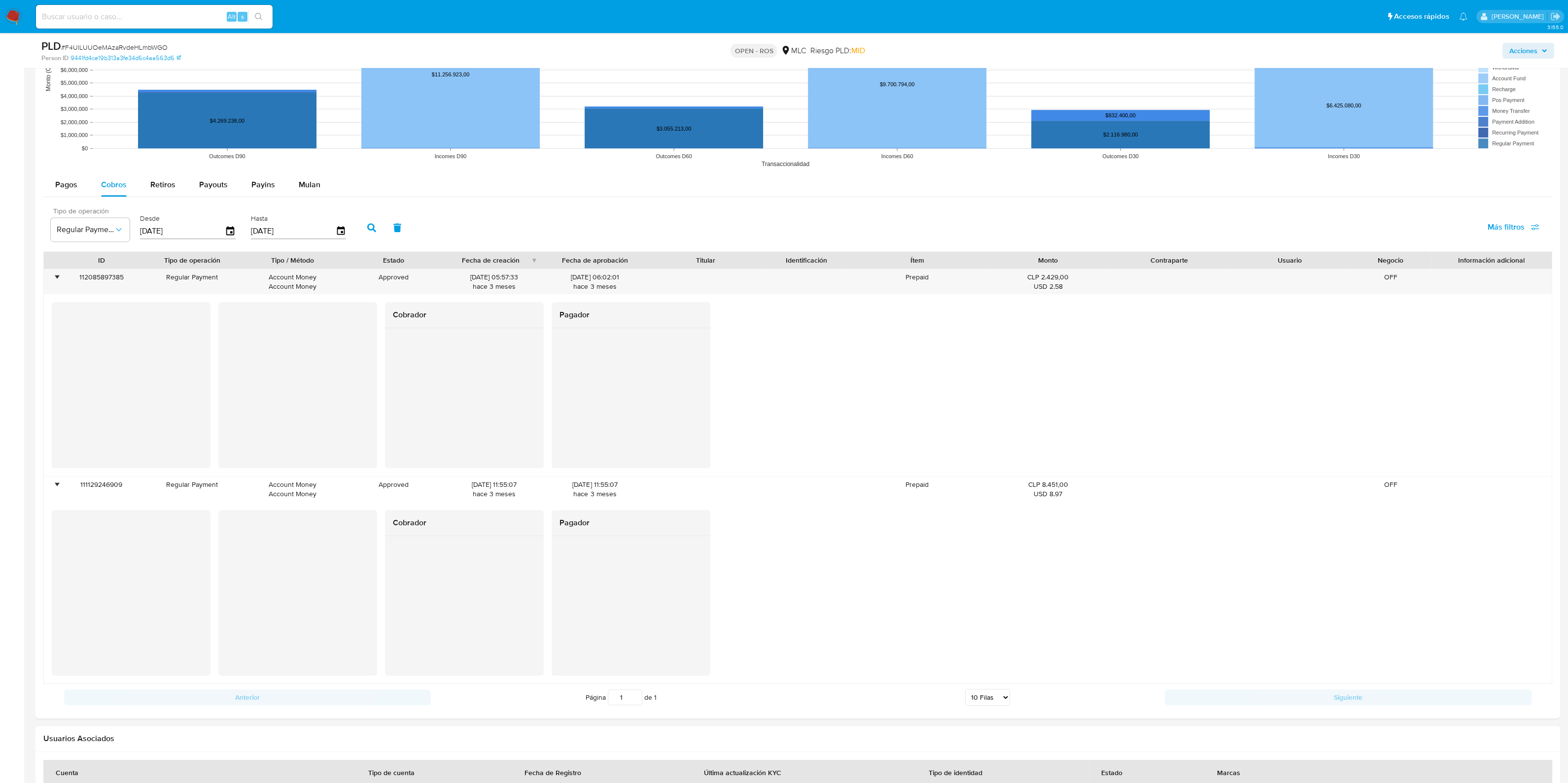
scroll to position [1103, 0]
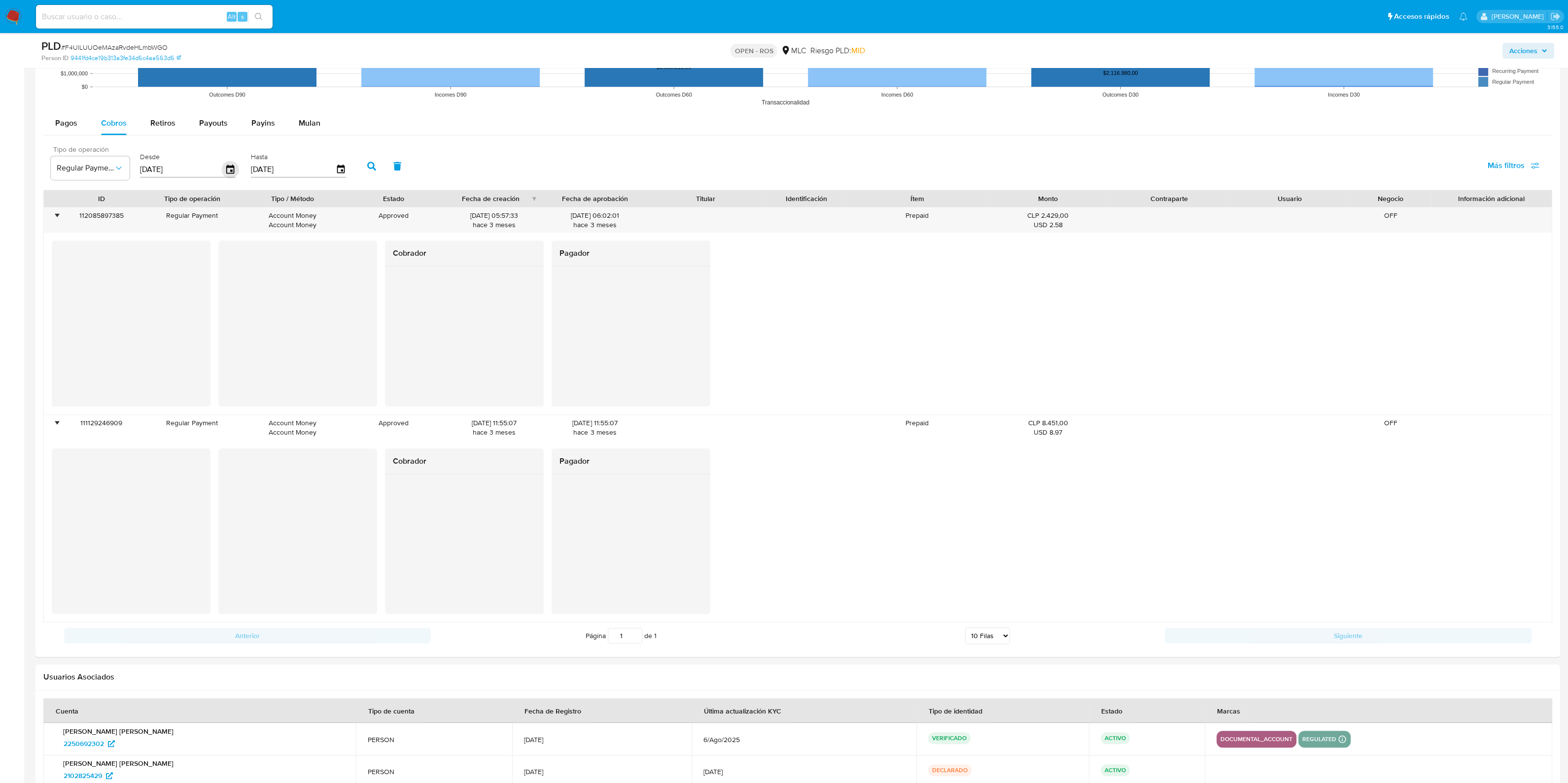
click at [234, 168] on icon "button" at bounding box center [229, 169] width 17 height 17
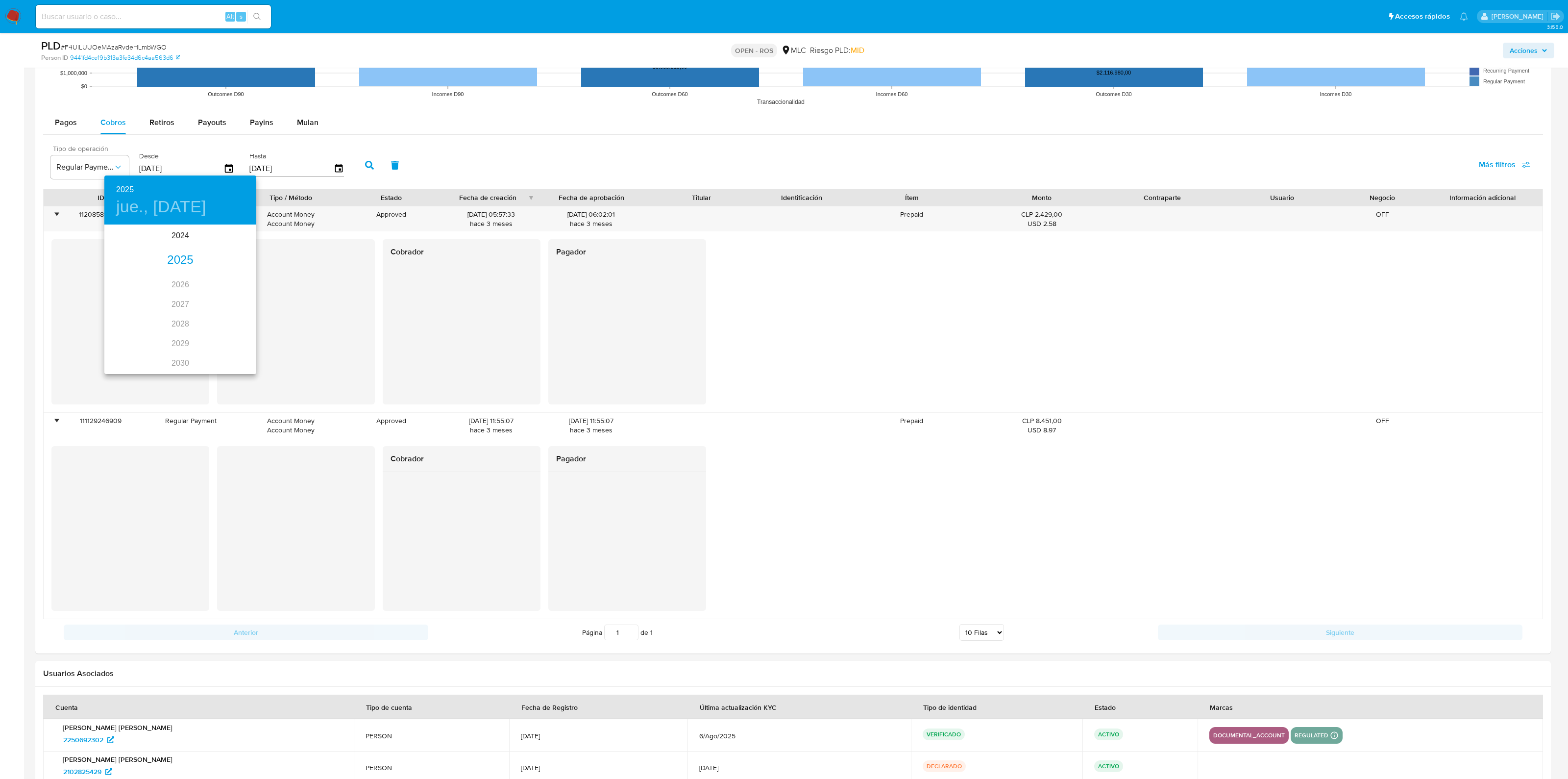
click at [181, 256] on div "2025" at bounding box center [180, 260] width 152 height 19
click at [238, 243] on div "mar." at bounding box center [231, 244] width 50 height 37
type input "[DATE]"
click at [224, 278] on span "1" at bounding box center [219, 276] width 18 height 10
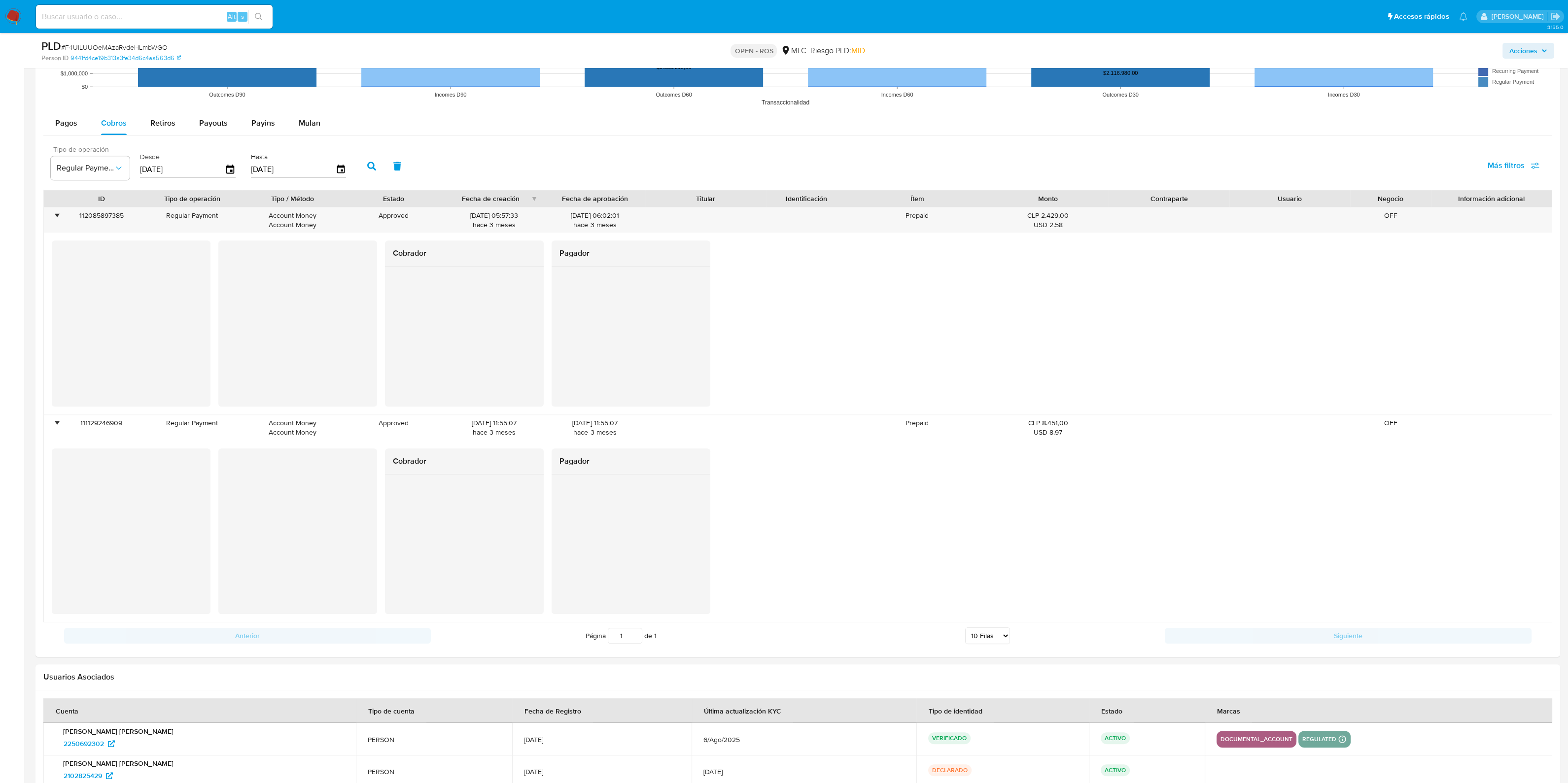
click at [359, 164] on button "button" at bounding box center [371, 166] width 26 height 24
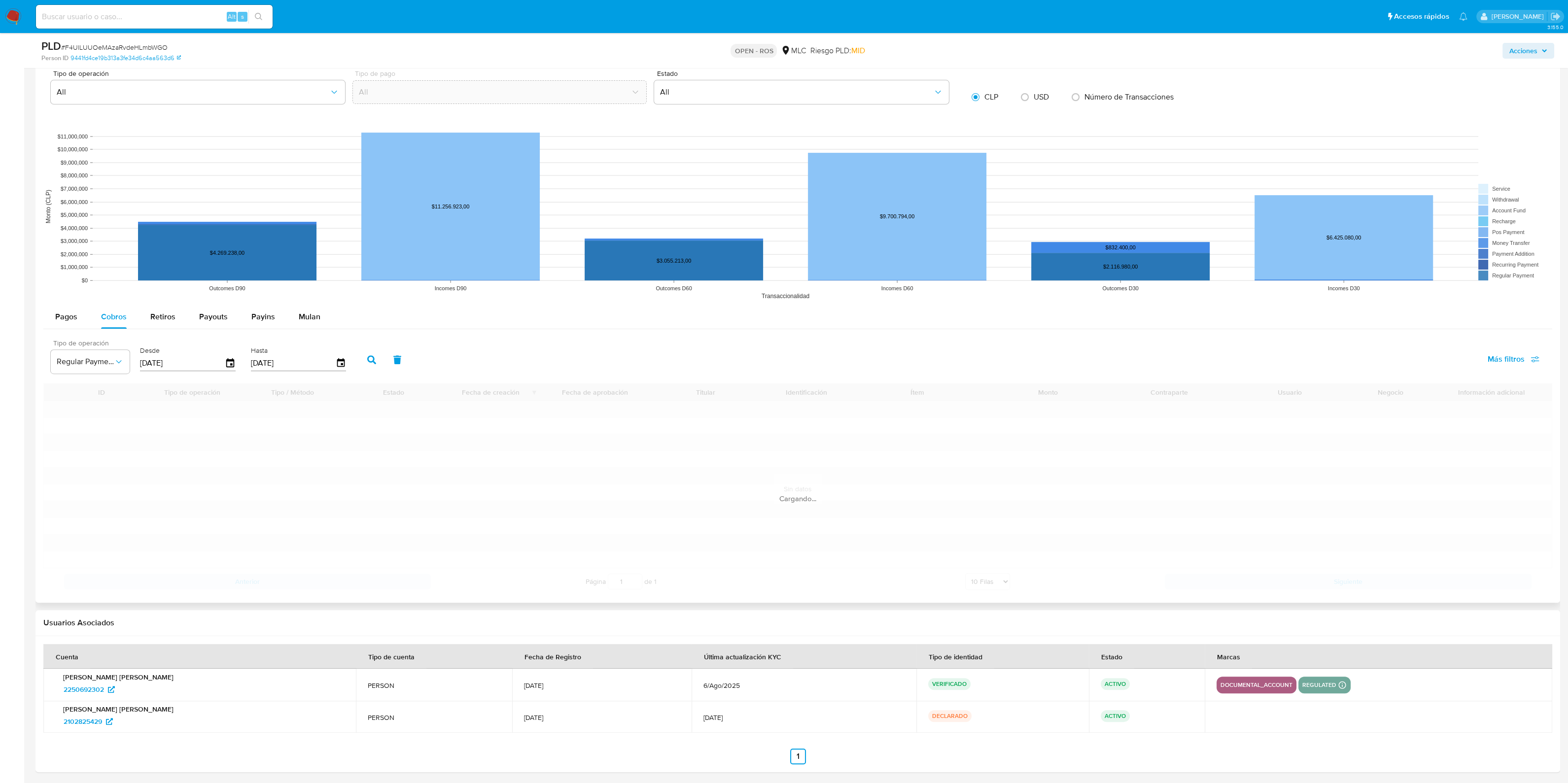
scroll to position [847, 0]
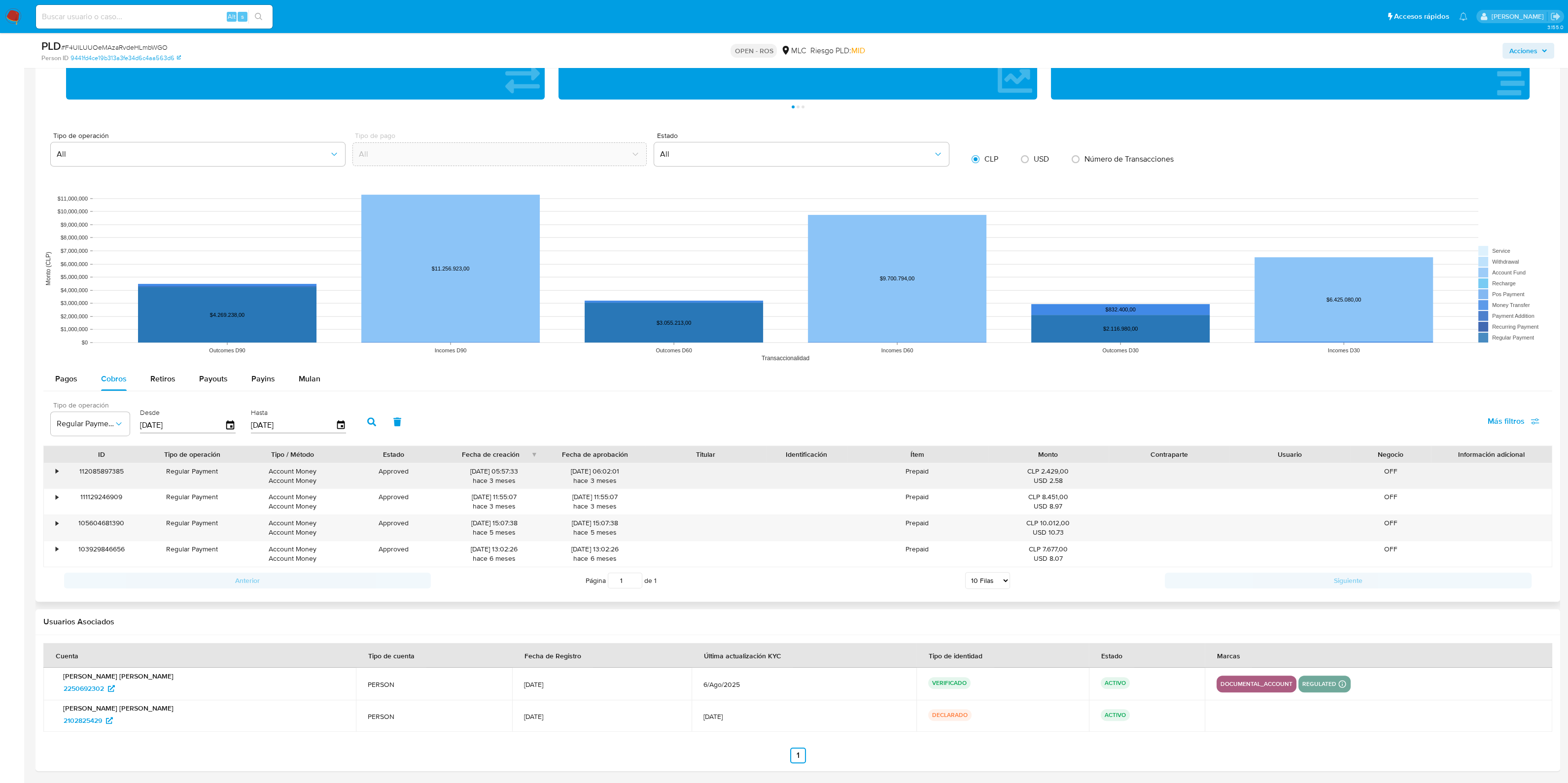
click at [61, 469] on div "112085897385" at bounding box center [101, 476] width 81 height 26
click at [58, 469] on div "•" at bounding box center [57, 471] width 3 height 10
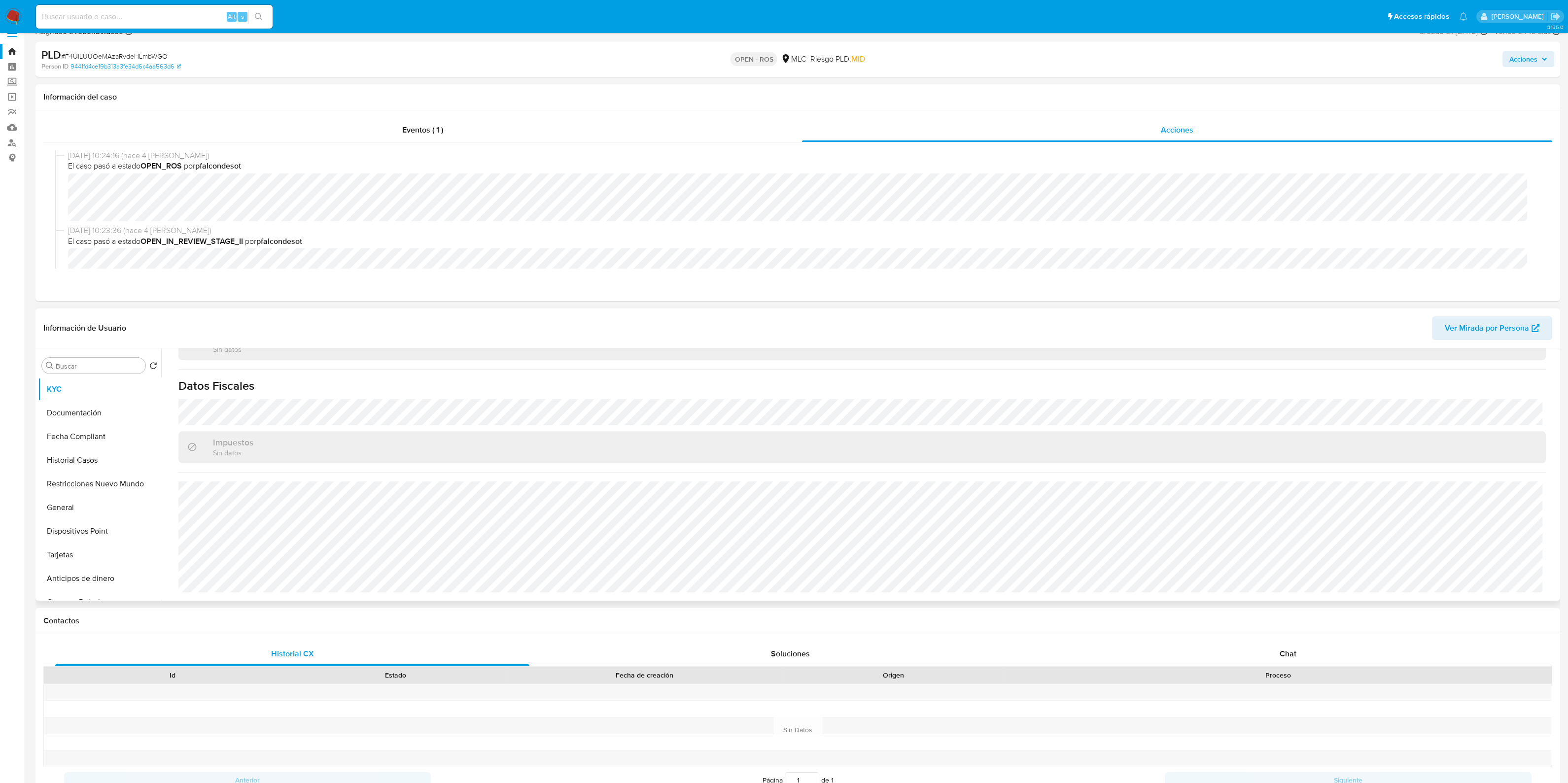
scroll to position [0, 0]
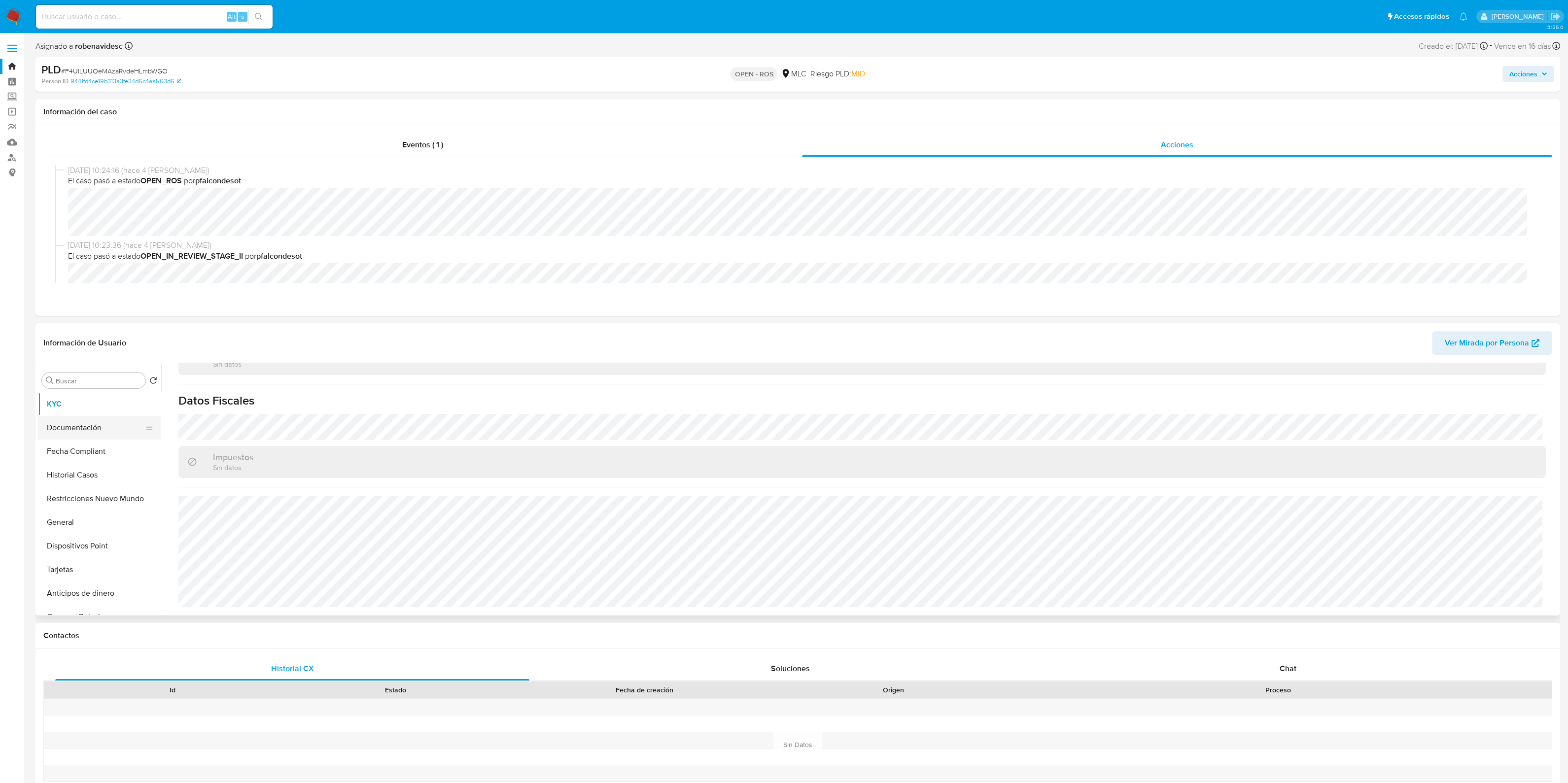
click at [101, 432] on button "Documentación" at bounding box center [96, 428] width 115 height 24
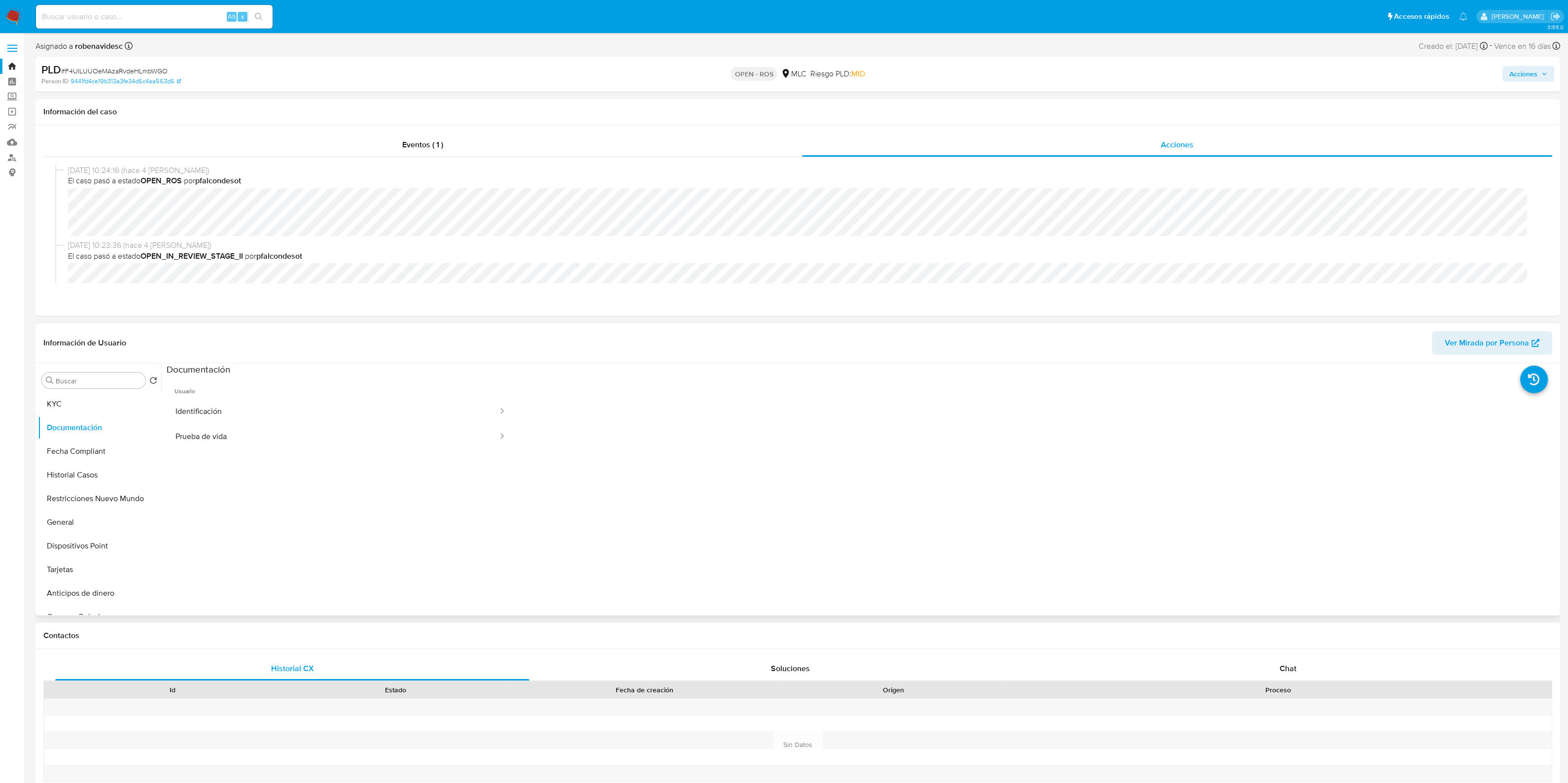
click at [111, 391] on div "Buscar Volver al orden por defecto KYC Documentación Fecha Compliant Historial …" at bounding box center [99, 490] width 123 height 251
click at [105, 401] on button "KYC" at bounding box center [96, 404] width 115 height 24
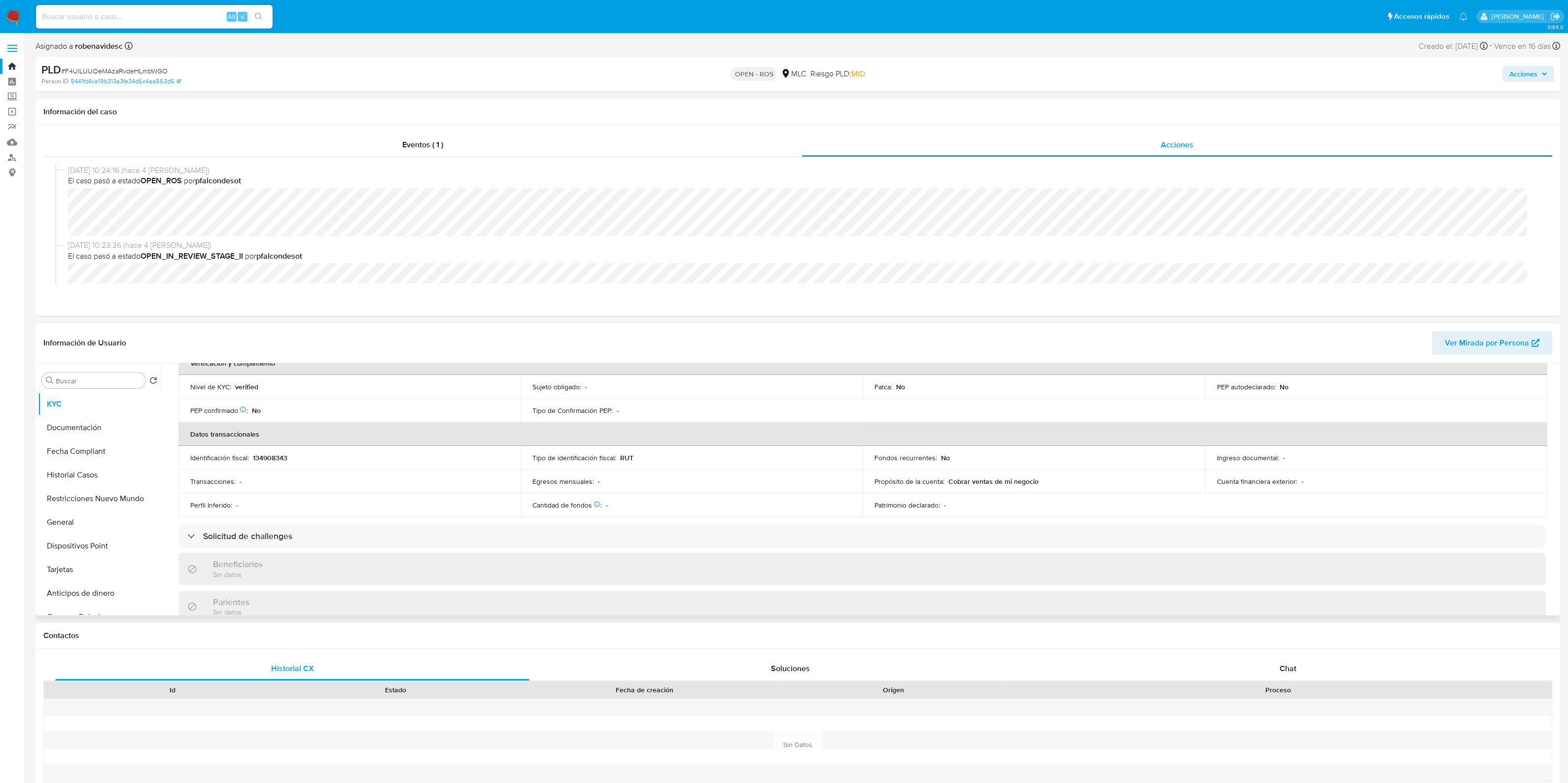
scroll to position [369, 0]
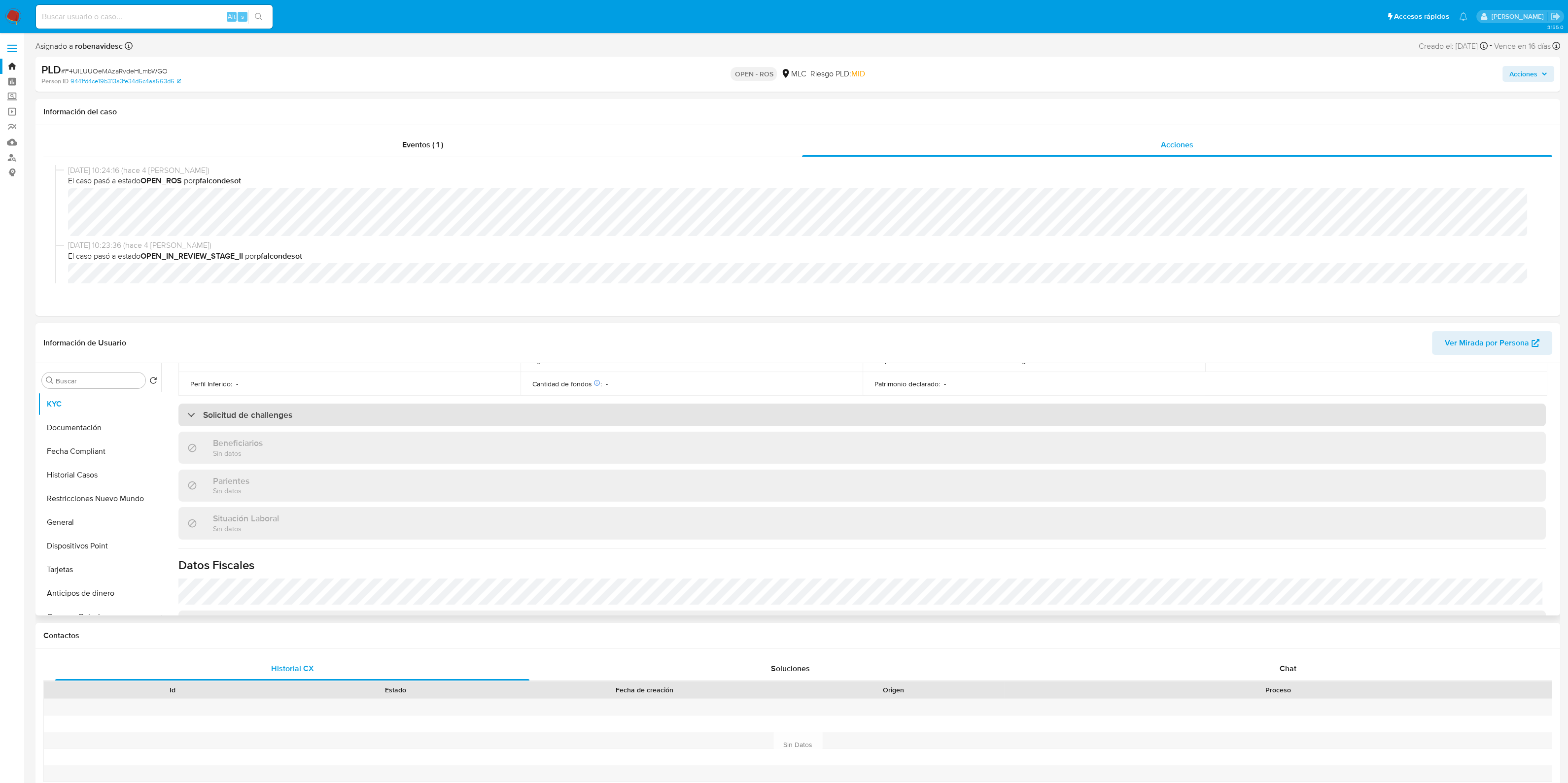
click at [369, 421] on div "Solicitud de challenges" at bounding box center [861, 415] width 1367 height 23
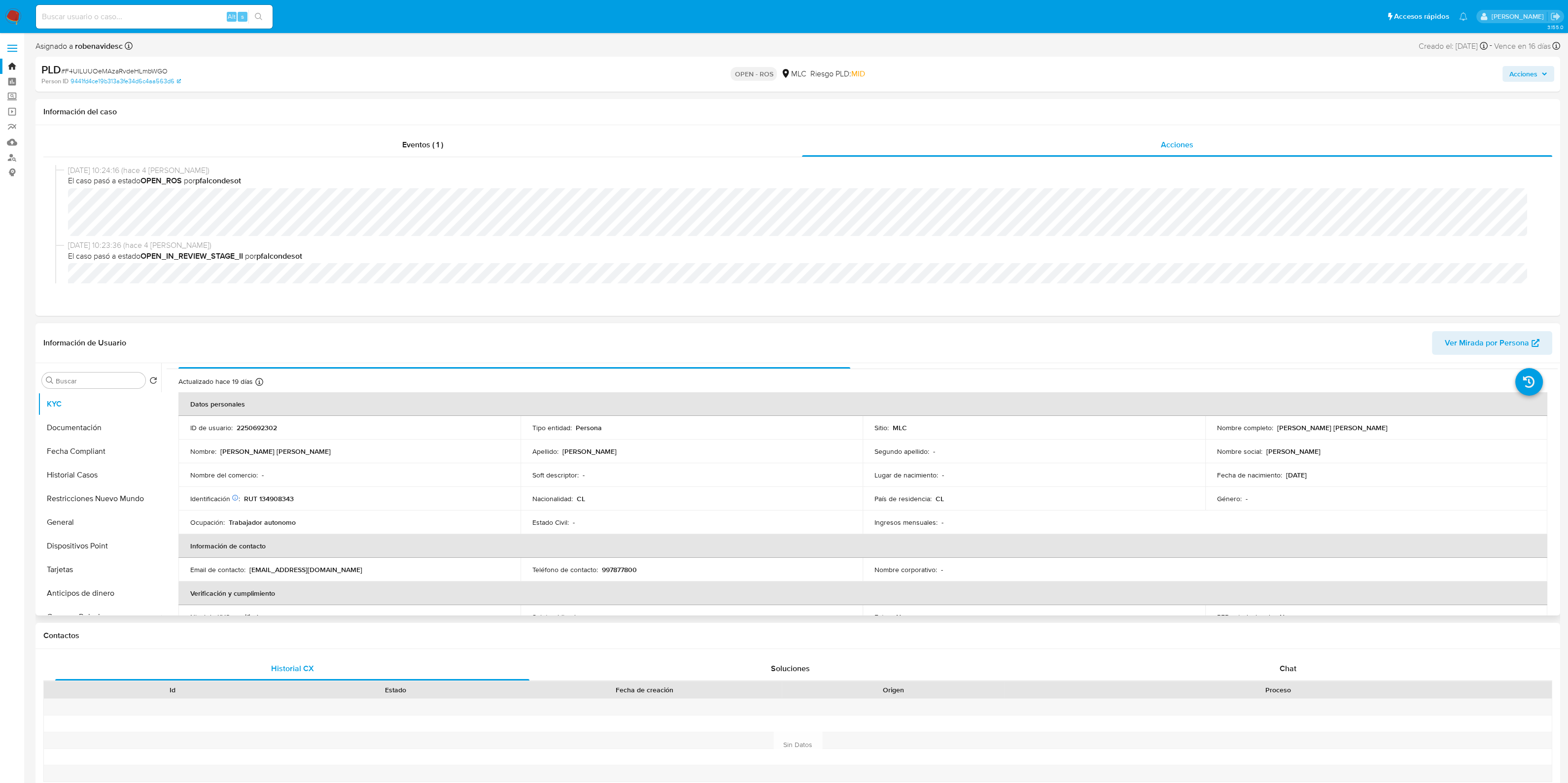
scroll to position [0, 0]
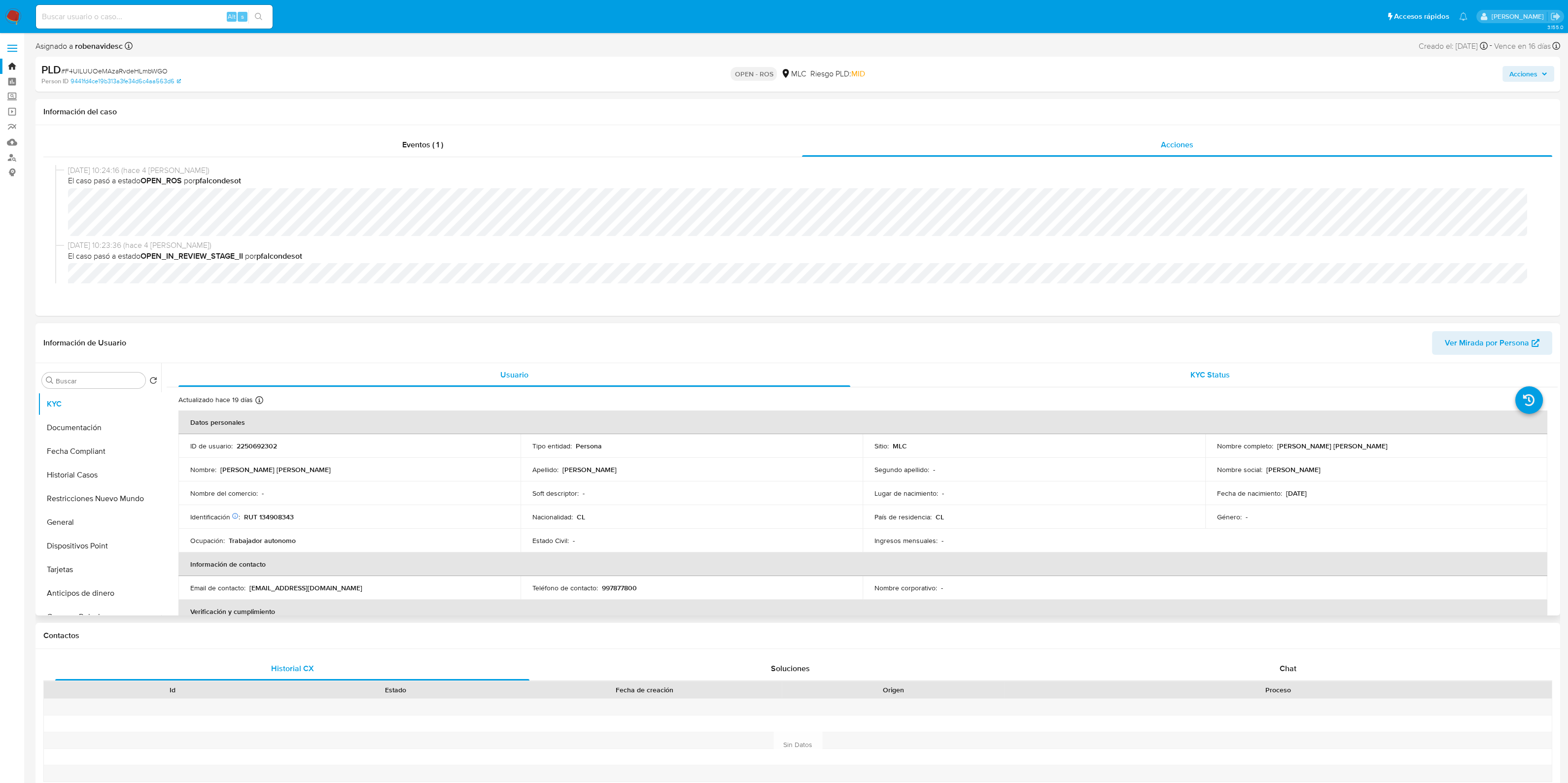
click at [1145, 374] on div "KYC Status" at bounding box center [1209, 375] width 671 height 24
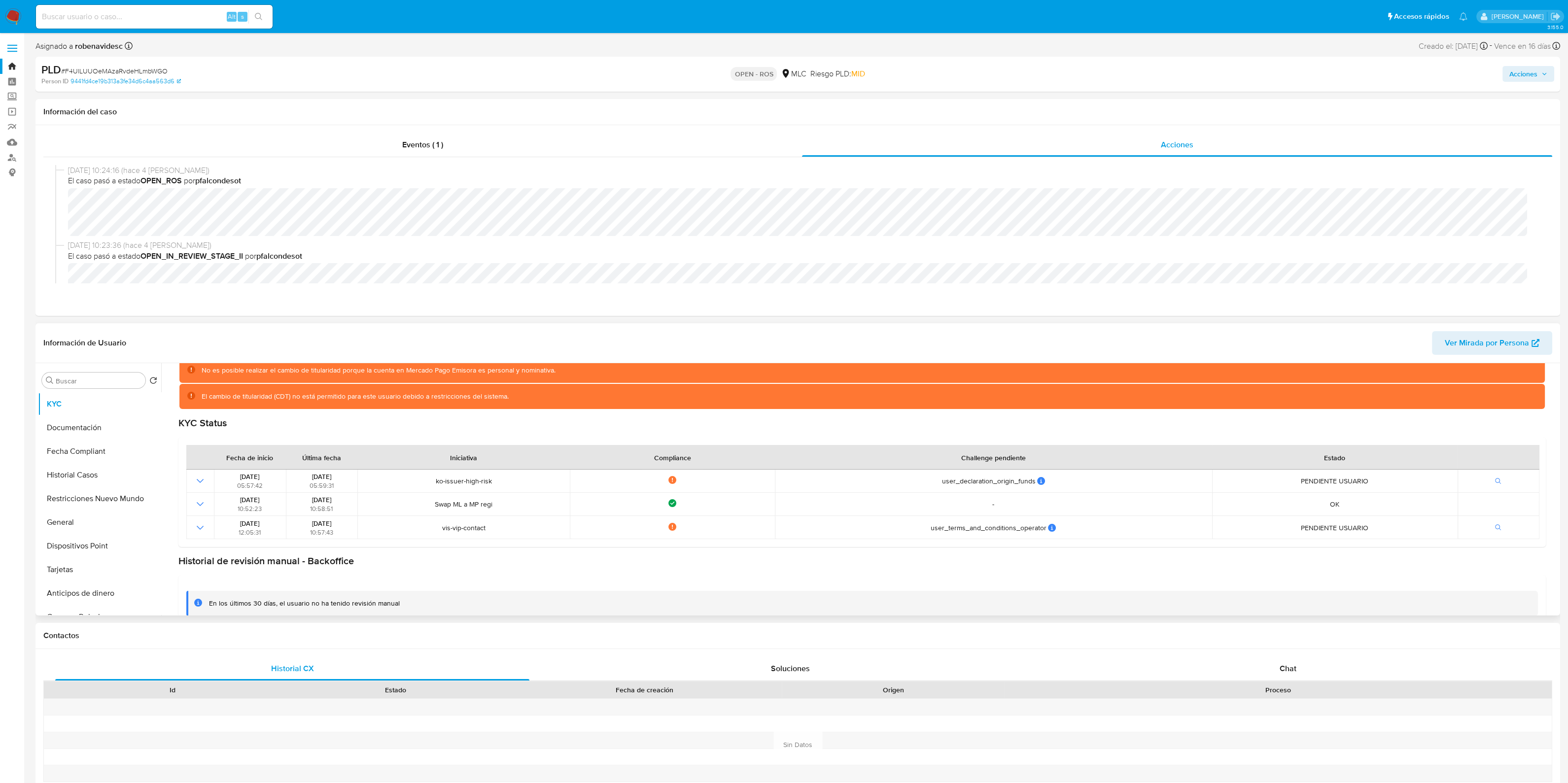
scroll to position [85, 0]
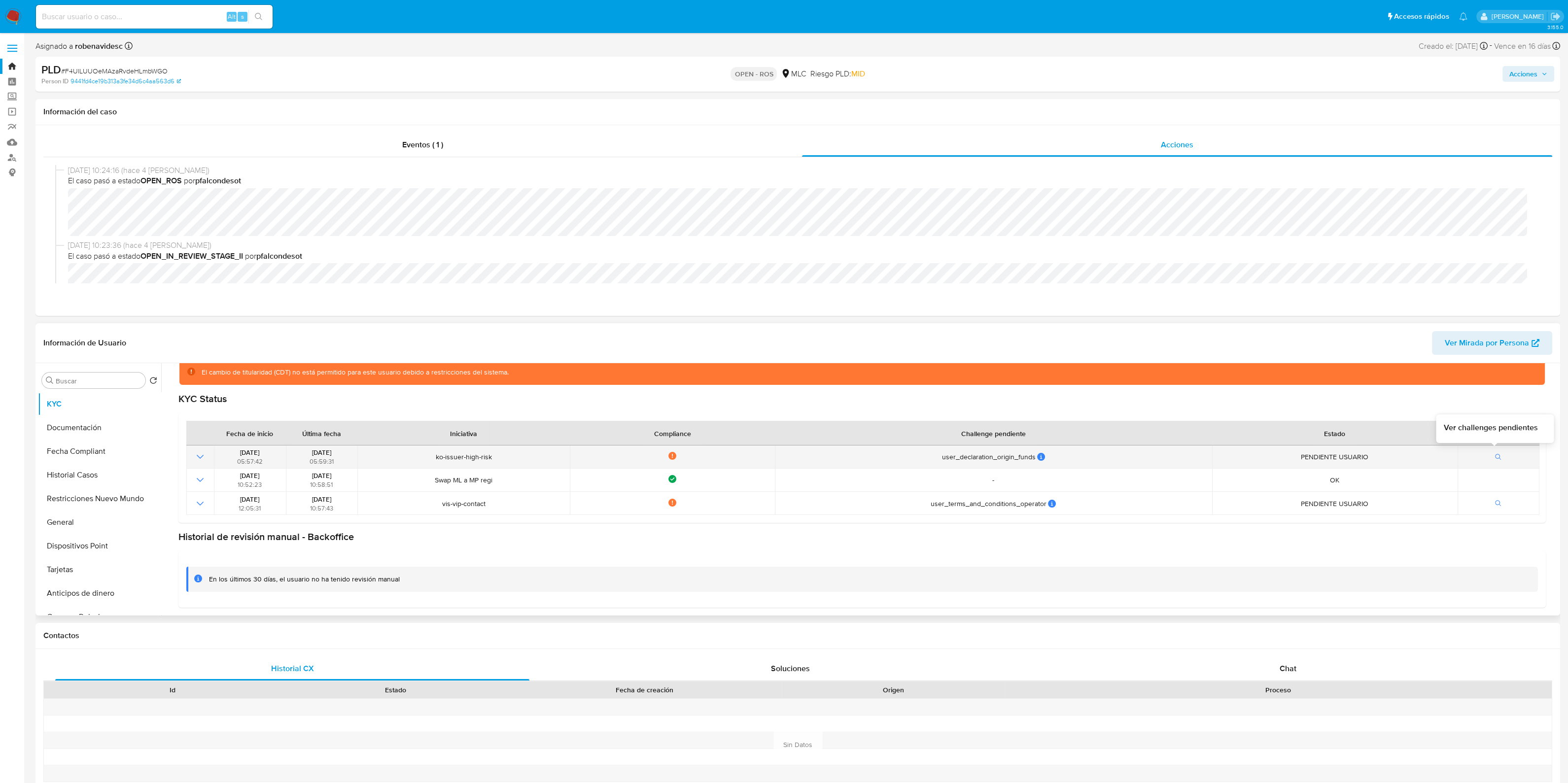
click at [1498, 457] on button "button" at bounding box center [1498, 456] width 17 height 12
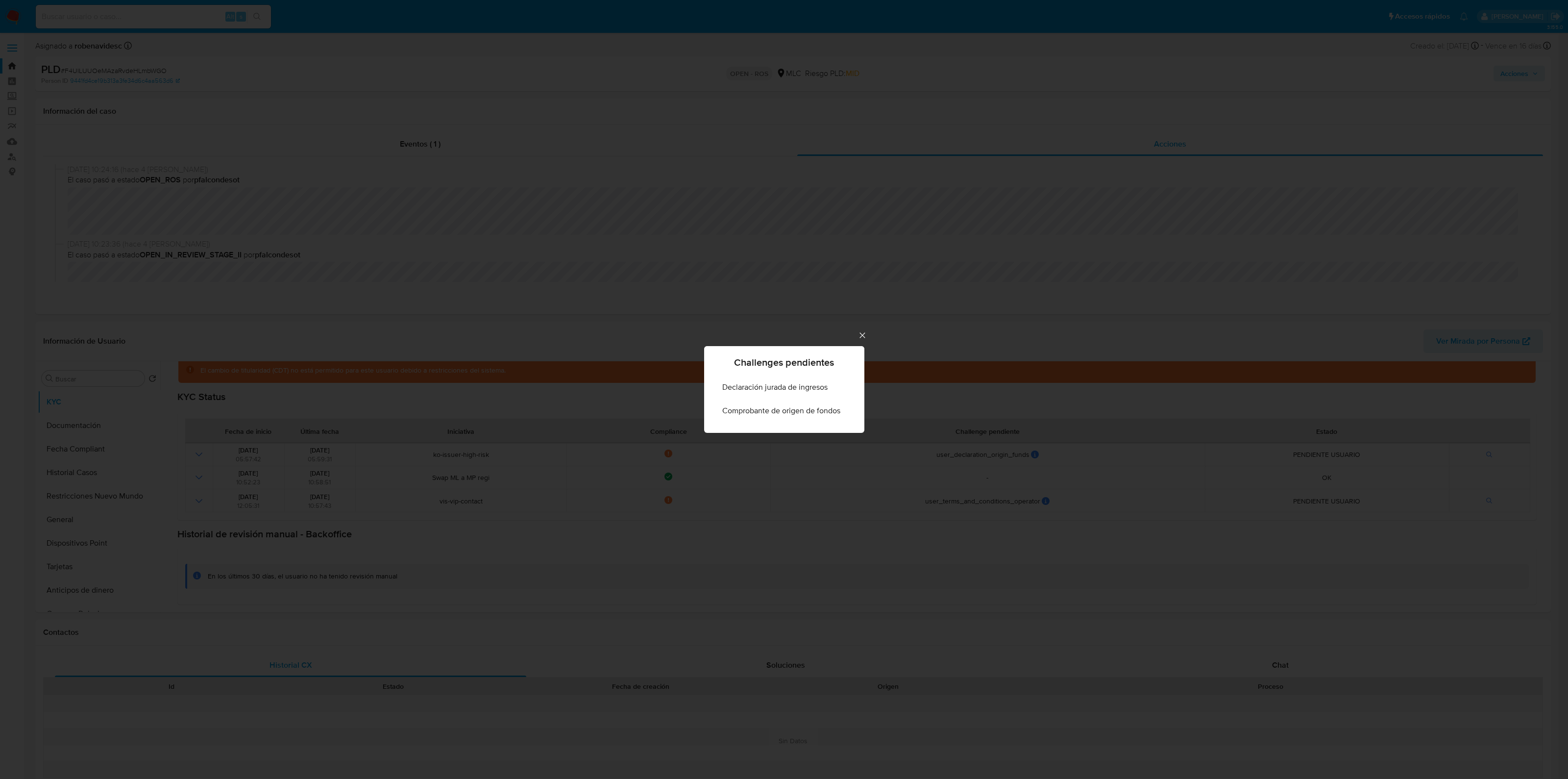
click at [862, 332] on icon "Cerrar" at bounding box center [862, 335] width 10 height 10
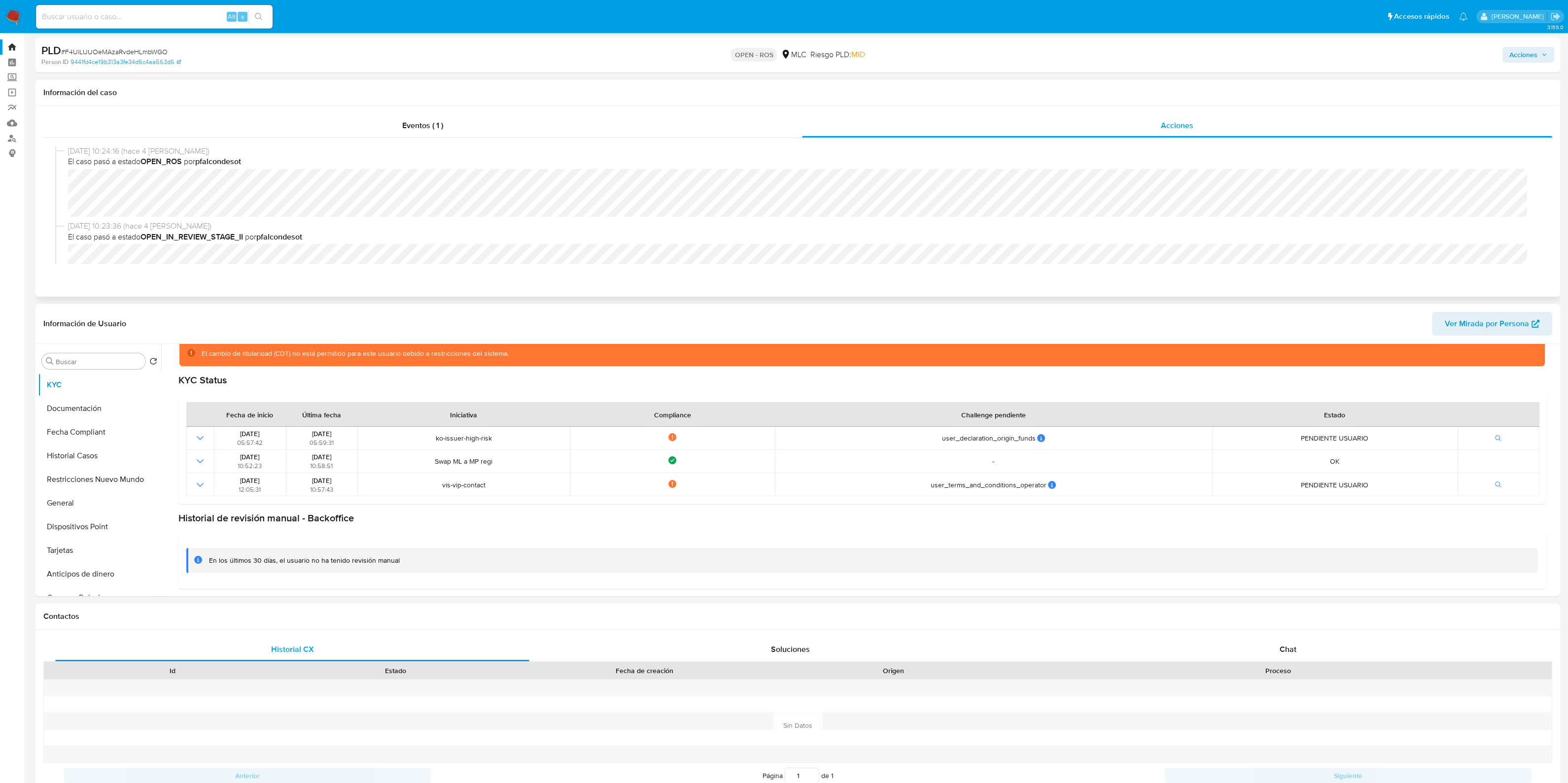
scroll to position [0, 0]
